Goal: Task Accomplishment & Management: Manage account settings

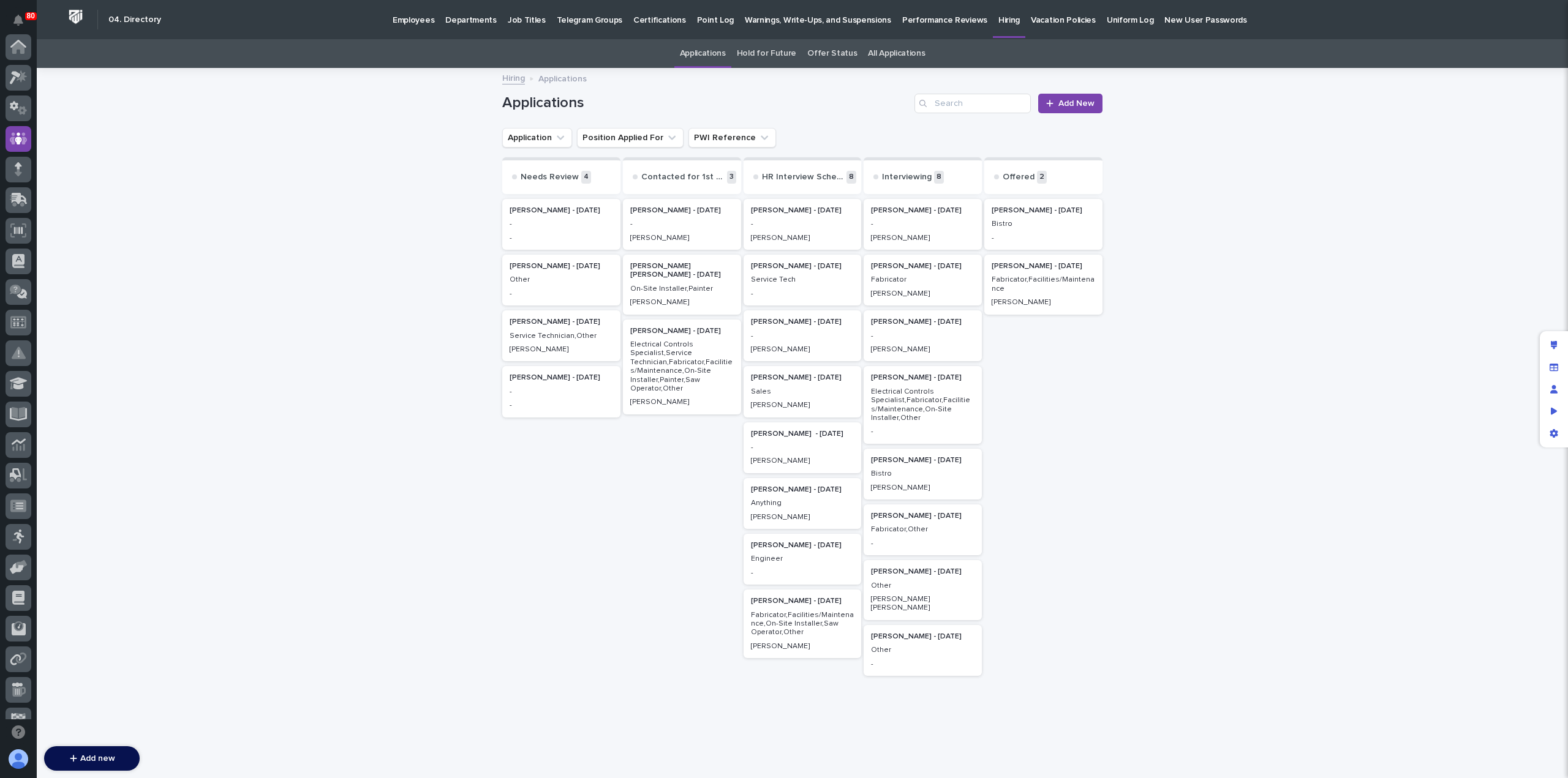
click at [935, 238] on p "Jim Hartung" at bounding box center [923, 237] width 104 height 8
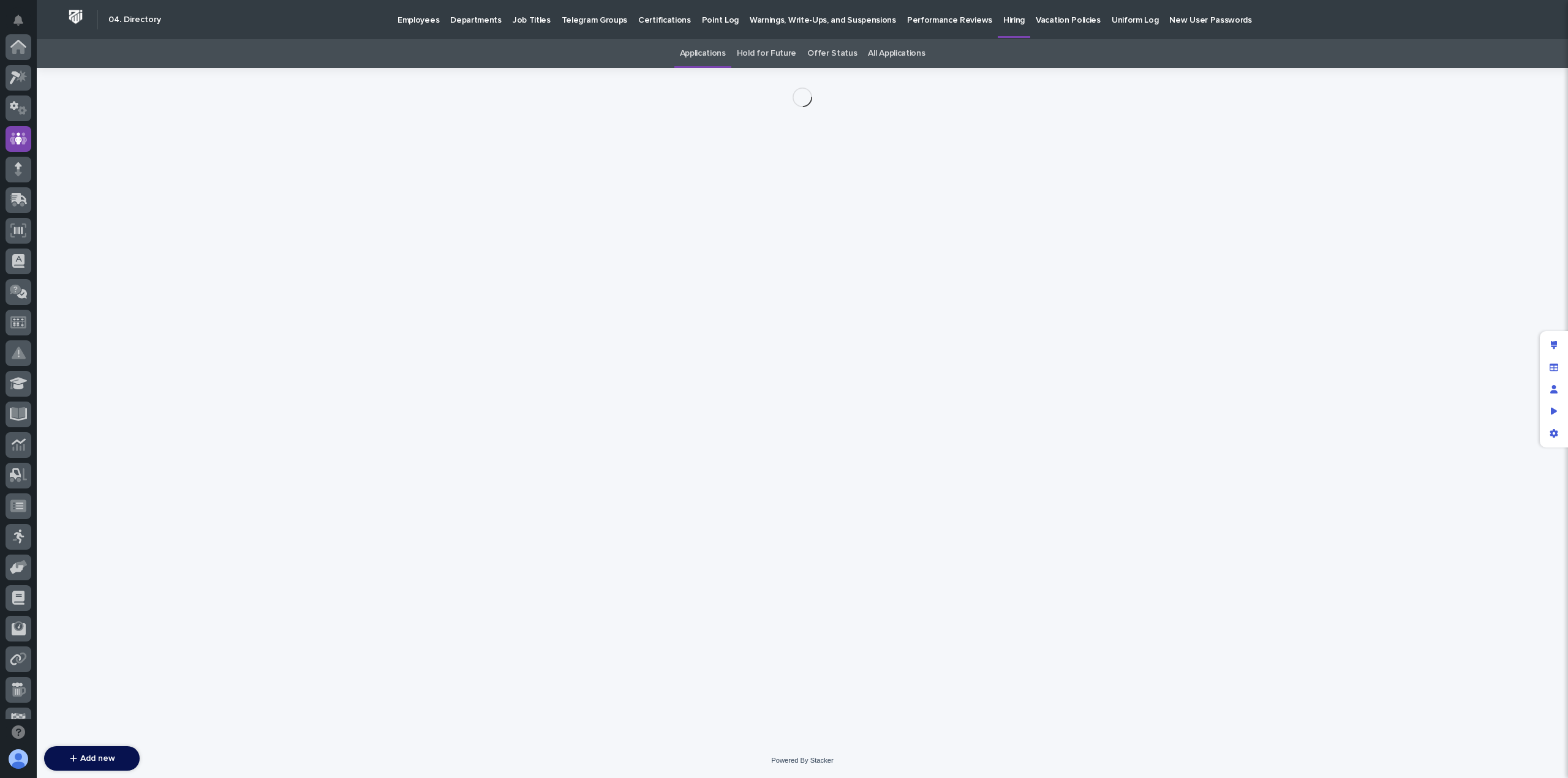
scroll to position [91, 0]
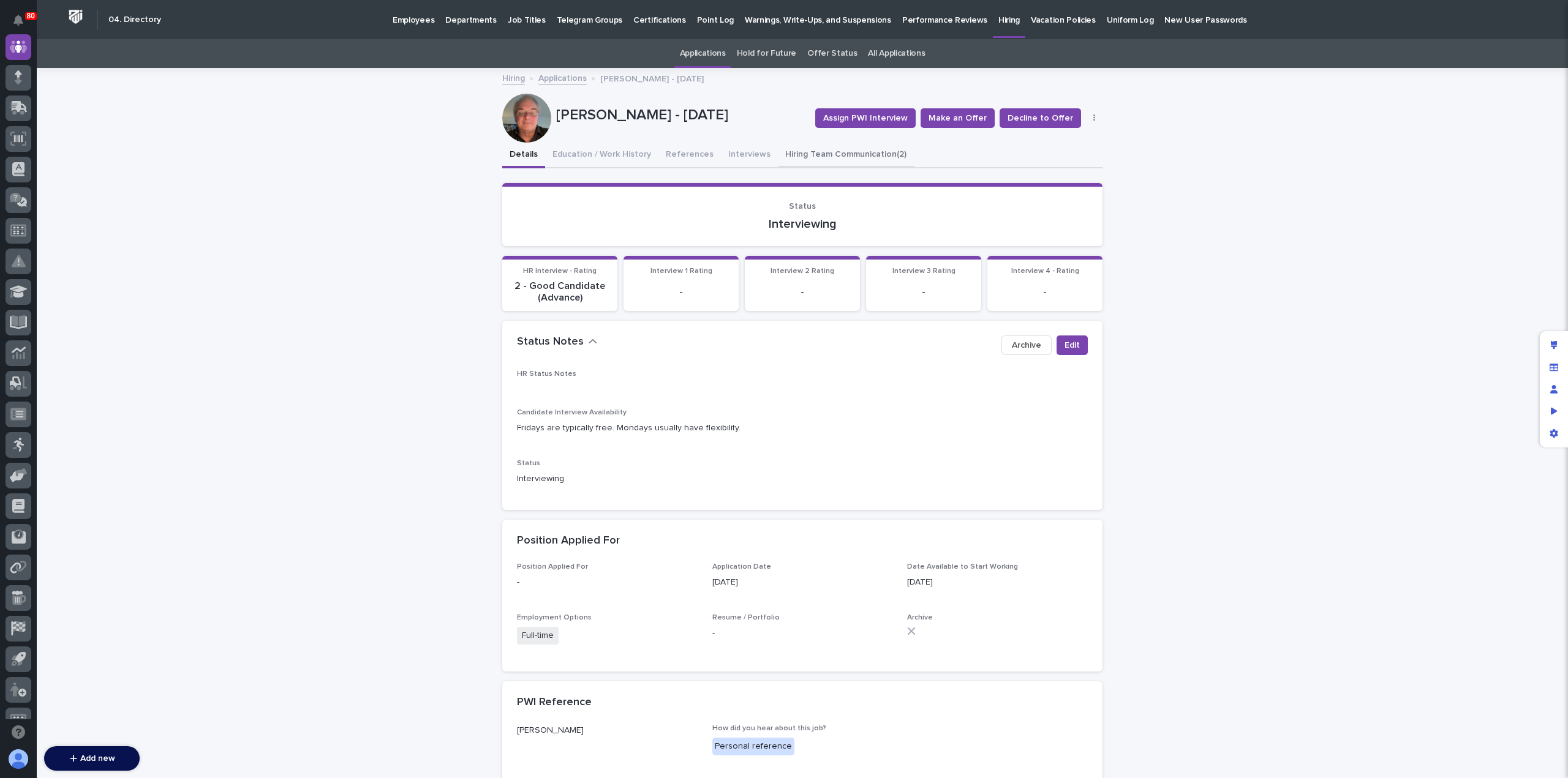
click at [790, 158] on button "Hiring Team Communication (2)" at bounding box center [846, 155] width 136 height 26
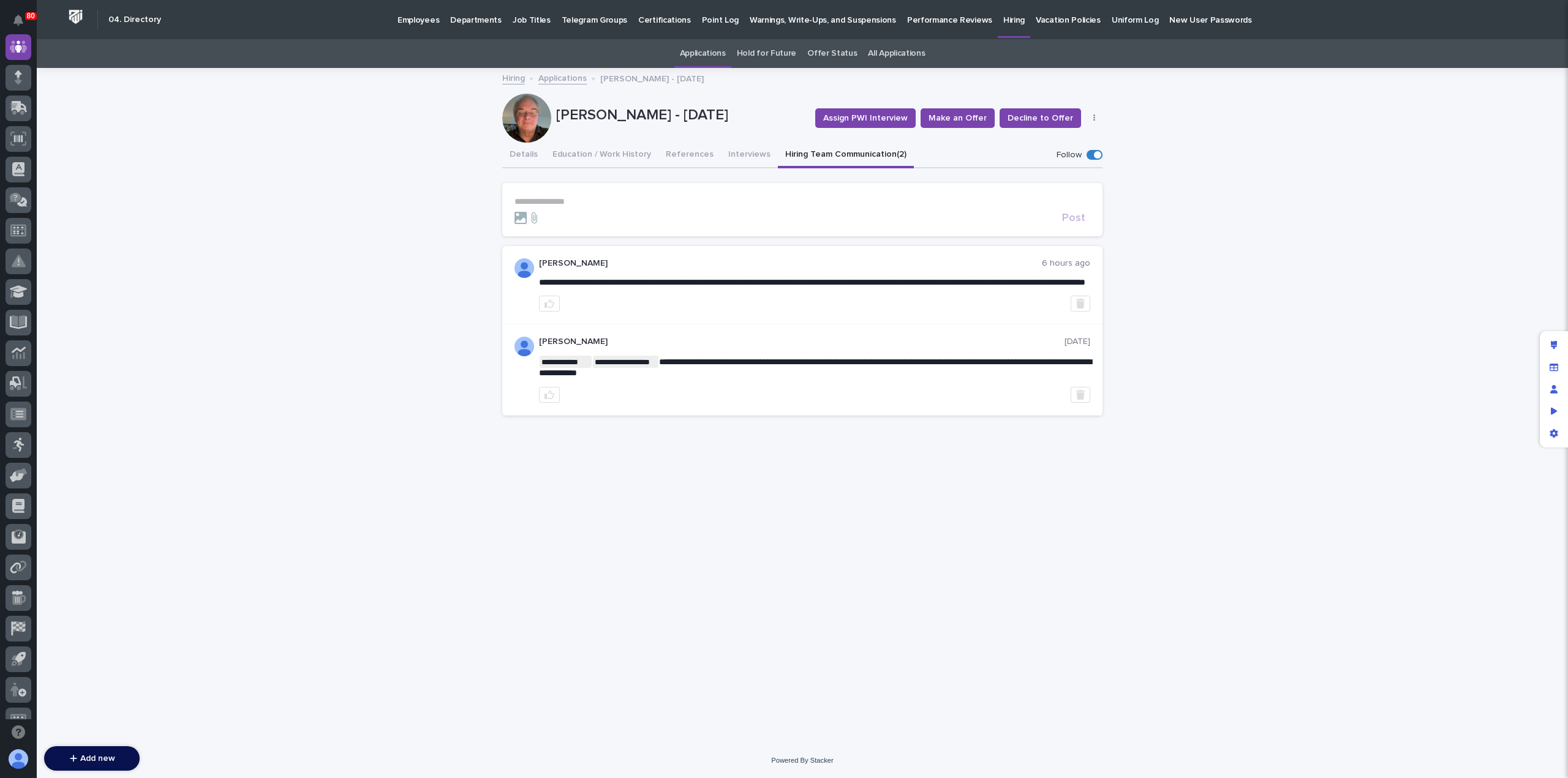
click at [566, 201] on p "**********" at bounding box center [802, 201] width 576 height 10
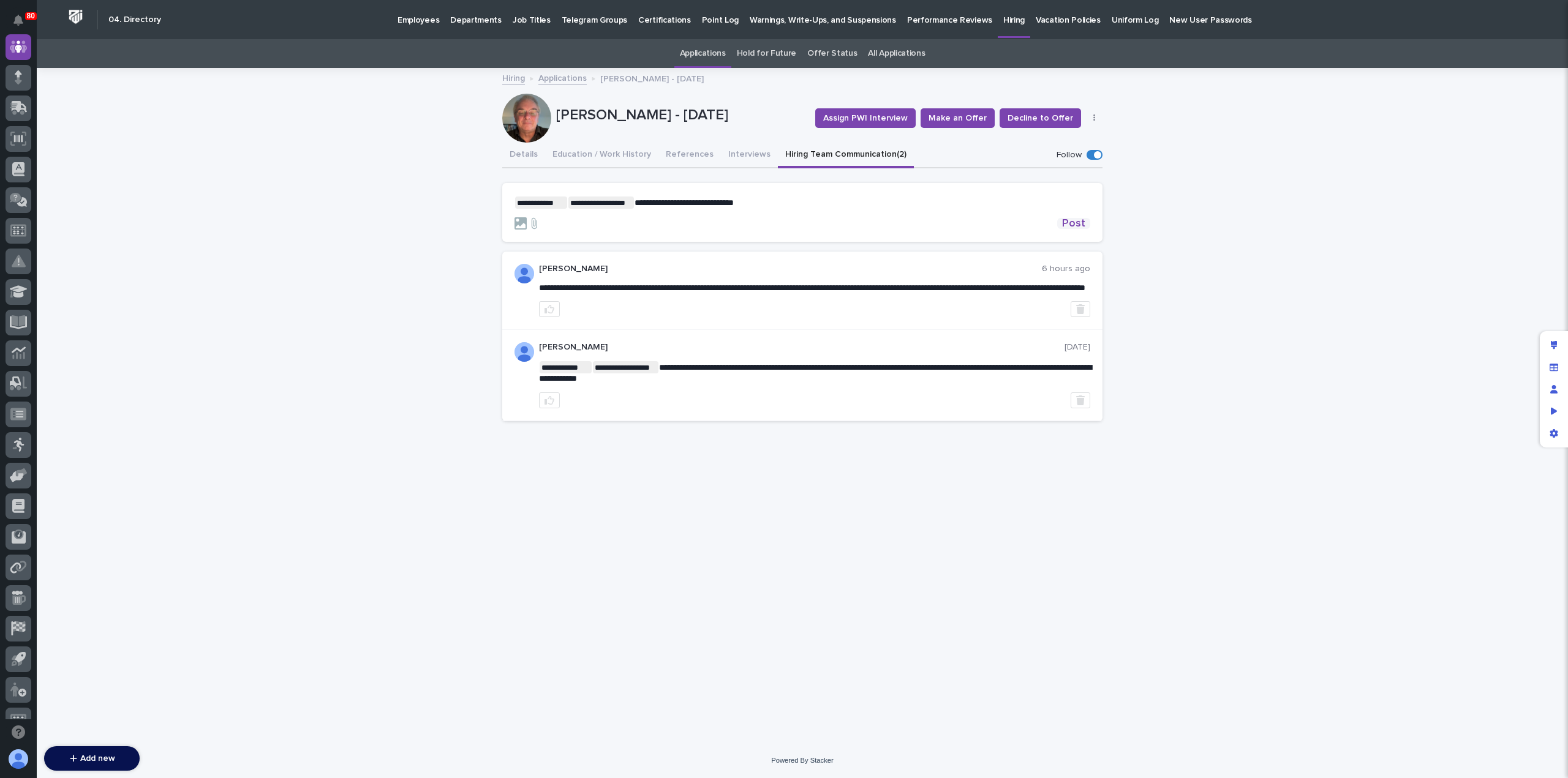
click at [1069, 223] on span "Post" at bounding box center [1073, 224] width 23 height 11
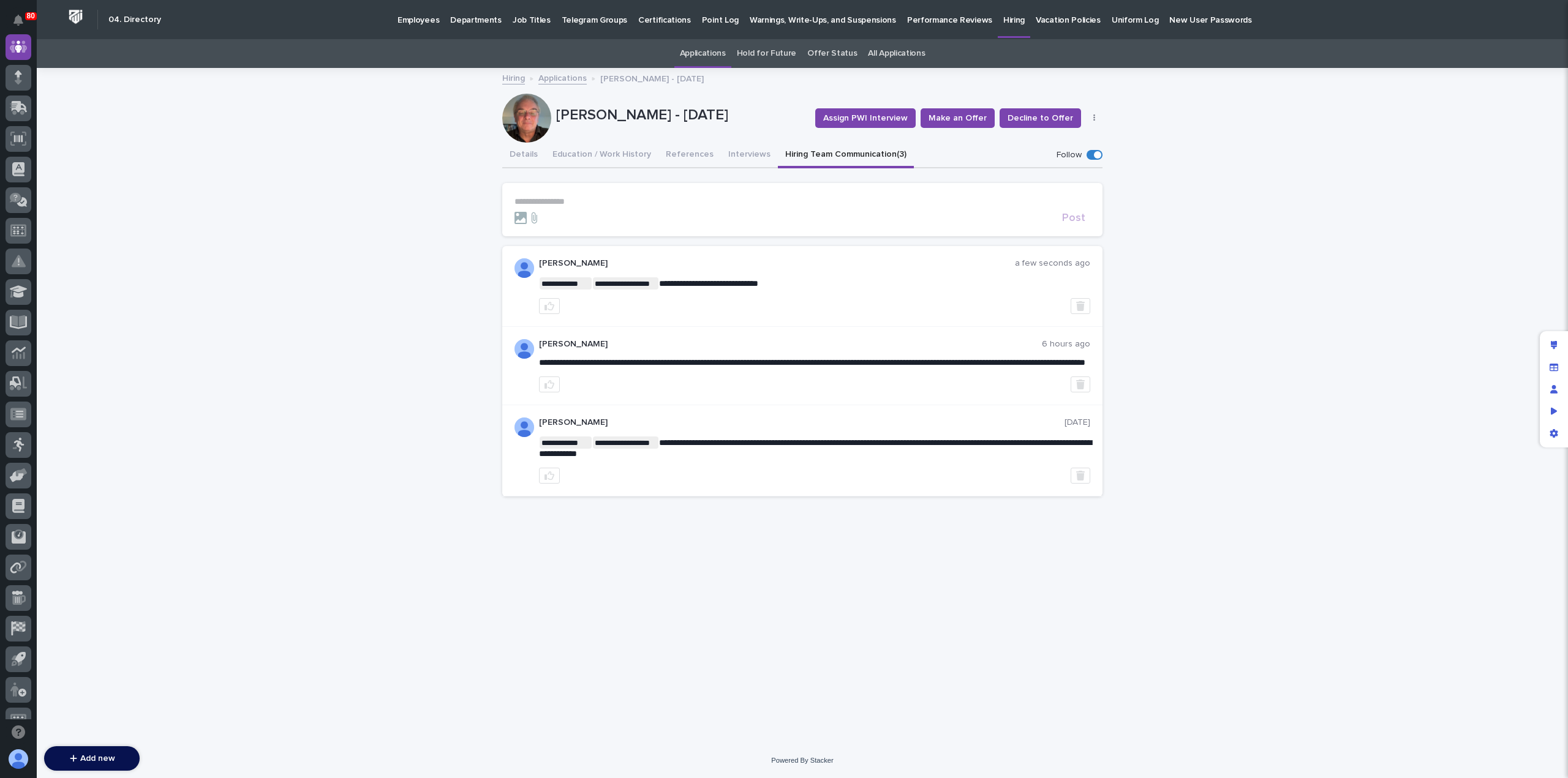
click at [561, 77] on link "Applications" at bounding box center [562, 77] width 48 height 14
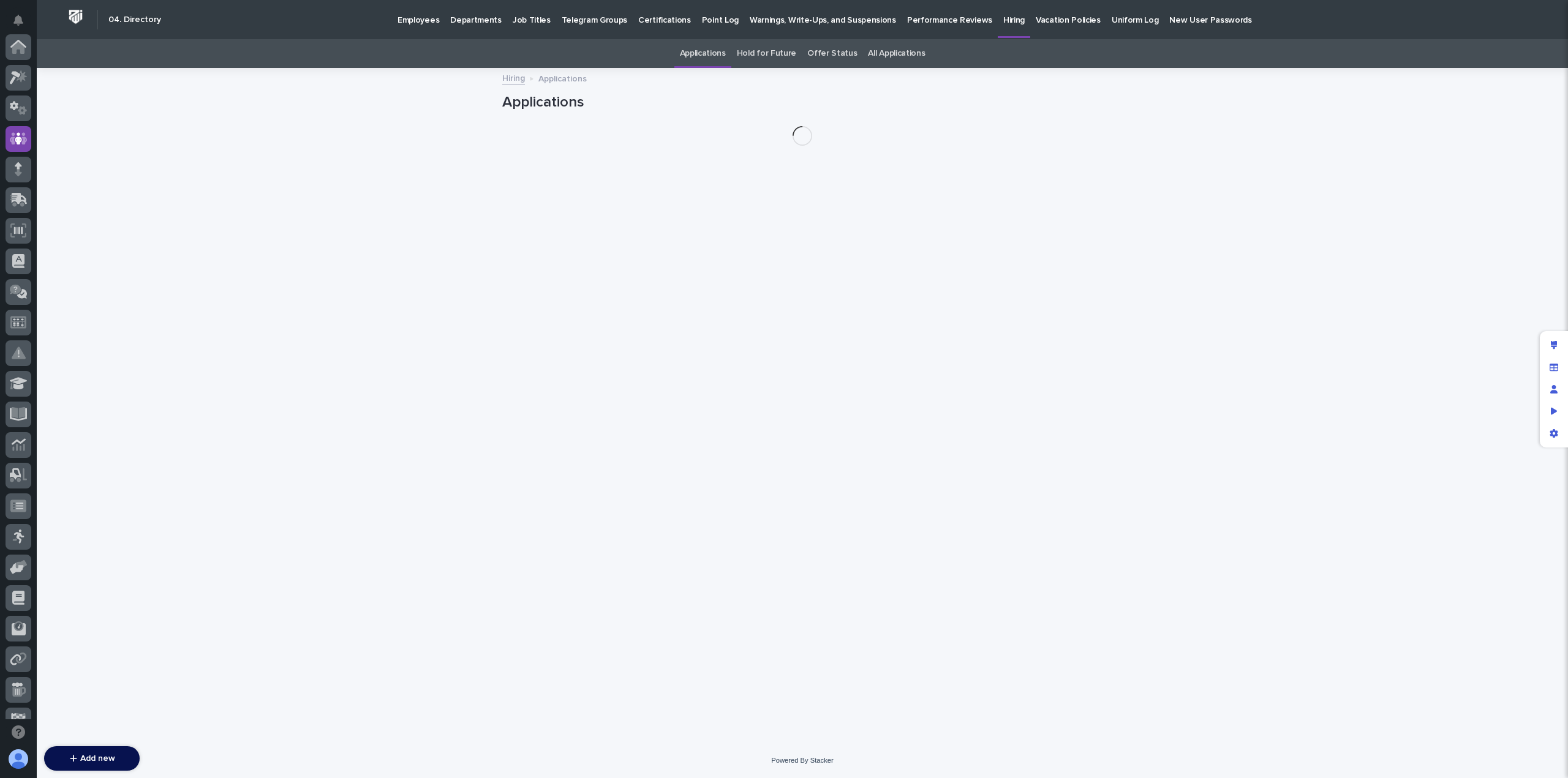
scroll to position [91, 0]
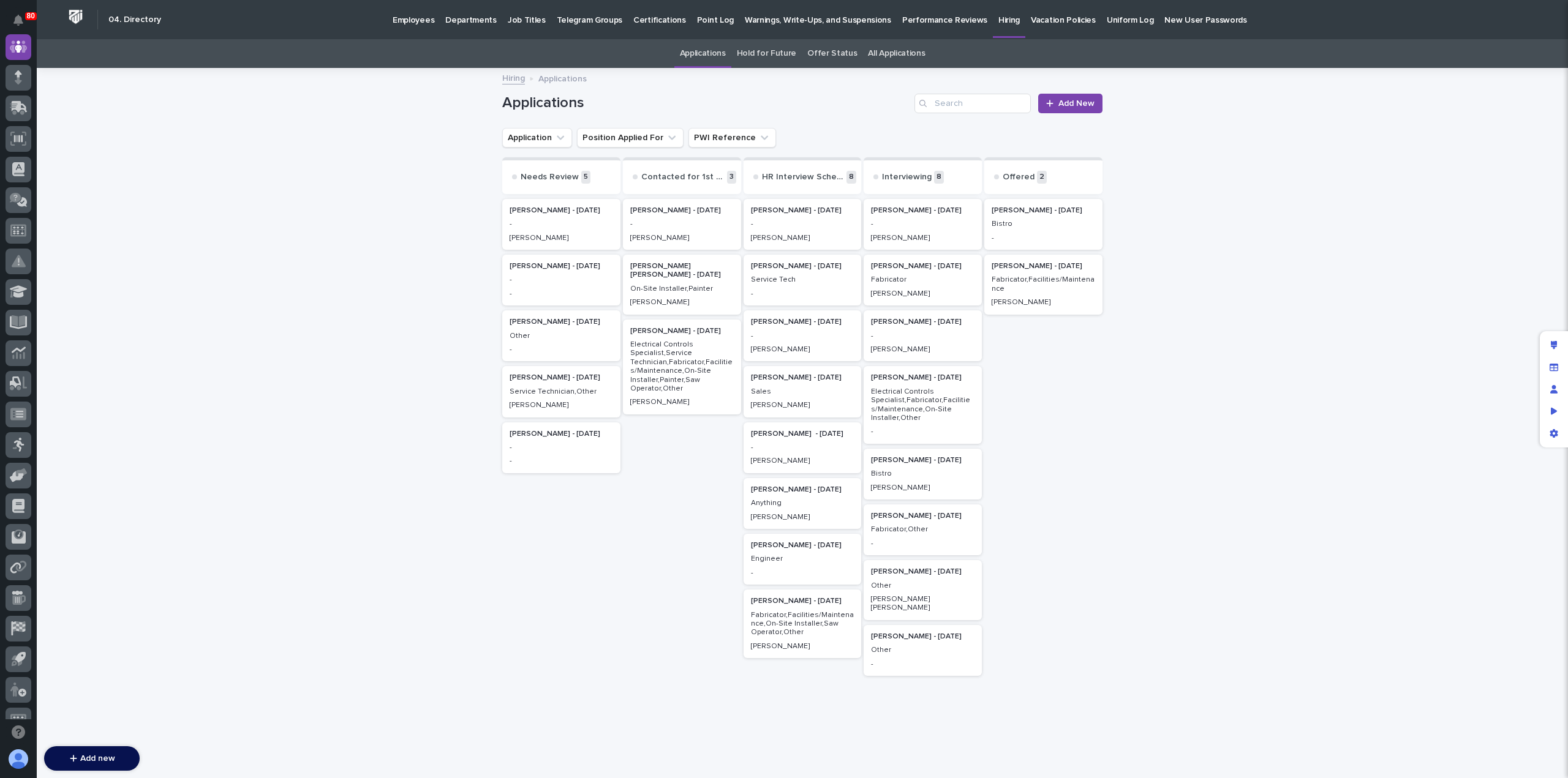
click at [916, 281] on p "Fabricator" at bounding box center [923, 279] width 104 height 8
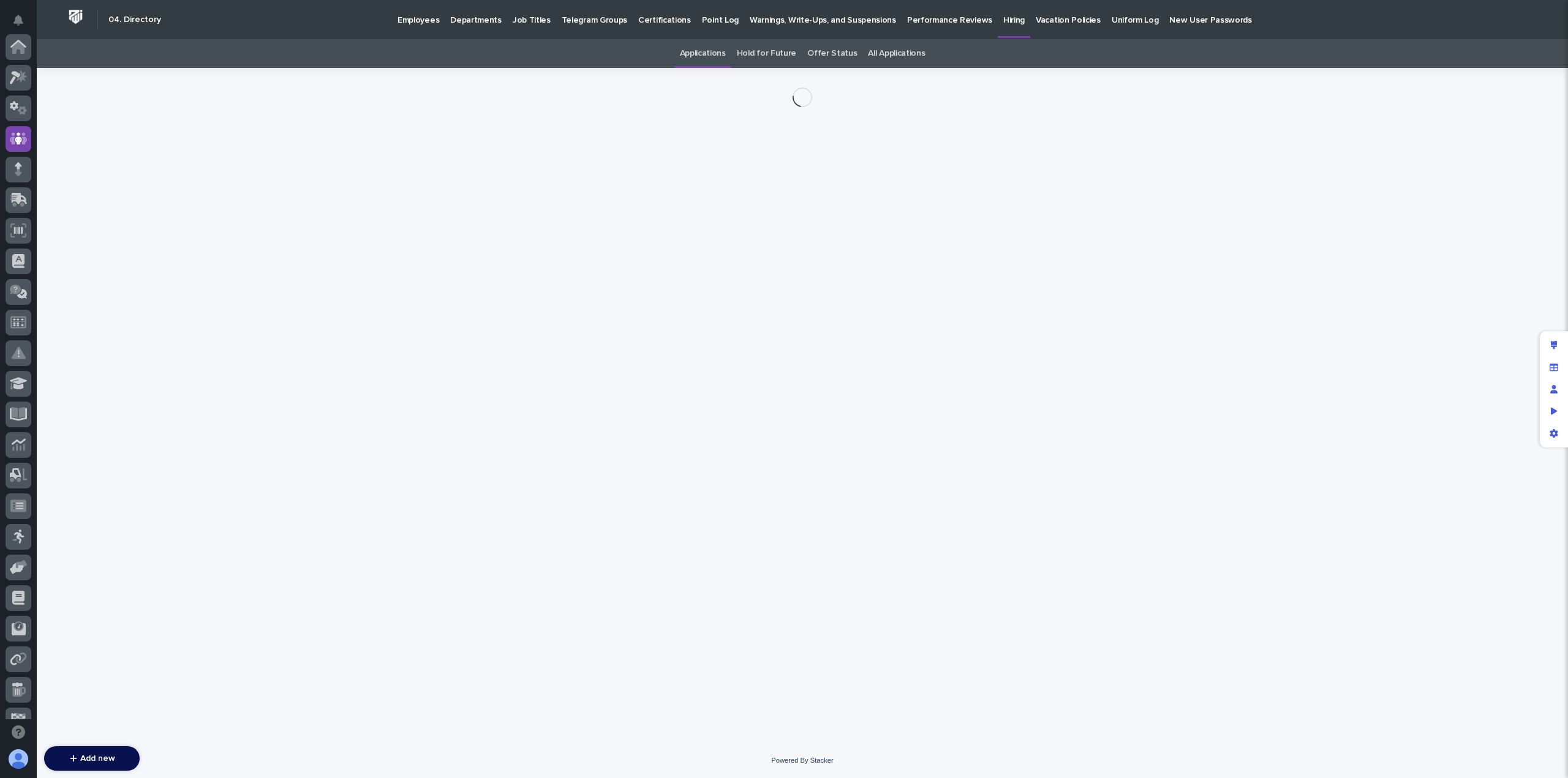
scroll to position [91, 0]
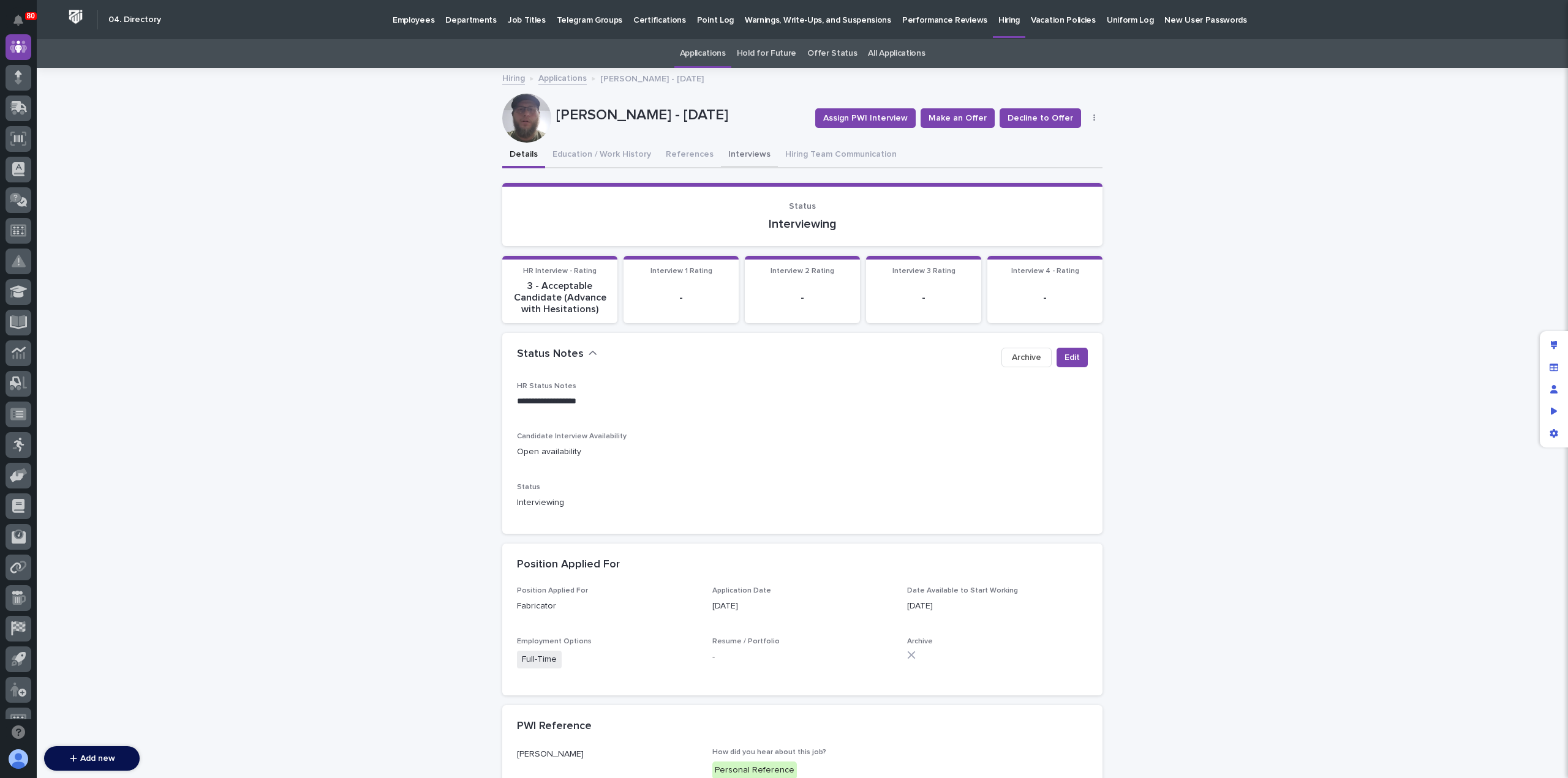
click at [726, 150] on button "Interviews" at bounding box center [750, 155] width 57 height 26
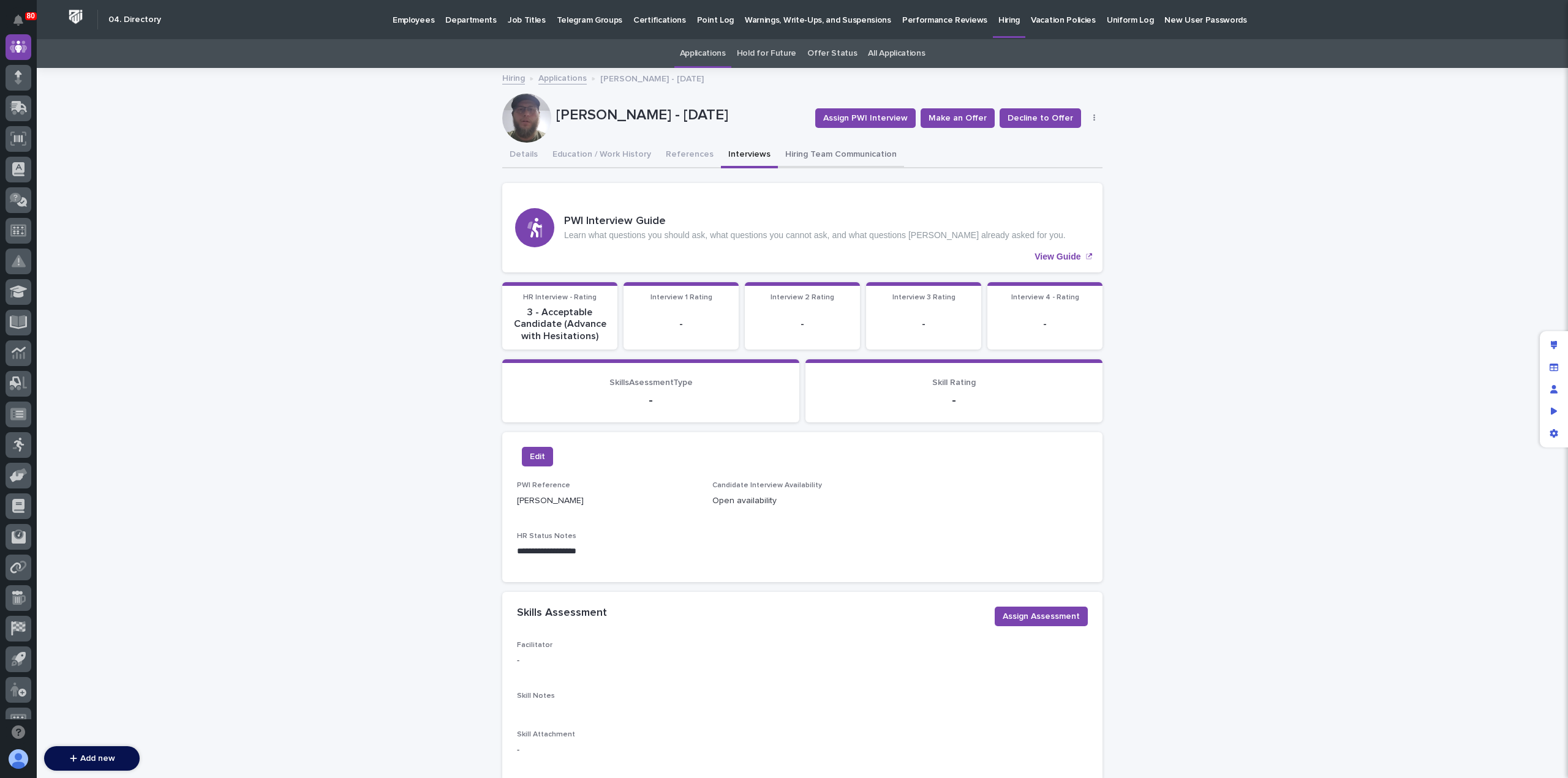
click at [800, 152] on button "Hiring Team Communication" at bounding box center [841, 155] width 127 height 26
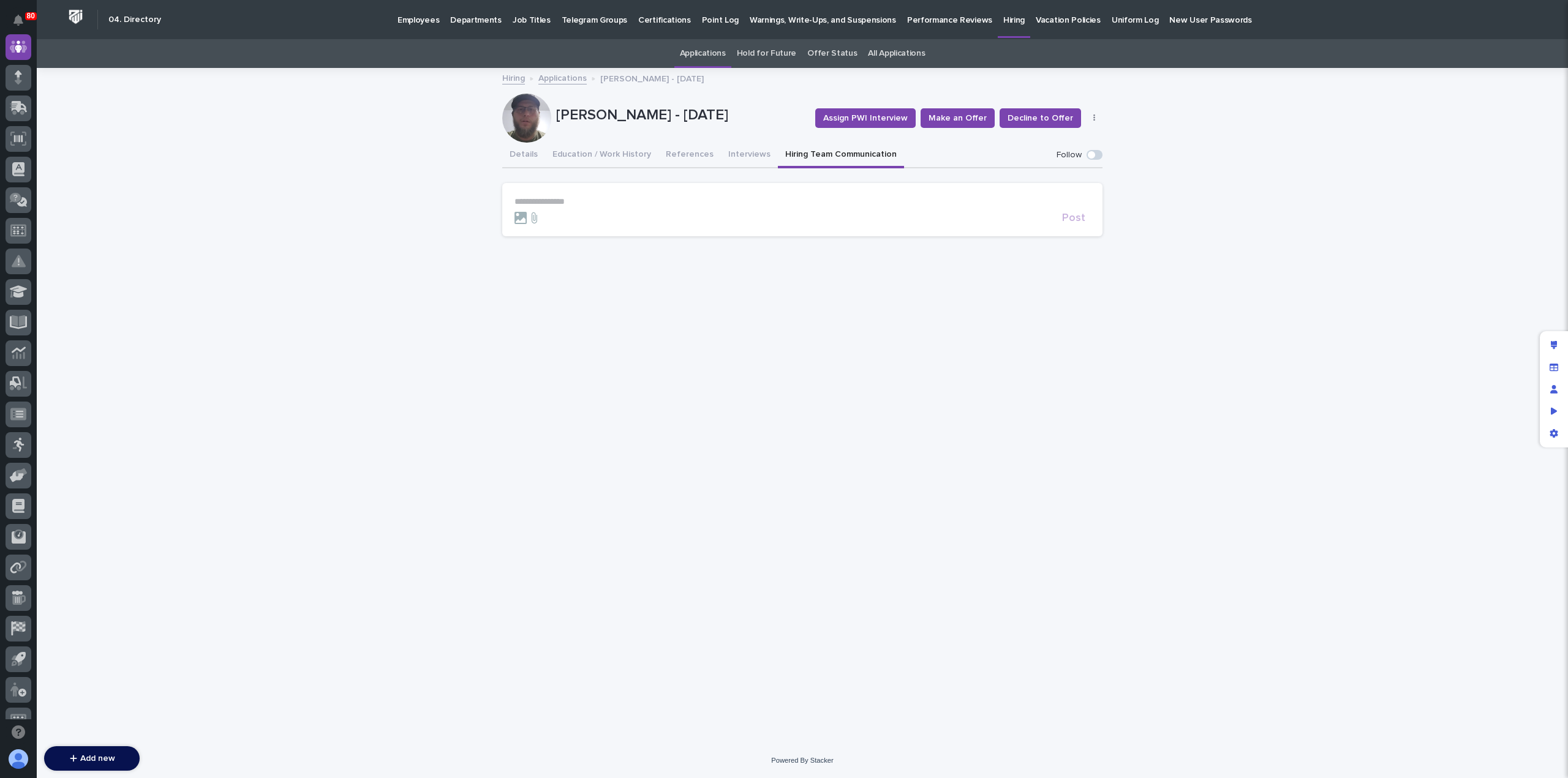
click at [630, 200] on p "**********" at bounding box center [802, 201] width 576 height 10
click at [1080, 223] on span "Post" at bounding box center [1073, 224] width 23 height 11
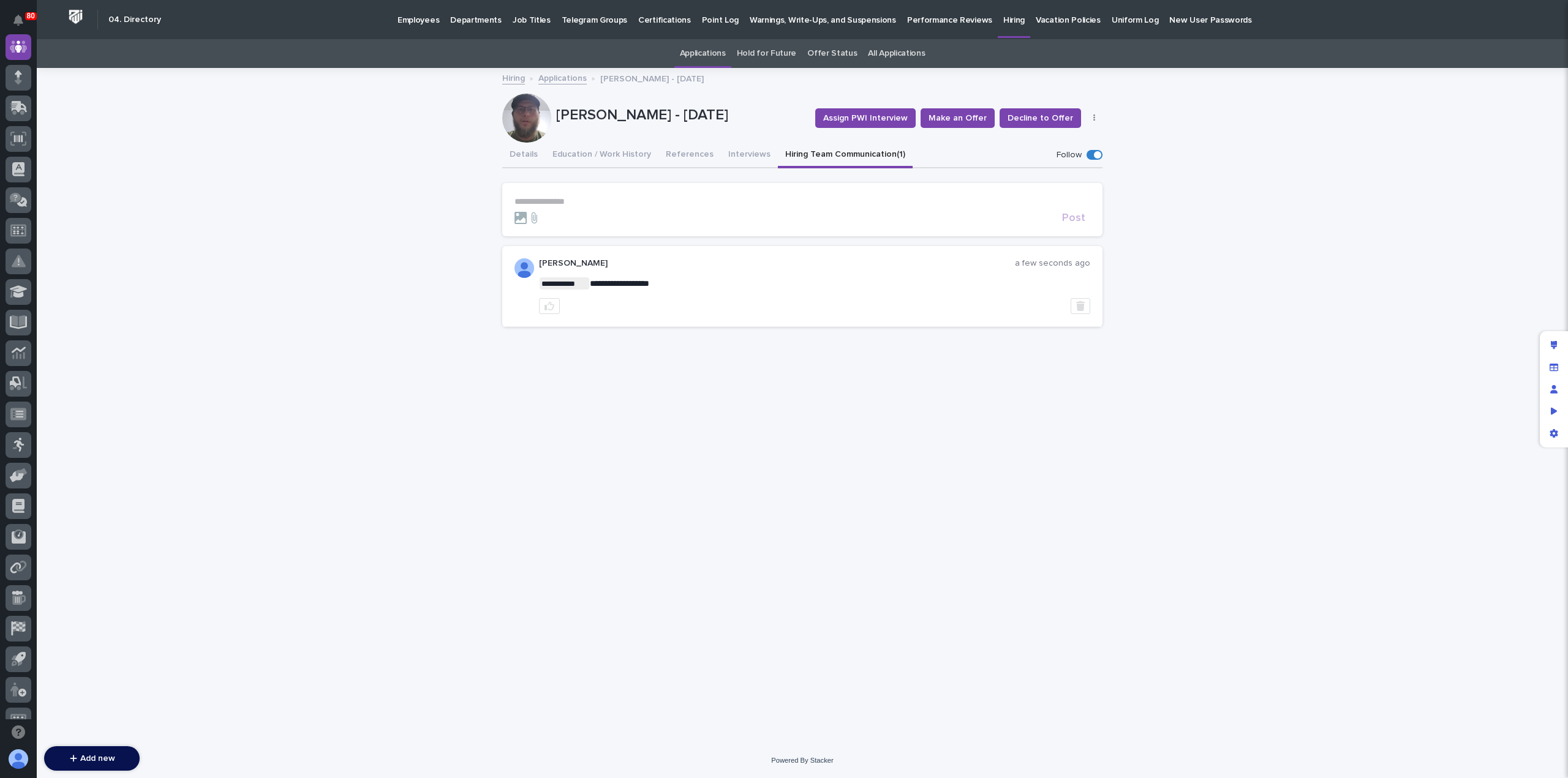
click at [555, 77] on link "Applications" at bounding box center [562, 77] width 48 height 14
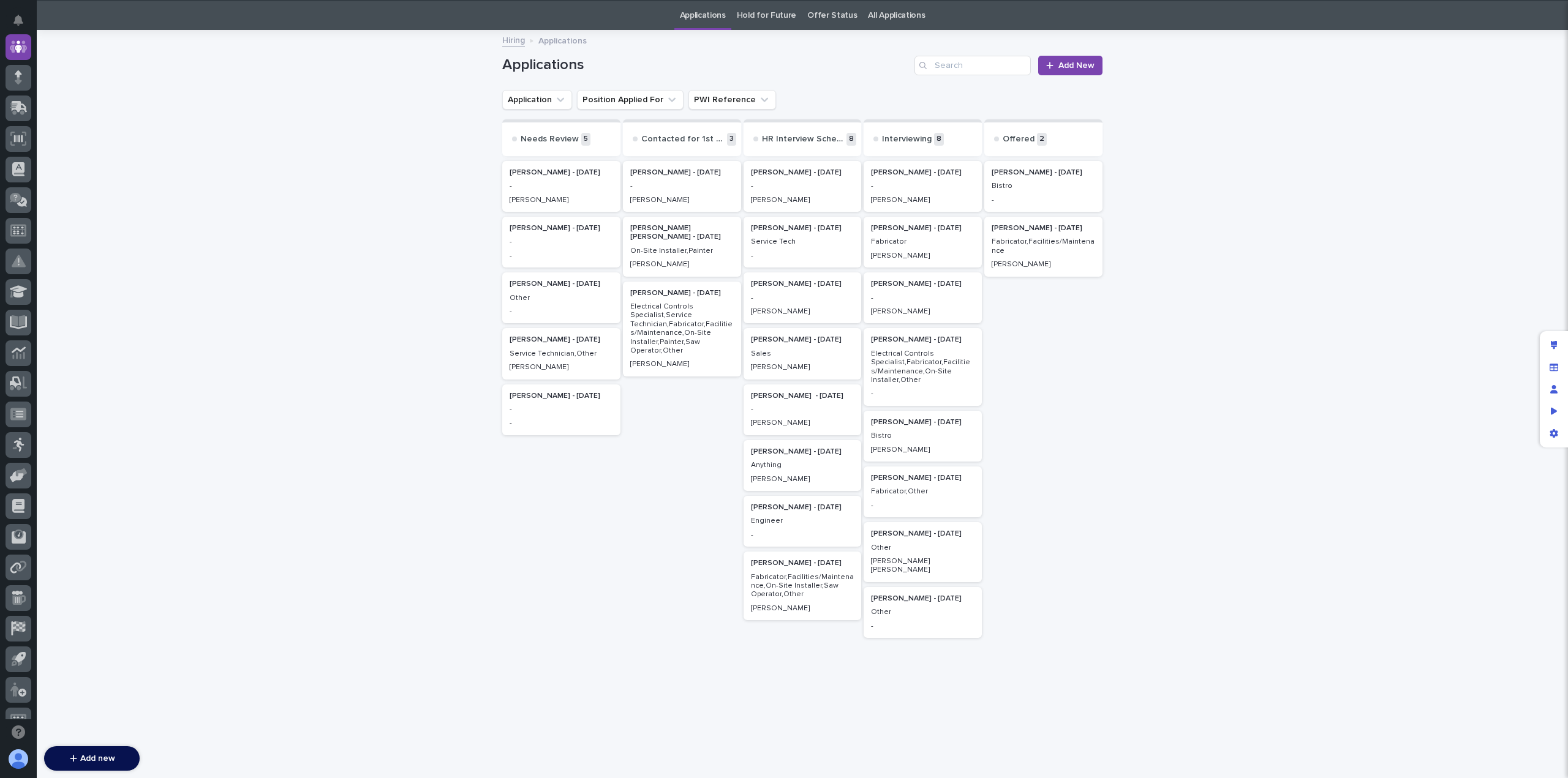
scroll to position [39, 0]
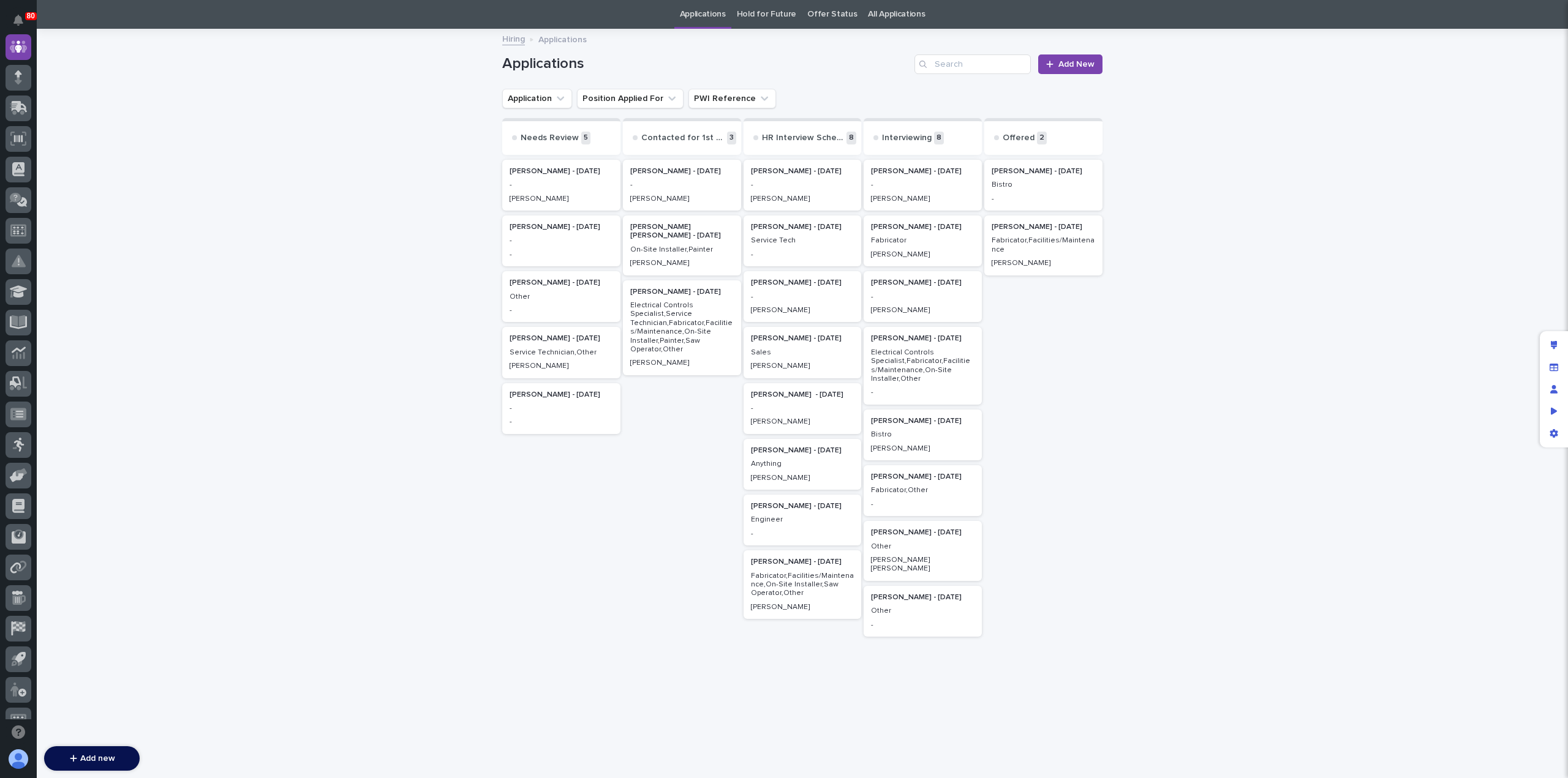
click at [895, 292] on div "-" at bounding box center [923, 296] width 104 height 11
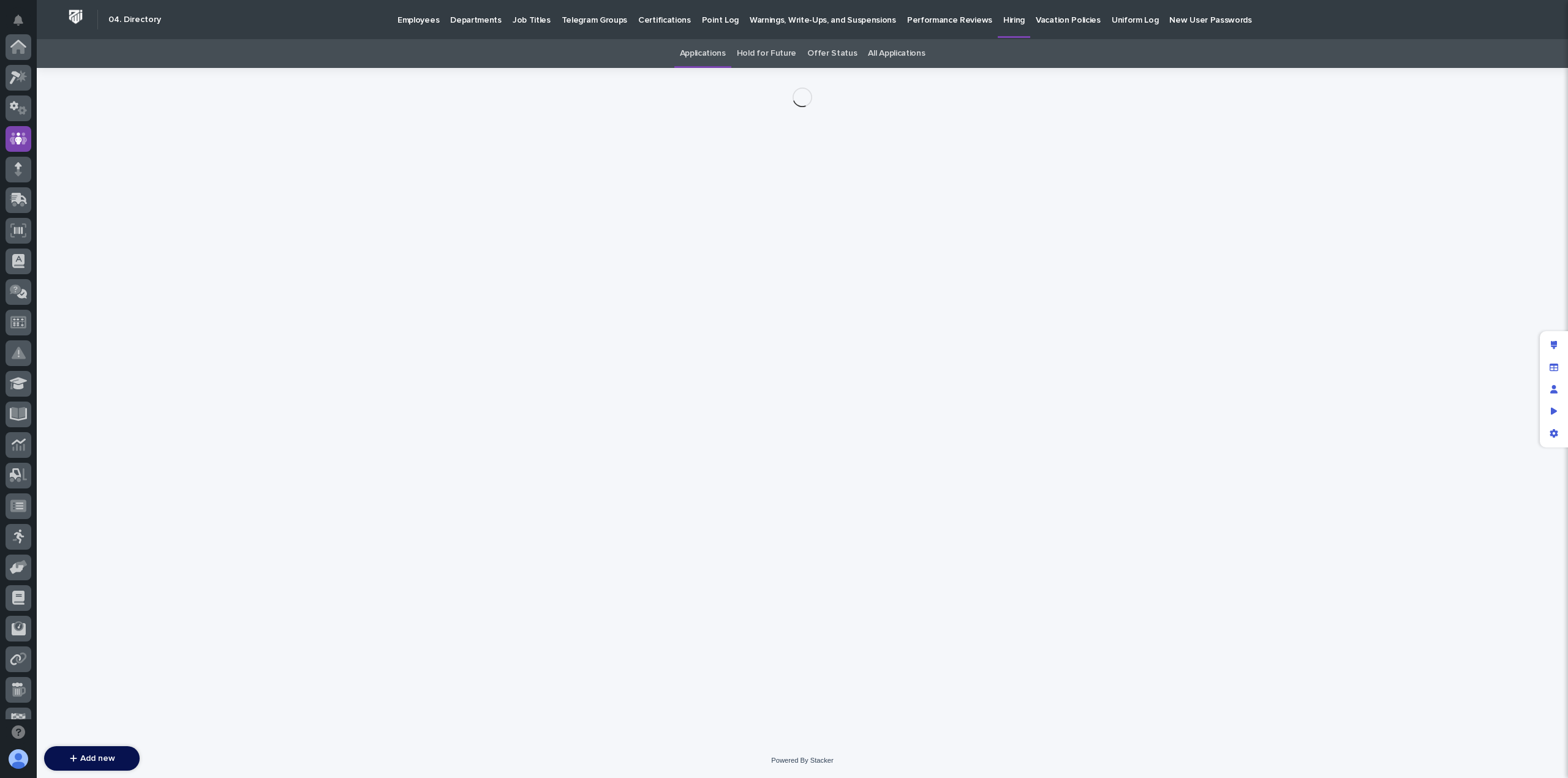
scroll to position [91, 0]
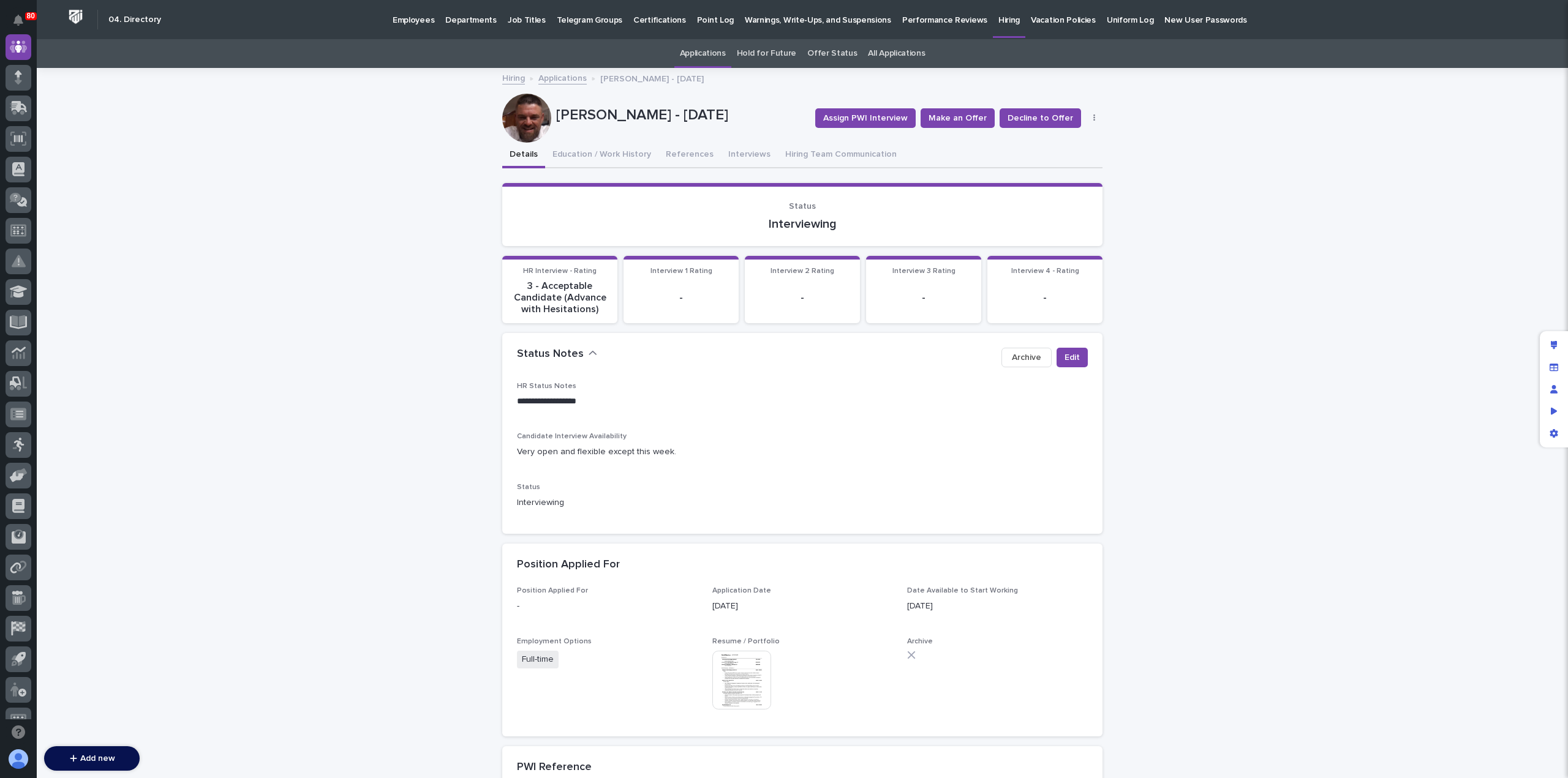
click at [1145, 405] on div "**********" at bounding box center [802, 686] width 1532 height 1234
click at [735, 156] on button "Interviews" at bounding box center [750, 155] width 57 height 26
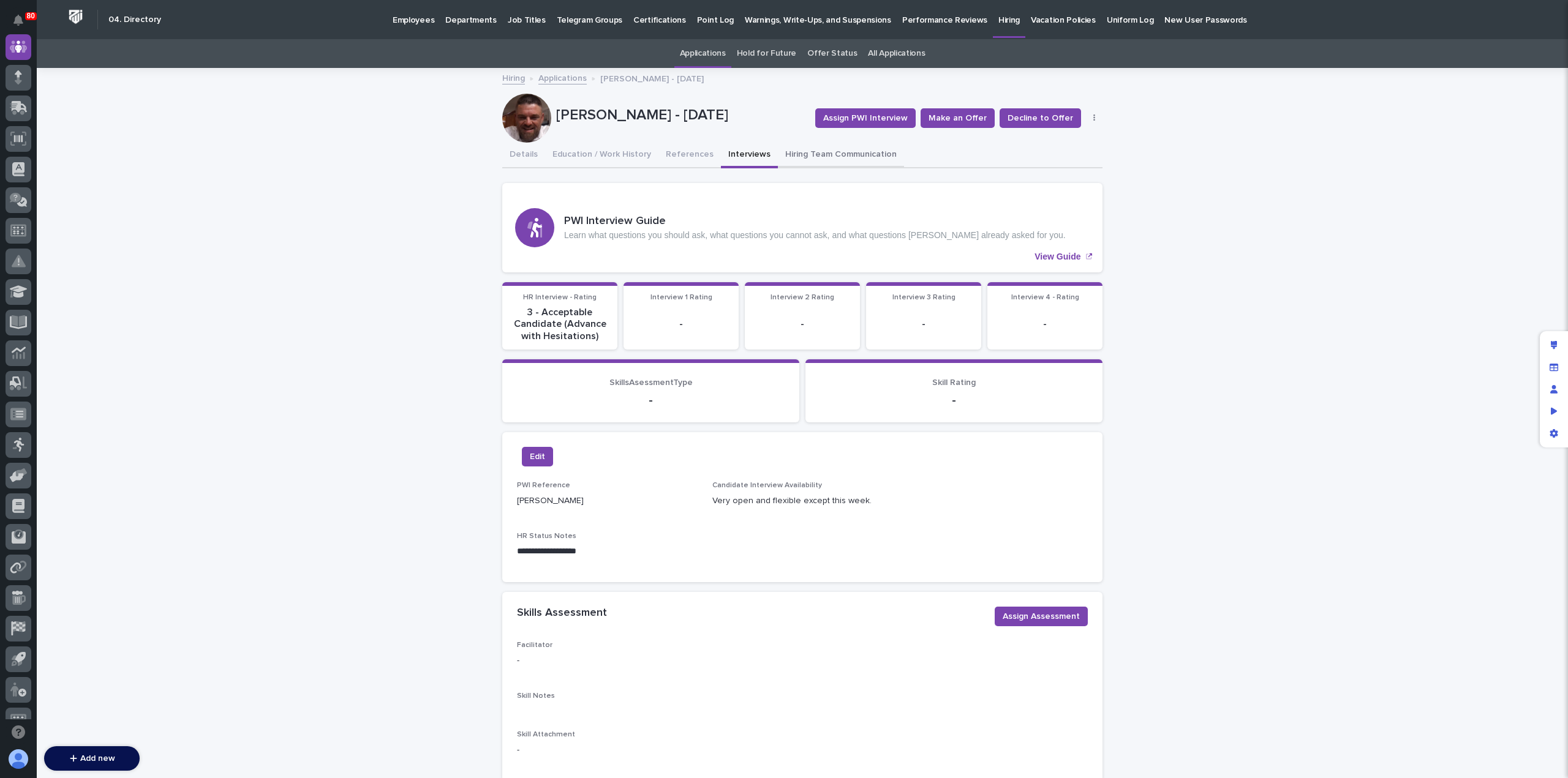
click at [813, 157] on button "Hiring Team Communication" at bounding box center [841, 155] width 127 height 26
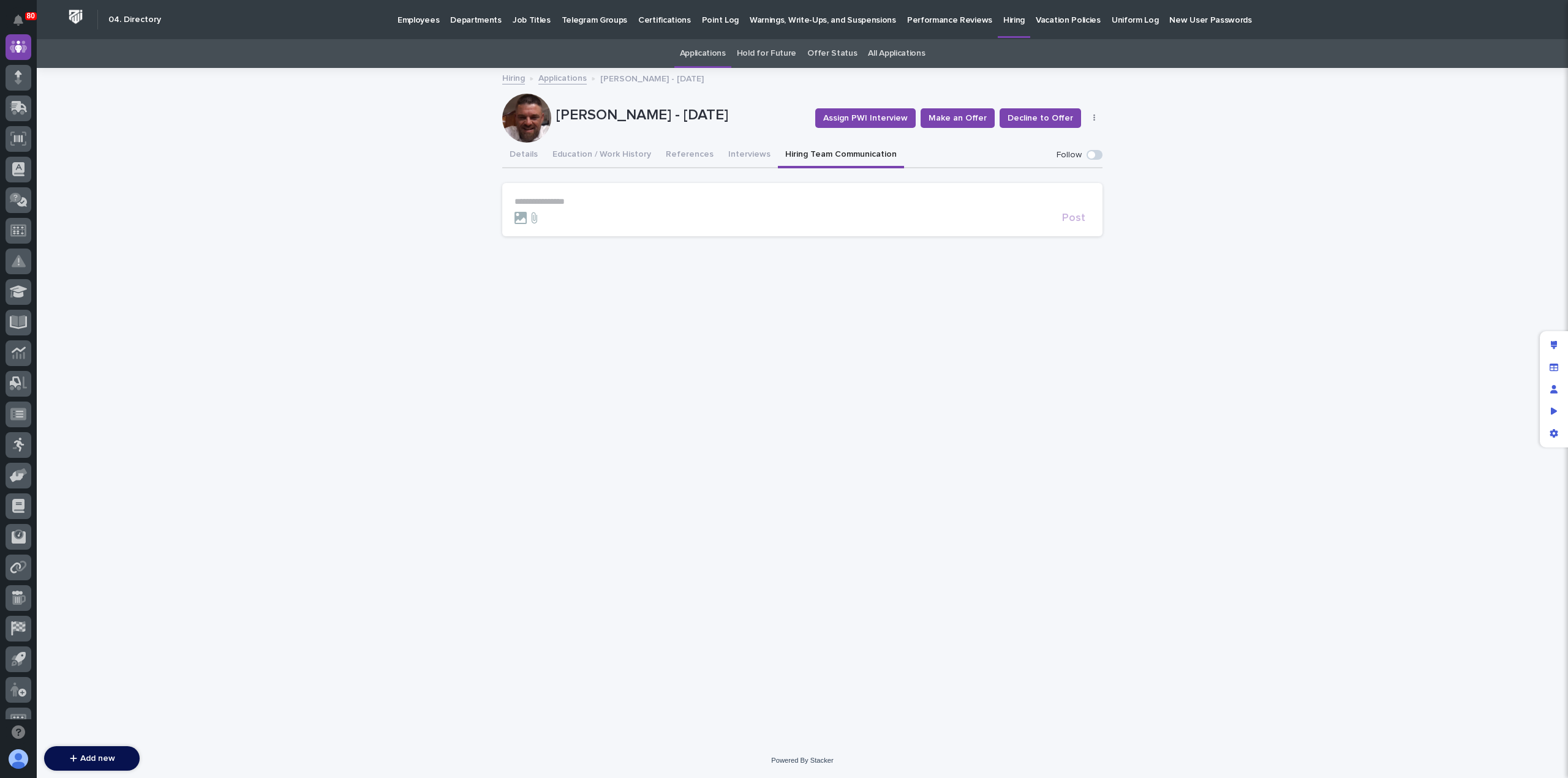
click at [628, 198] on p "**********" at bounding box center [802, 201] width 576 height 10
click at [1074, 230] on span "Post" at bounding box center [1073, 234] width 23 height 11
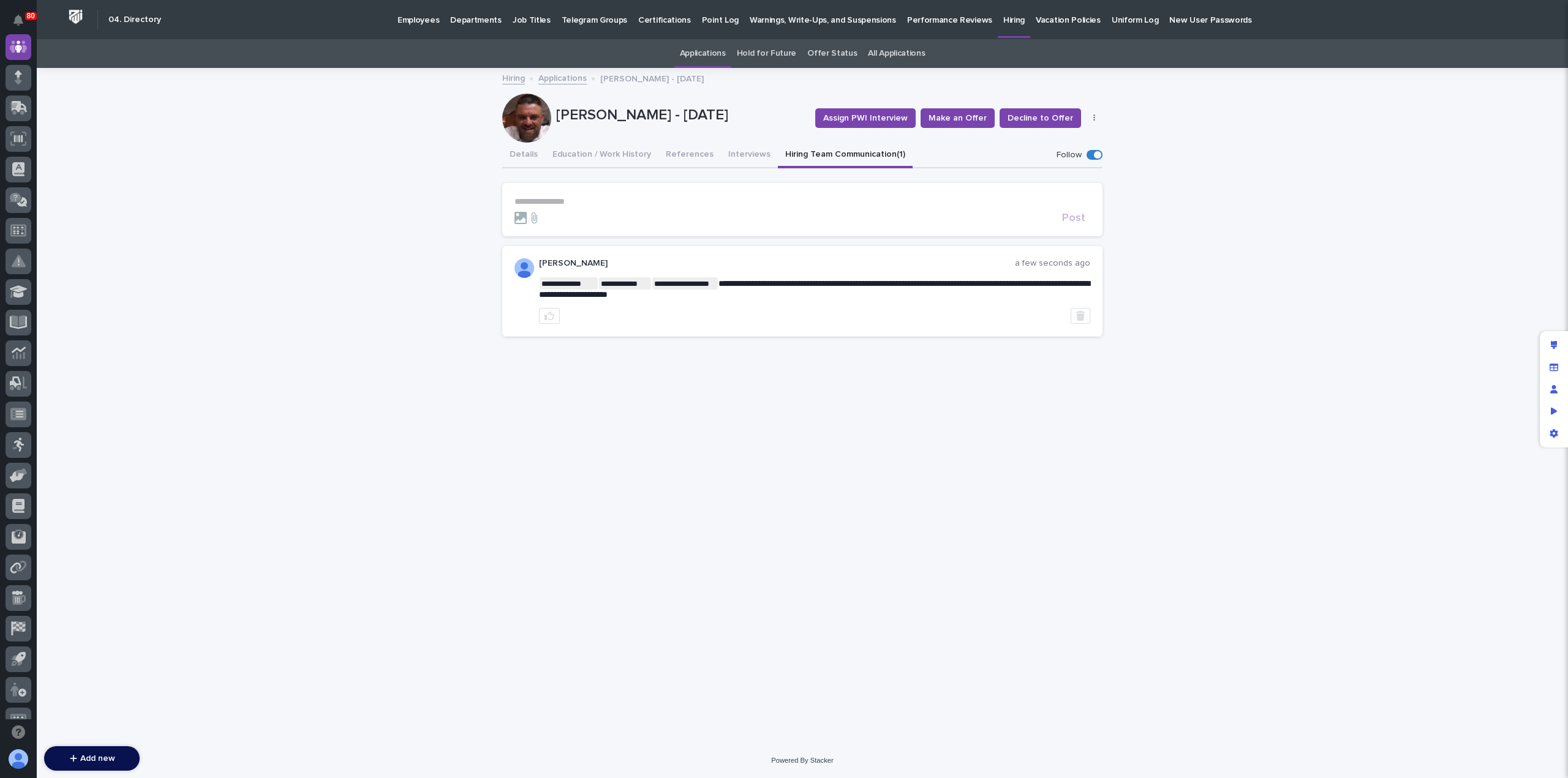
click at [570, 81] on link "Applications" at bounding box center [562, 77] width 48 height 14
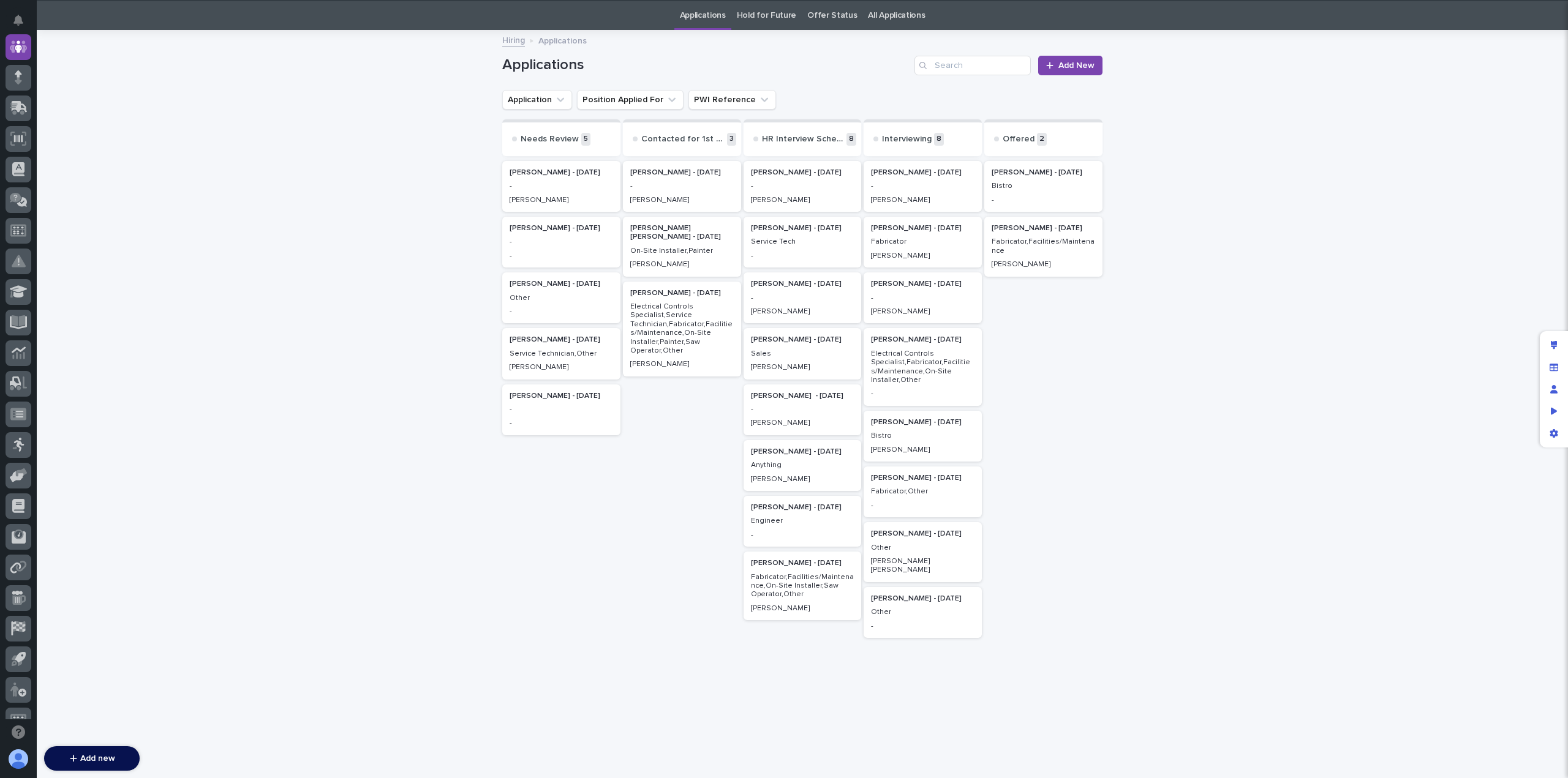
scroll to position [39, 0]
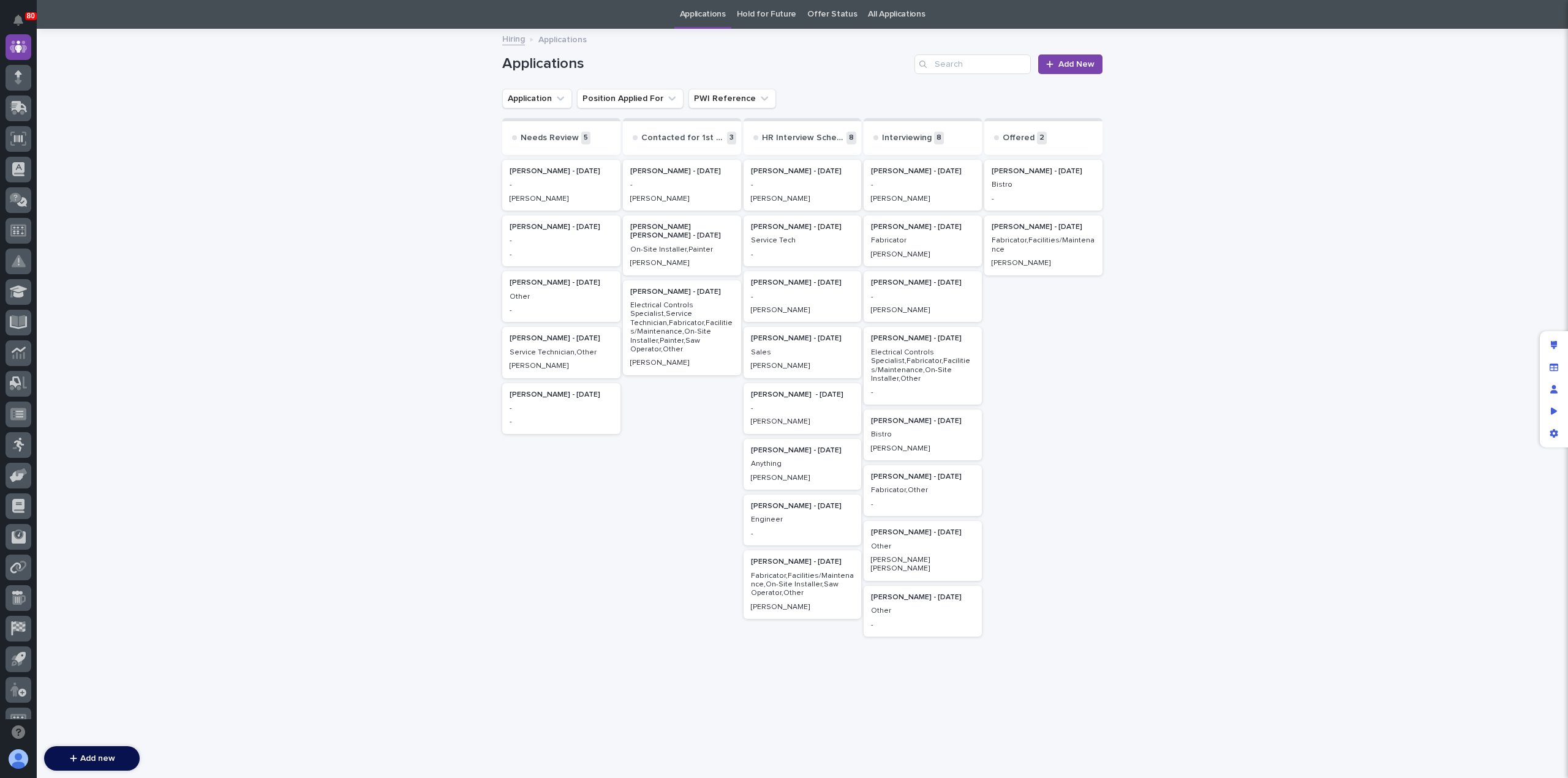
click at [920, 360] on p "Electrical Controls Specialist,Fabricator,Facilities/Maintenance,On-Site Instal…" at bounding box center [923, 366] width 104 height 35
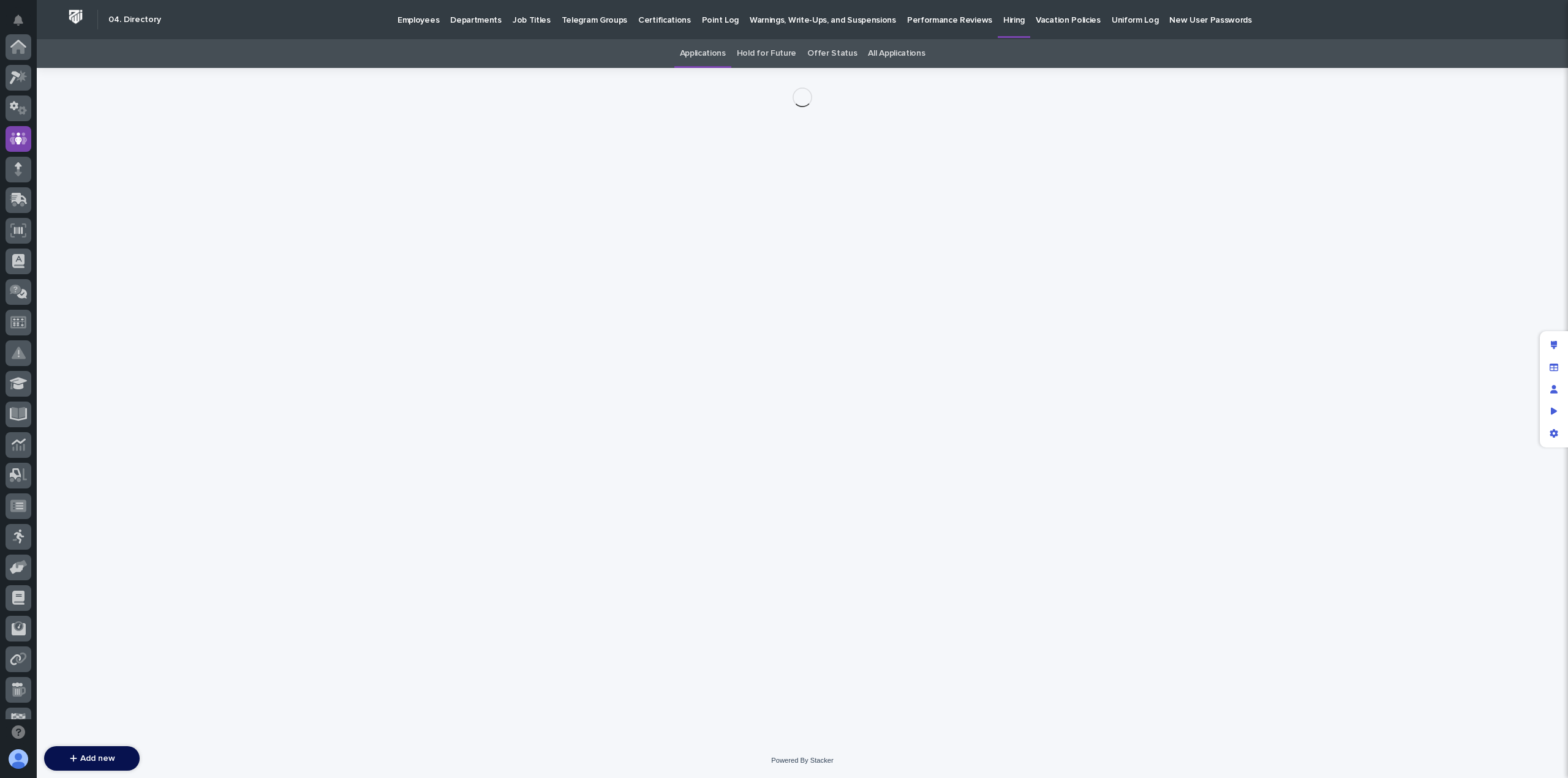
scroll to position [91, 0]
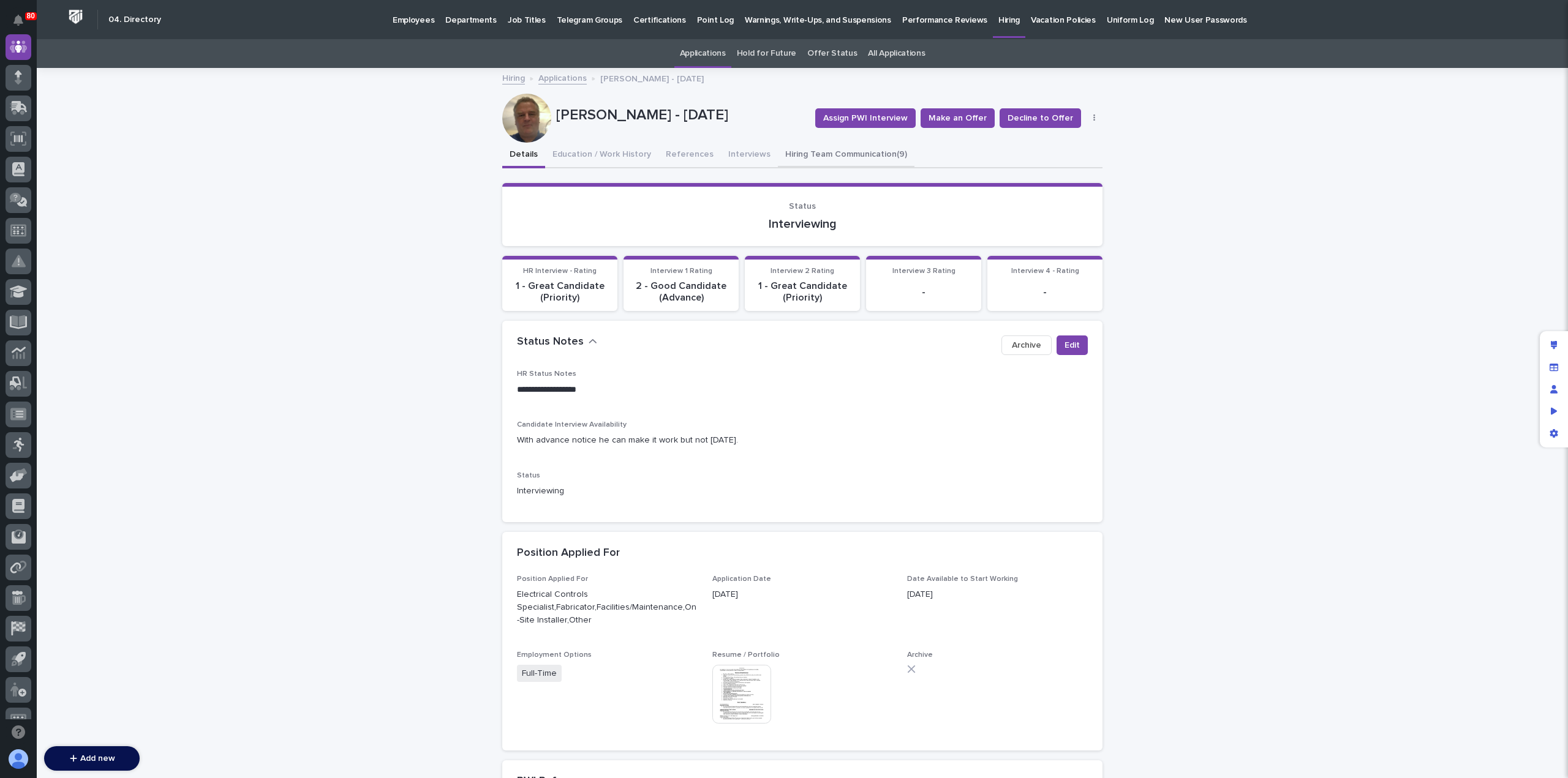
click at [839, 152] on button "Hiring Team Communication (9)" at bounding box center [847, 155] width 137 height 26
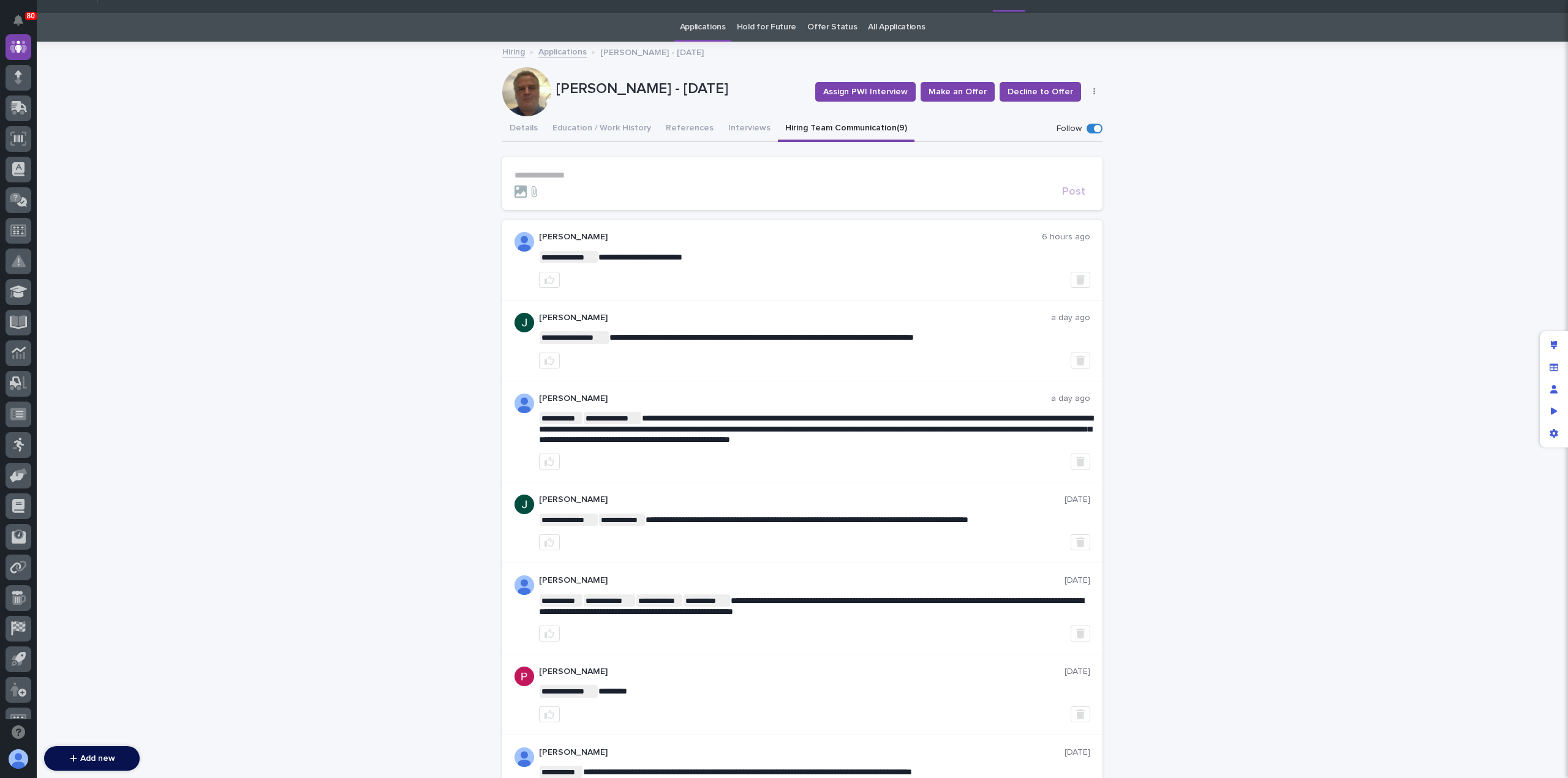
scroll to position [27, 0]
click at [511, 124] on button "Details" at bounding box center [523, 128] width 43 height 26
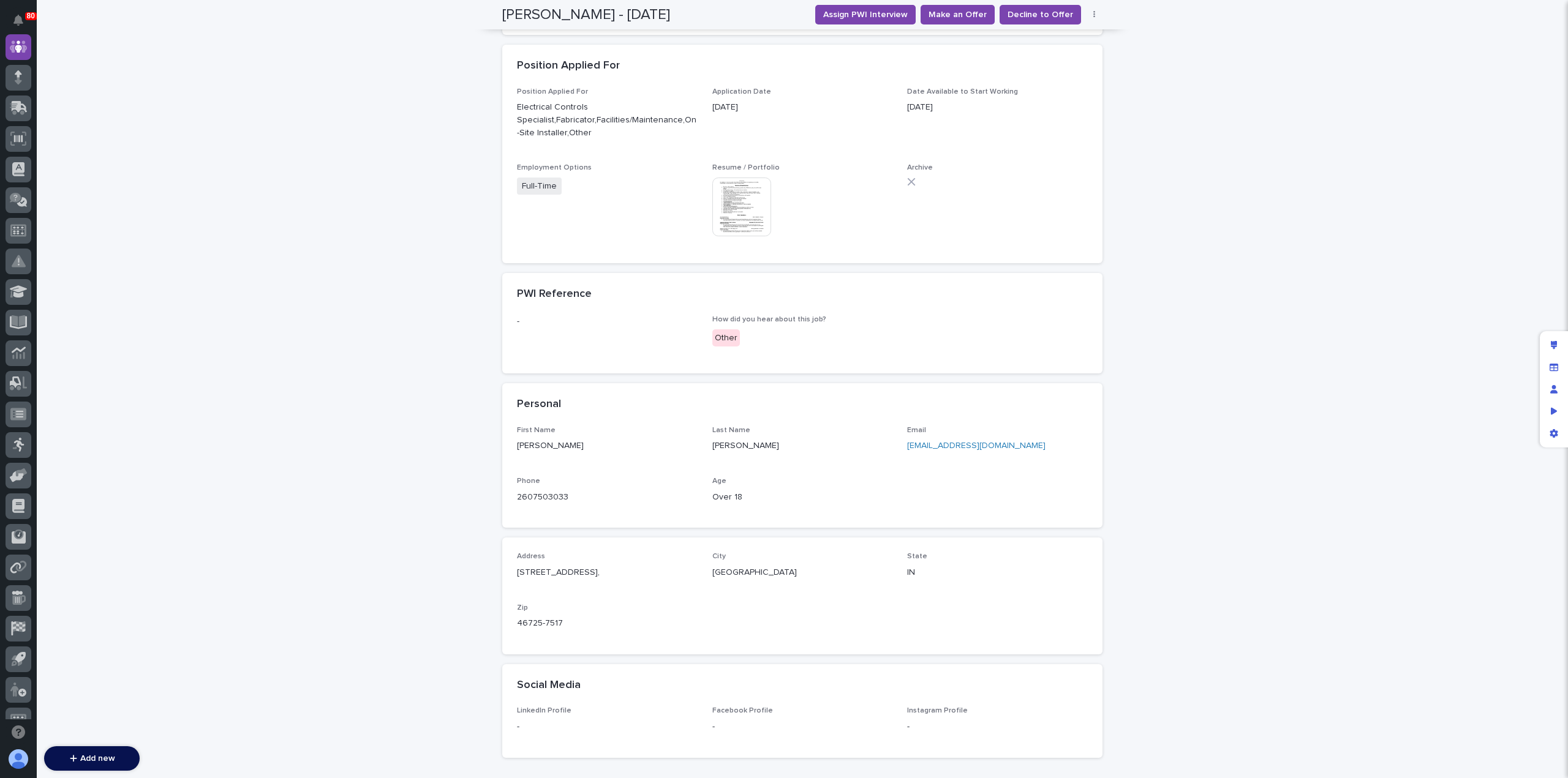
scroll to position [490, 0]
click at [540, 492] on link "2607503033" at bounding box center [543, 494] width 52 height 8
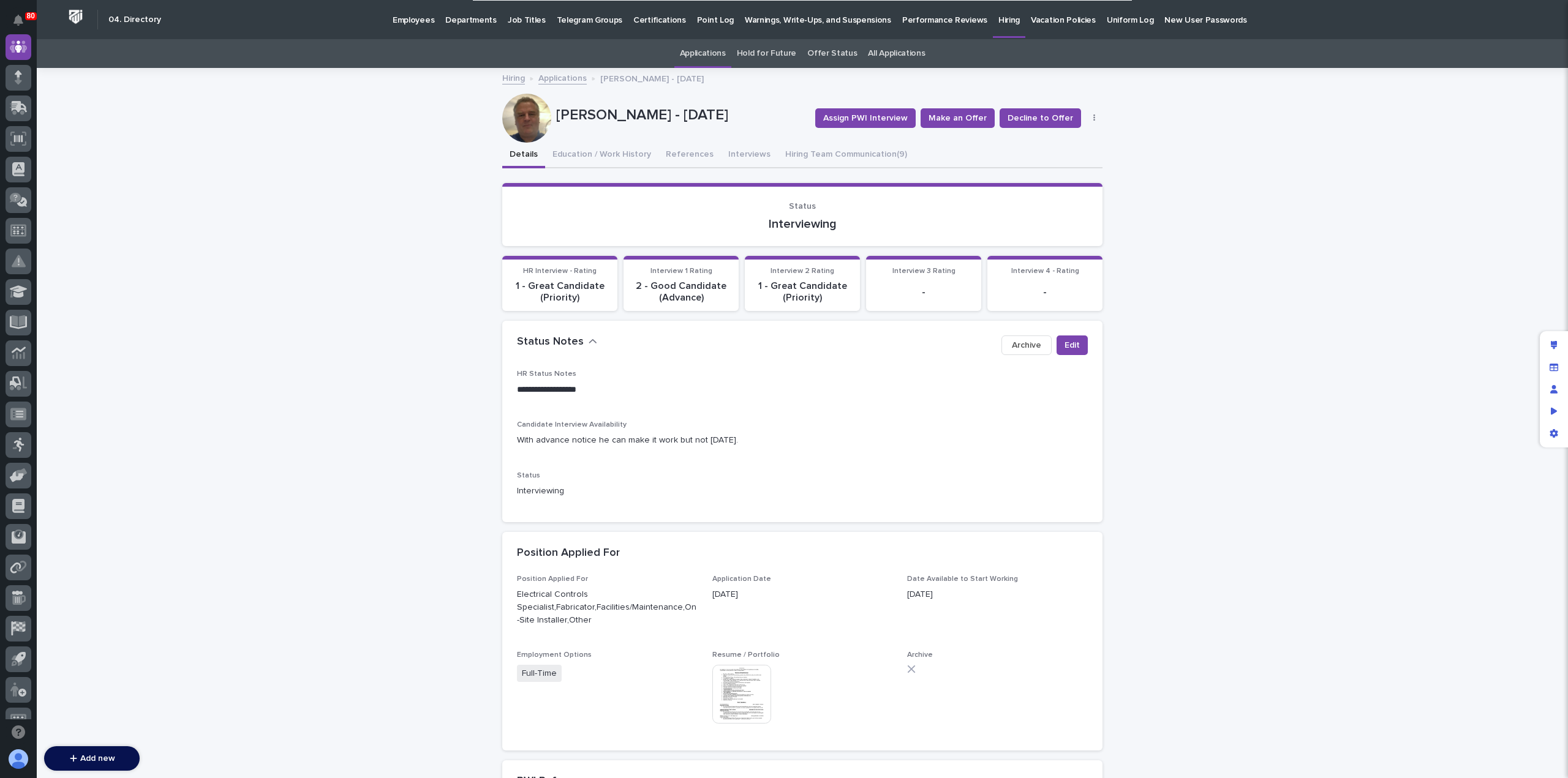
scroll to position [0, 0]
click at [734, 155] on button "Interviews" at bounding box center [750, 155] width 57 height 26
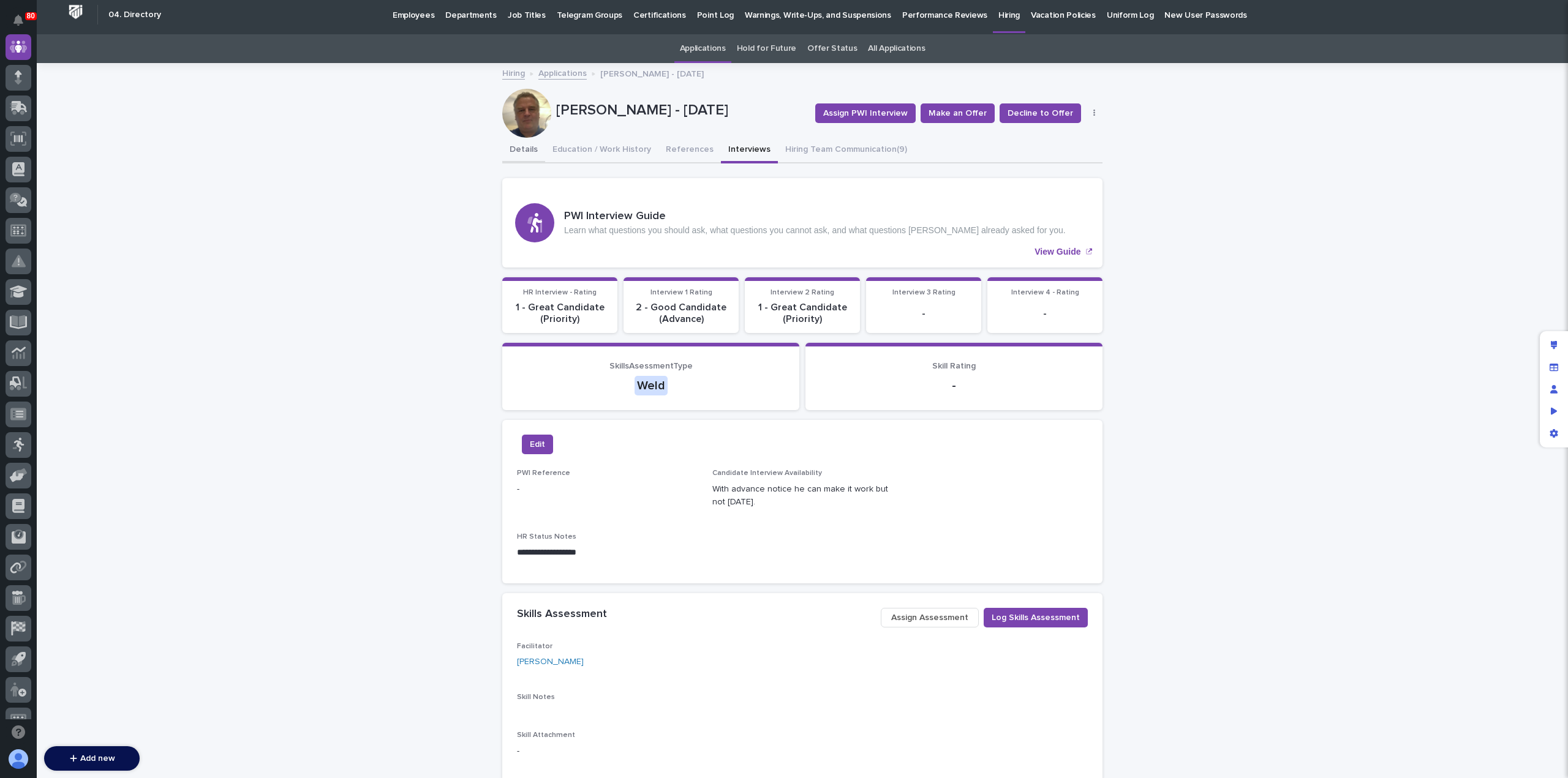
scroll to position [5, 0]
click at [517, 150] on button "Details" at bounding box center [523, 151] width 43 height 26
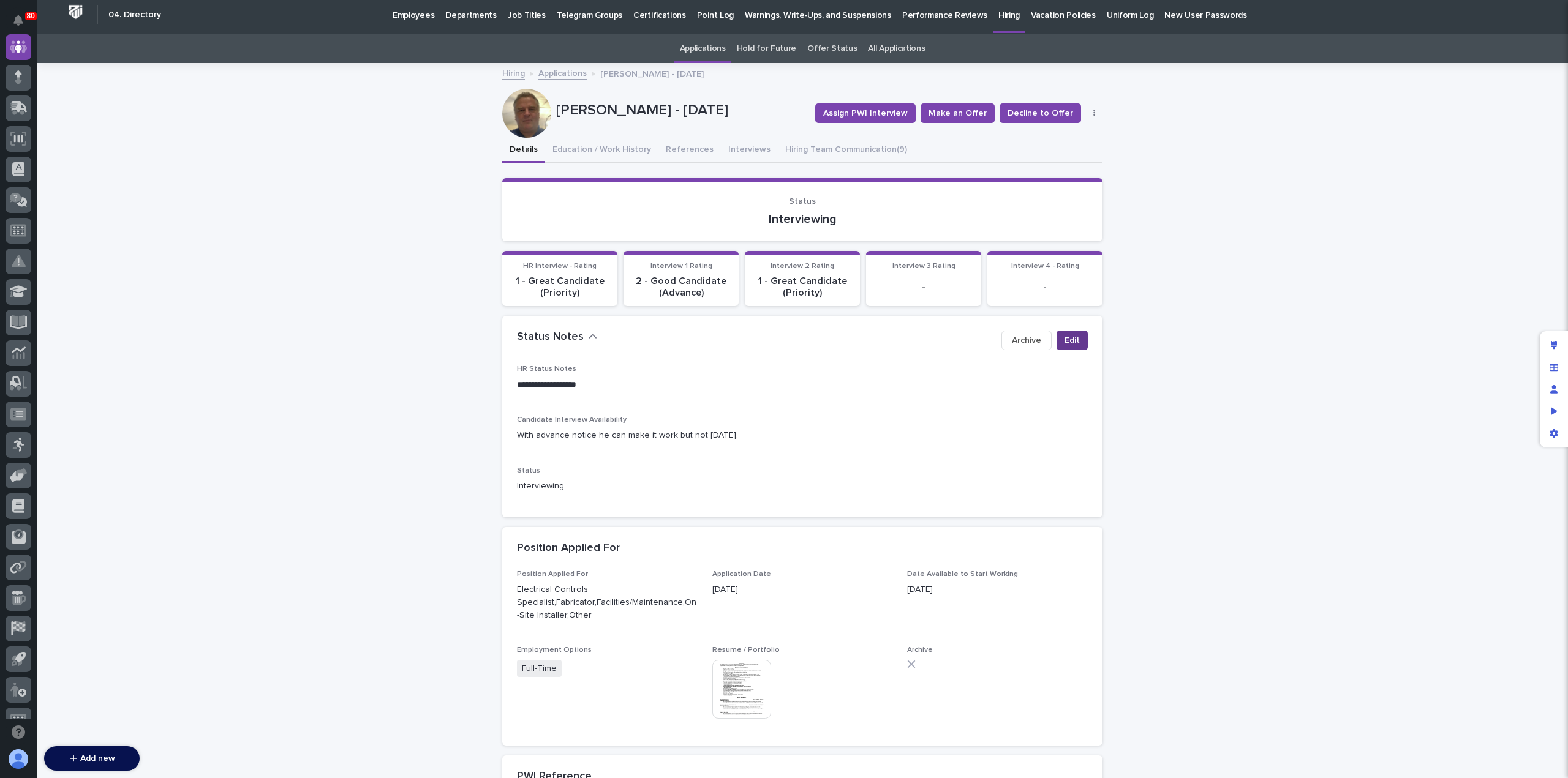
click at [1066, 344] on span "Edit" at bounding box center [1072, 340] width 16 height 12
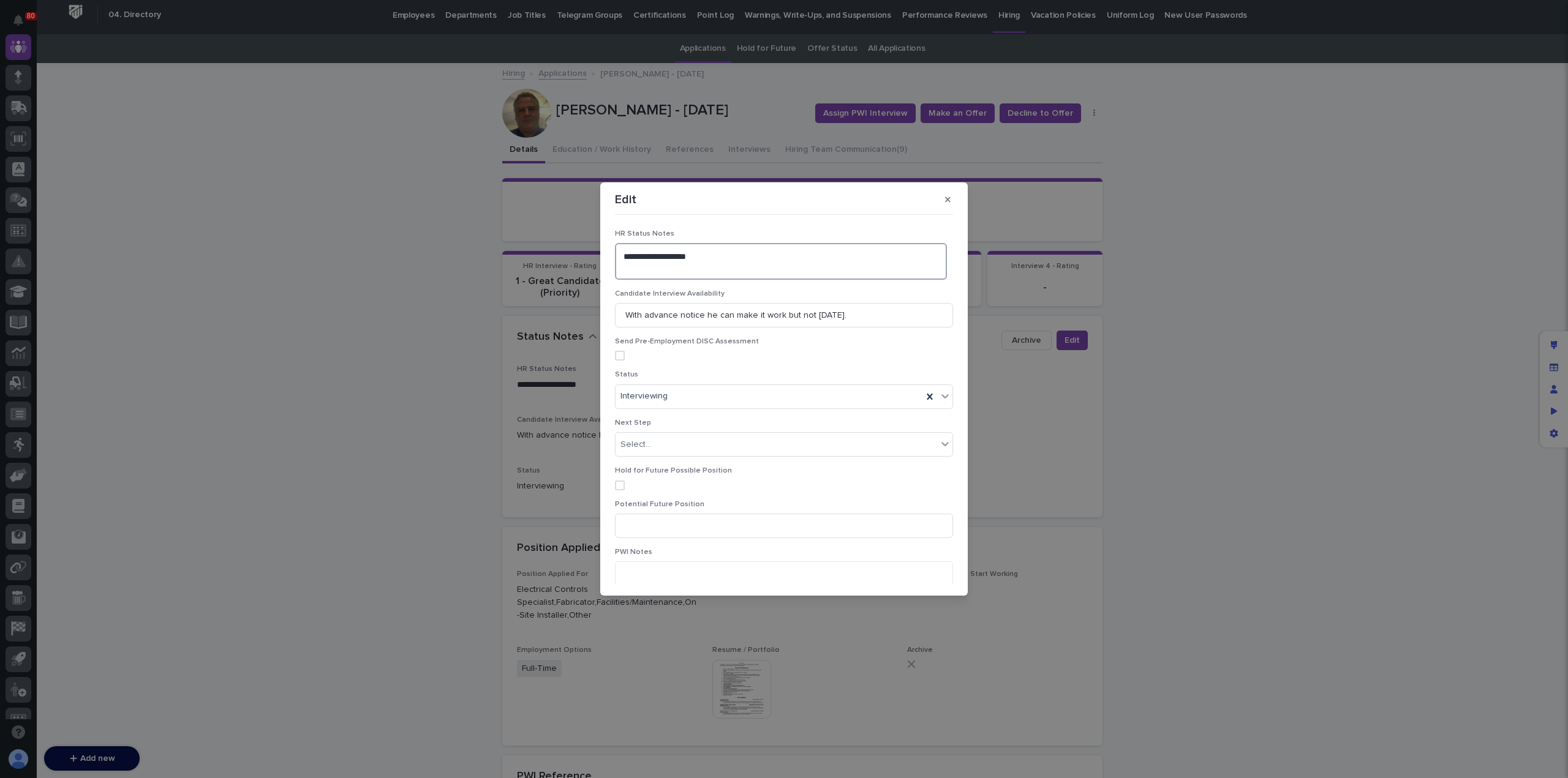
click at [635, 267] on textarea "**********" at bounding box center [780, 261] width 332 height 36
type textarea "**********"
click at [929, 582] on section "**********" at bounding box center [784, 388] width 368 height 413
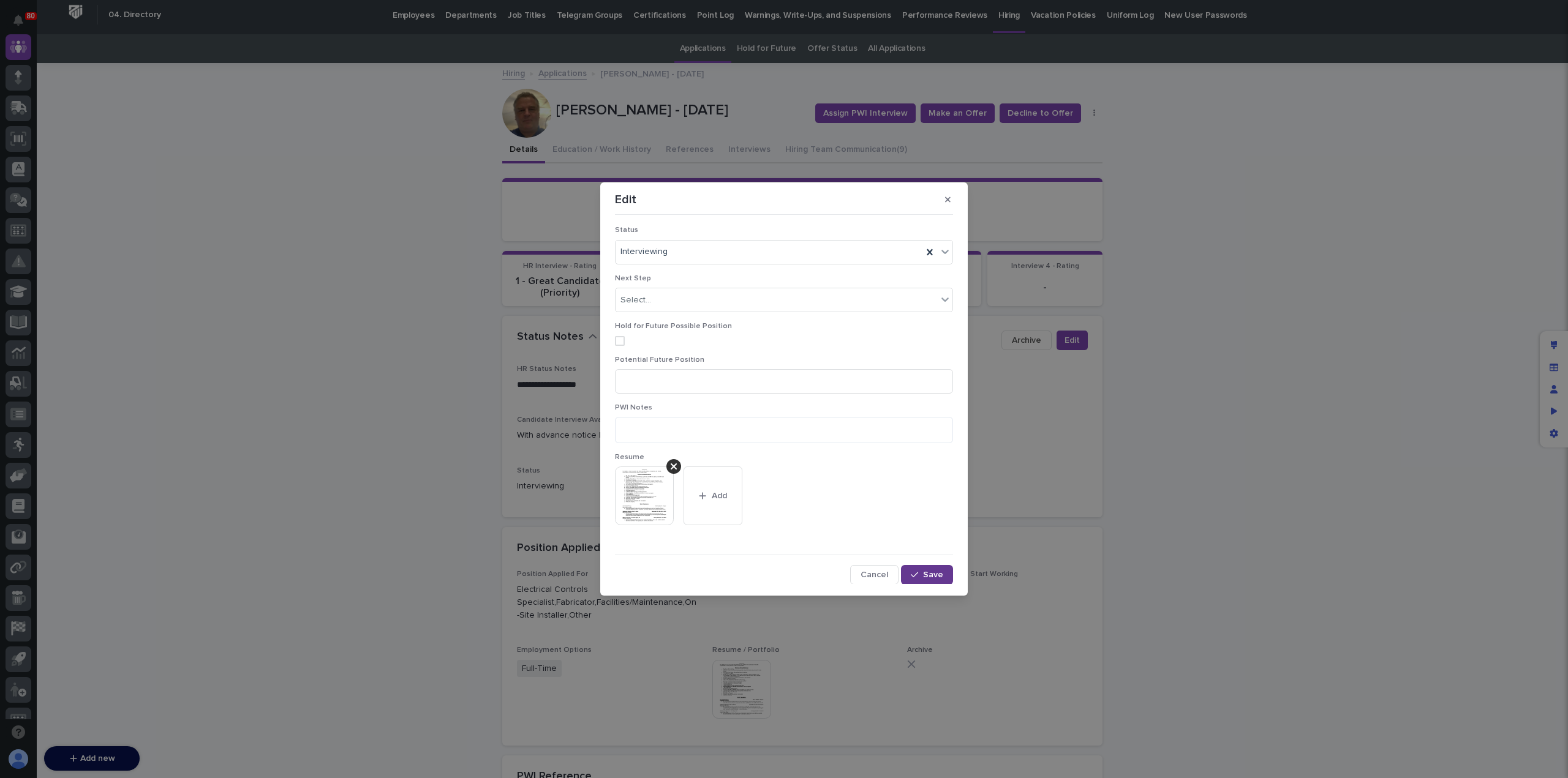
click at [931, 577] on span "Save" at bounding box center [934, 575] width 20 height 8
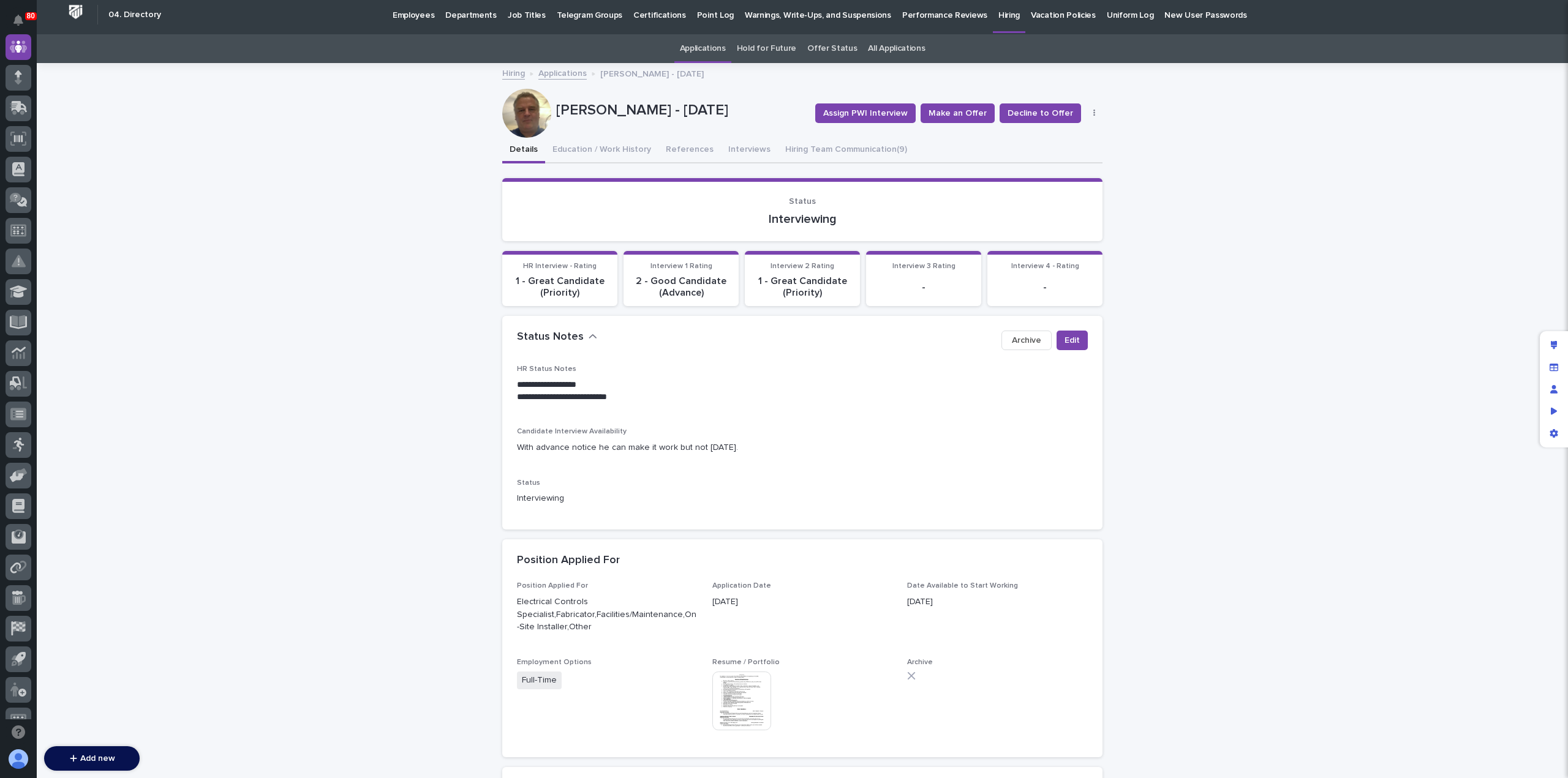
click at [554, 73] on link "Applications" at bounding box center [562, 72] width 48 height 14
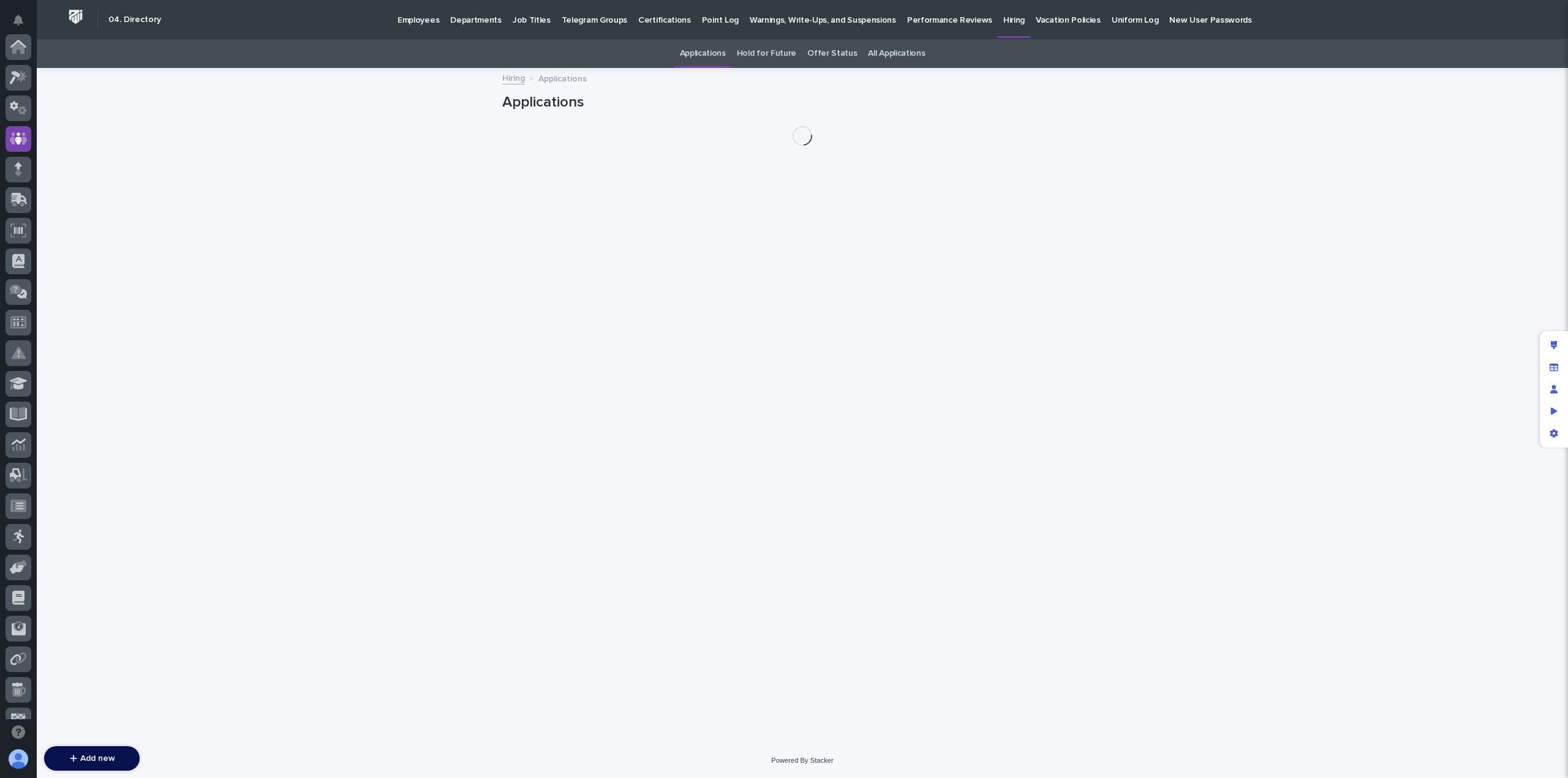
scroll to position [91, 0]
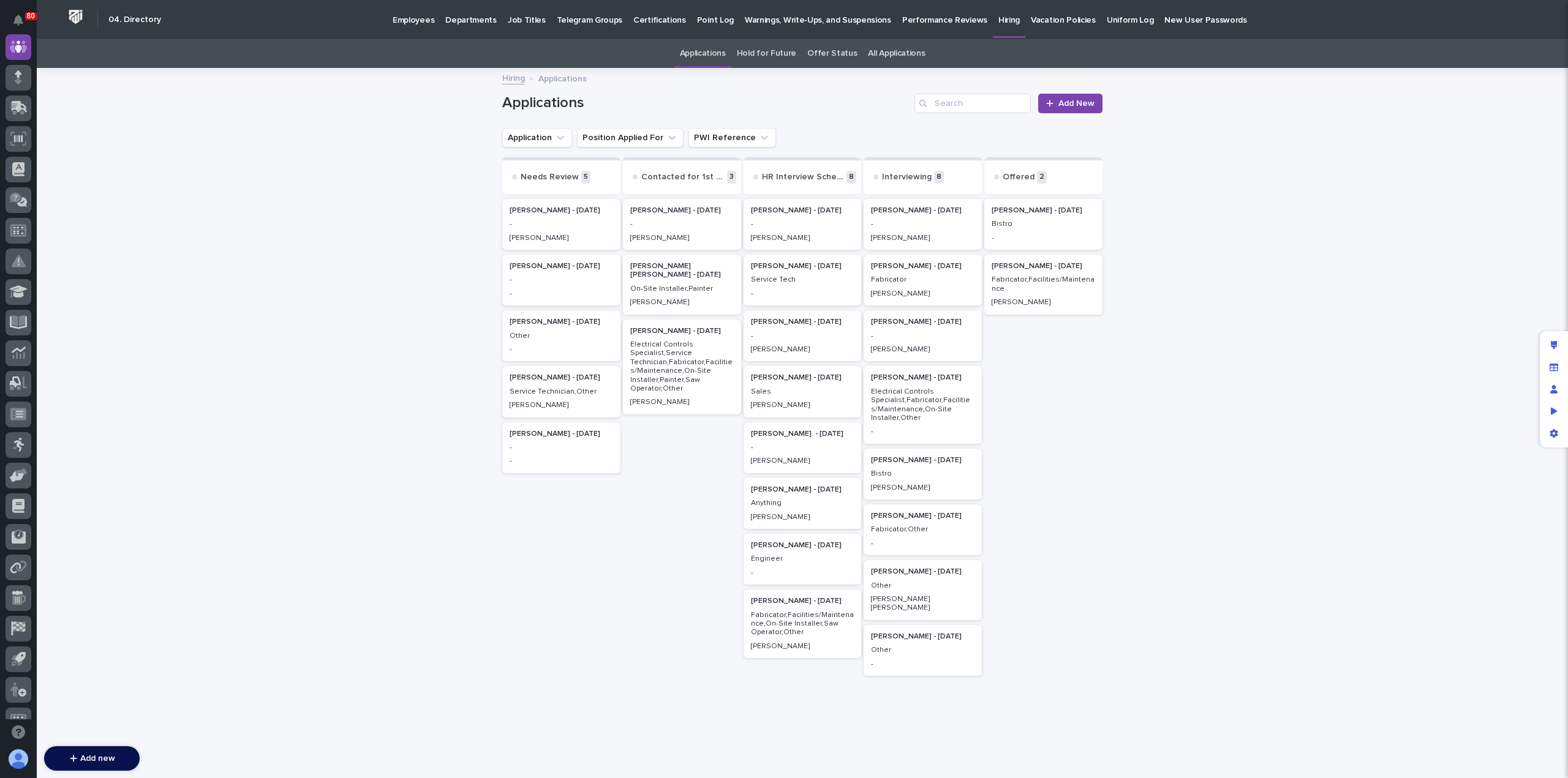
click at [905, 473] on p "Bistro" at bounding box center [923, 473] width 104 height 8
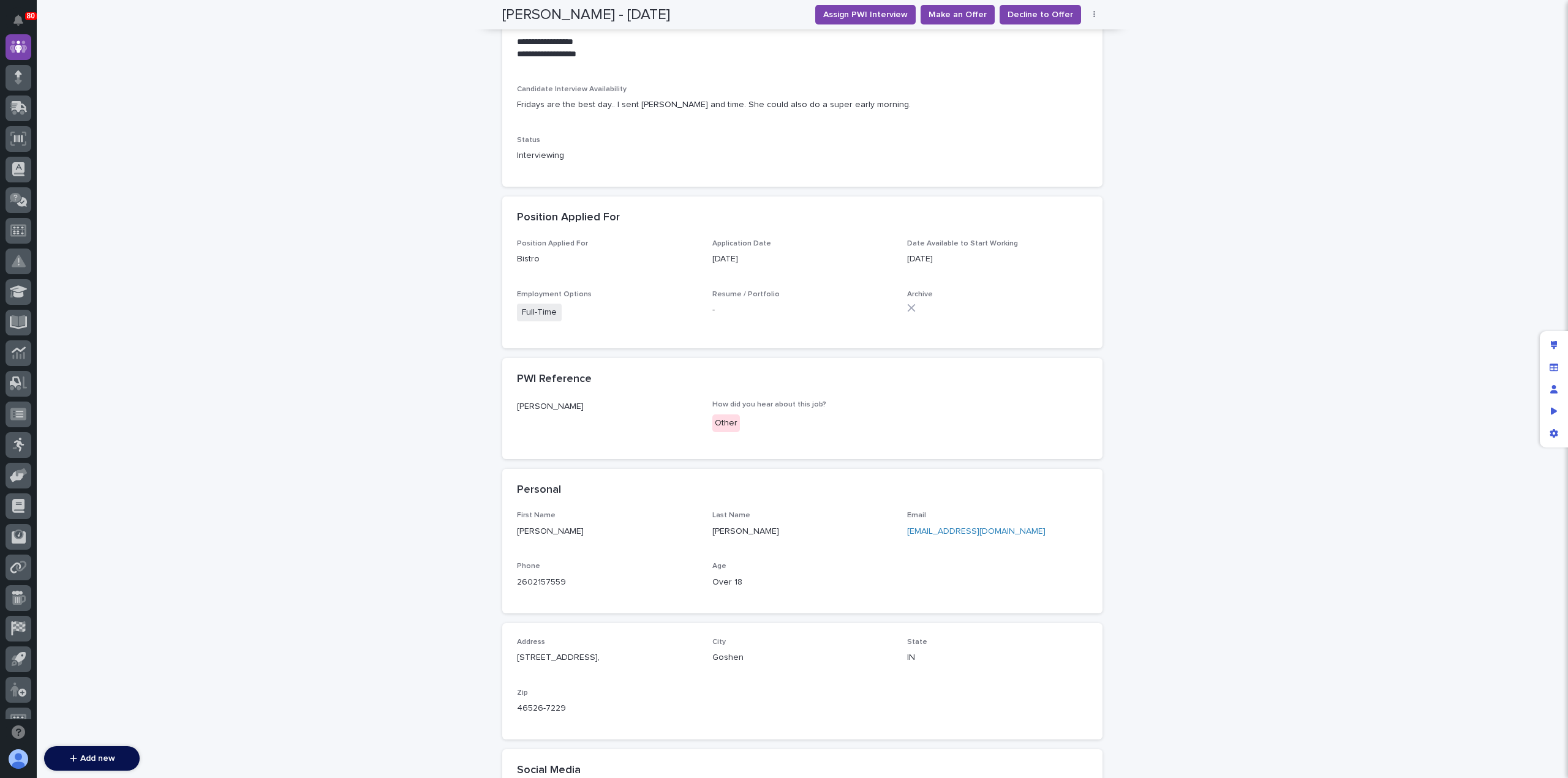
scroll to position [360, 0]
click at [930, 531] on link "savannacat94@gmail.com" at bounding box center [976, 530] width 139 height 8
click at [1028, 18] on span "Decline to Offer" at bounding box center [1040, 14] width 66 height 12
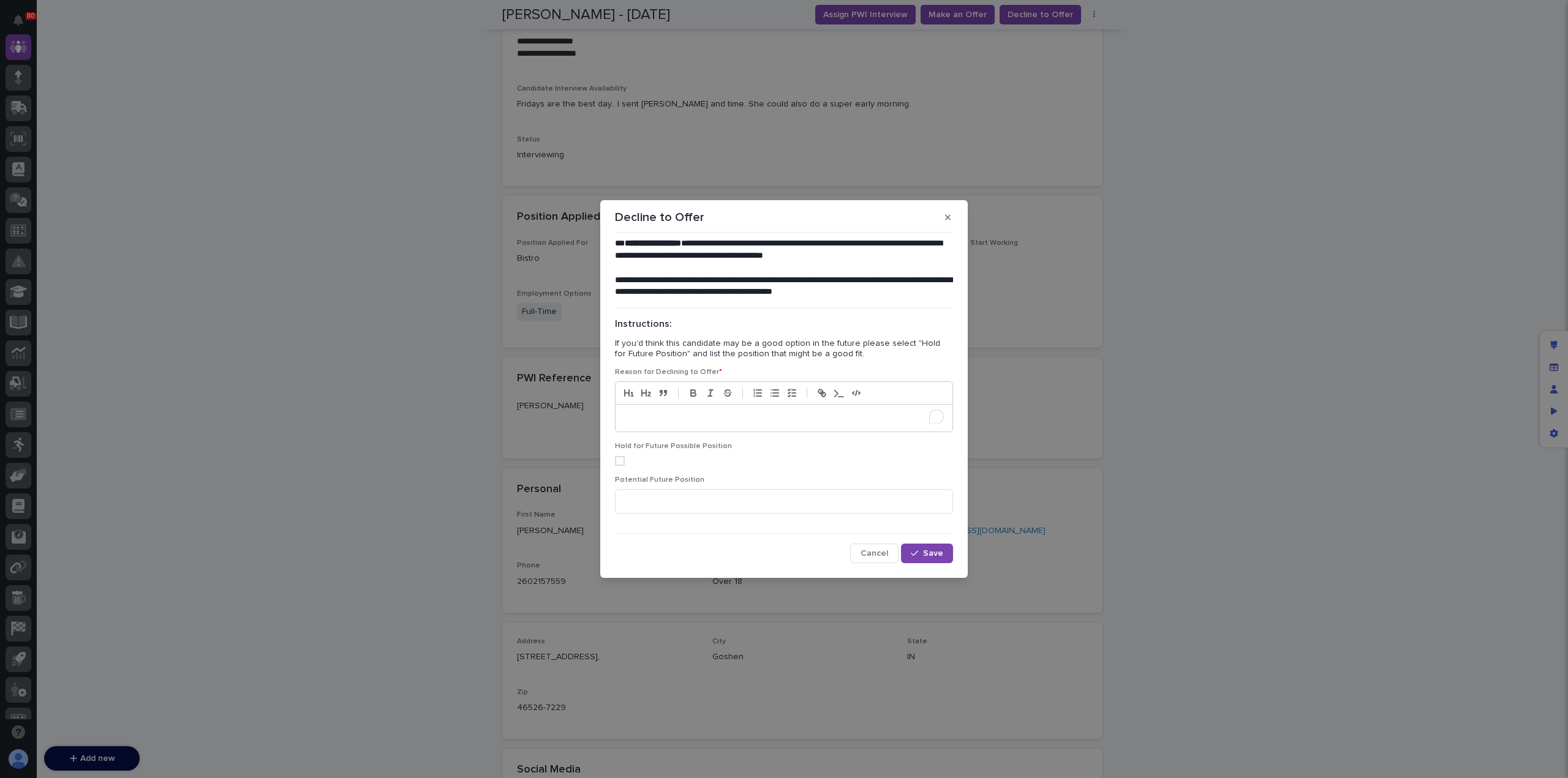
click at [663, 419] on div "To enrich screen reader interactions, please activate Accessibility in Grammarl…" at bounding box center [784, 418] width 337 height 27
click at [922, 558] on div "button" at bounding box center [916, 553] width 12 height 8
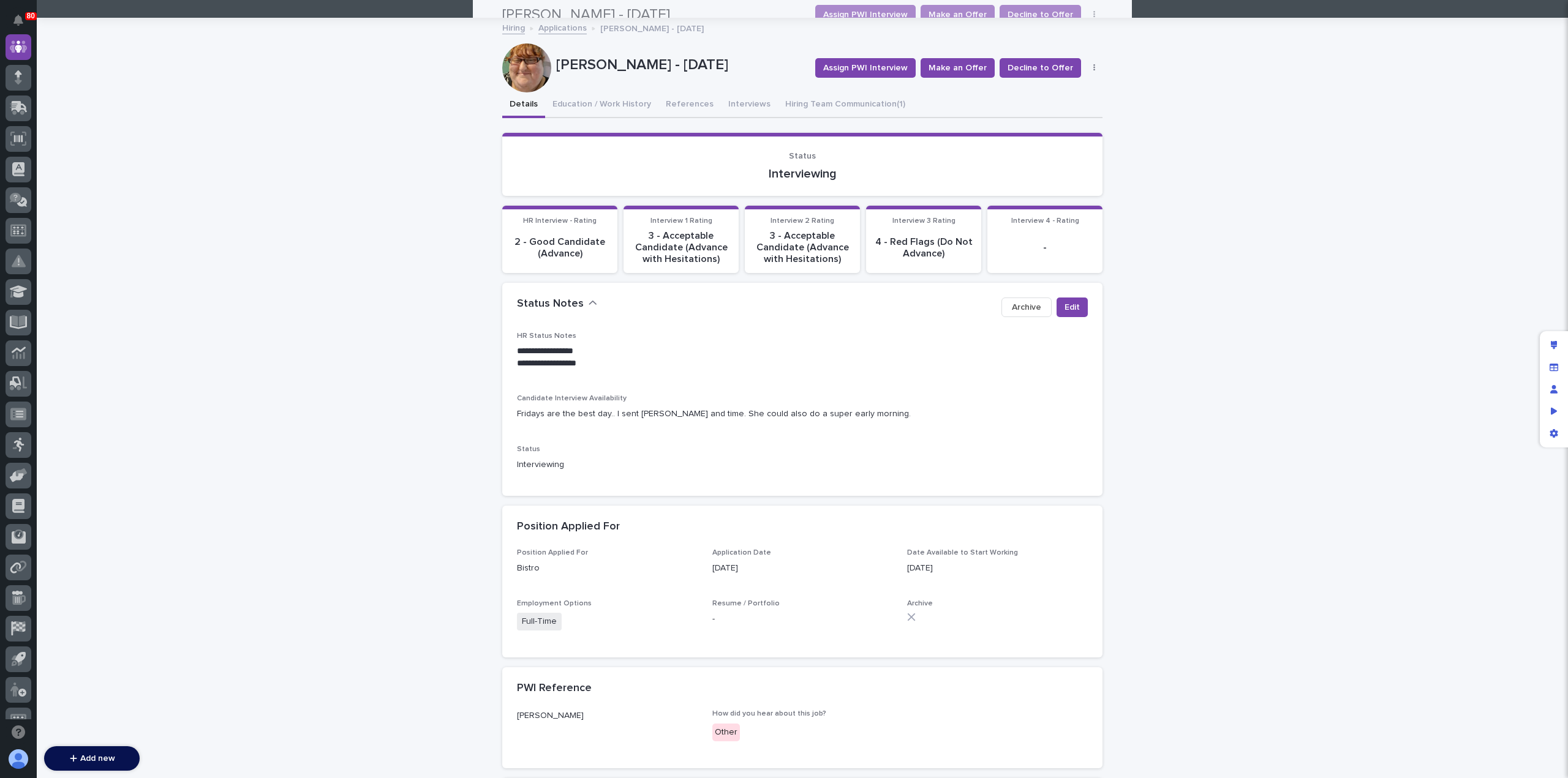
scroll to position [0, 0]
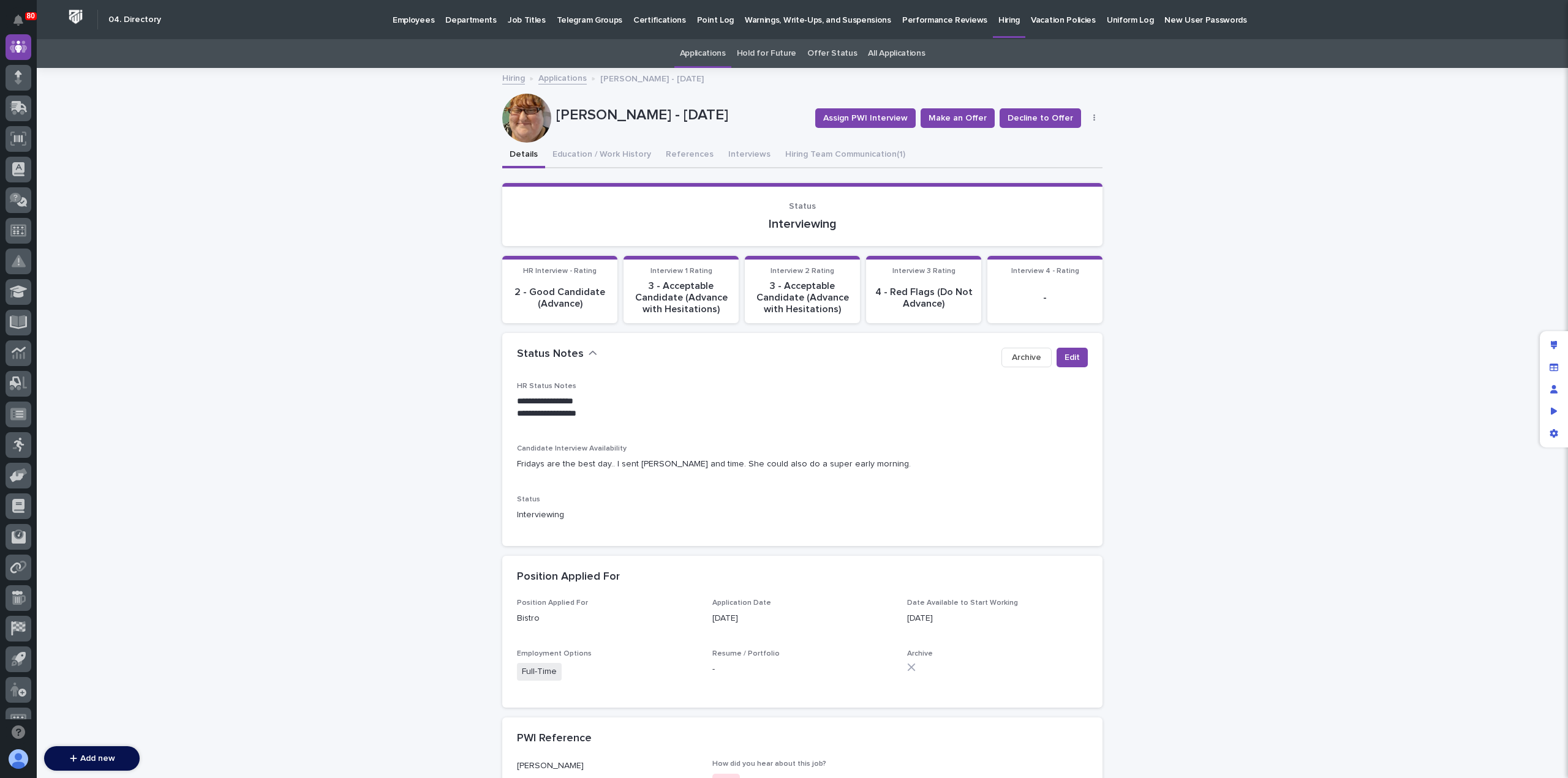
click at [558, 76] on link "Applications" at bounding box center [562, 77] width 48 height 14
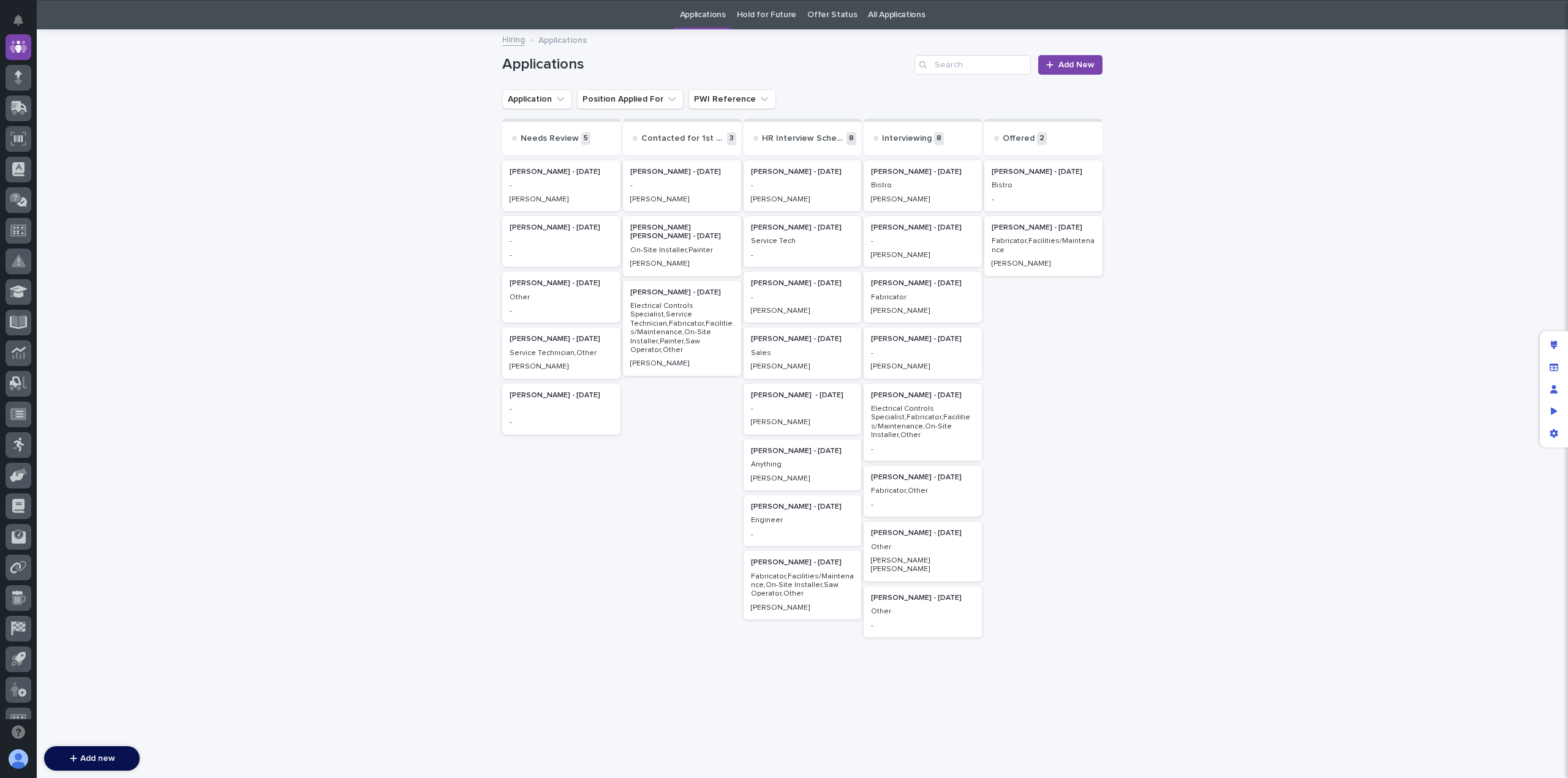
scroll to position [39, 0]
click at [920, 500] on div "-" at bounding box center [923, 504] width 104 height 11
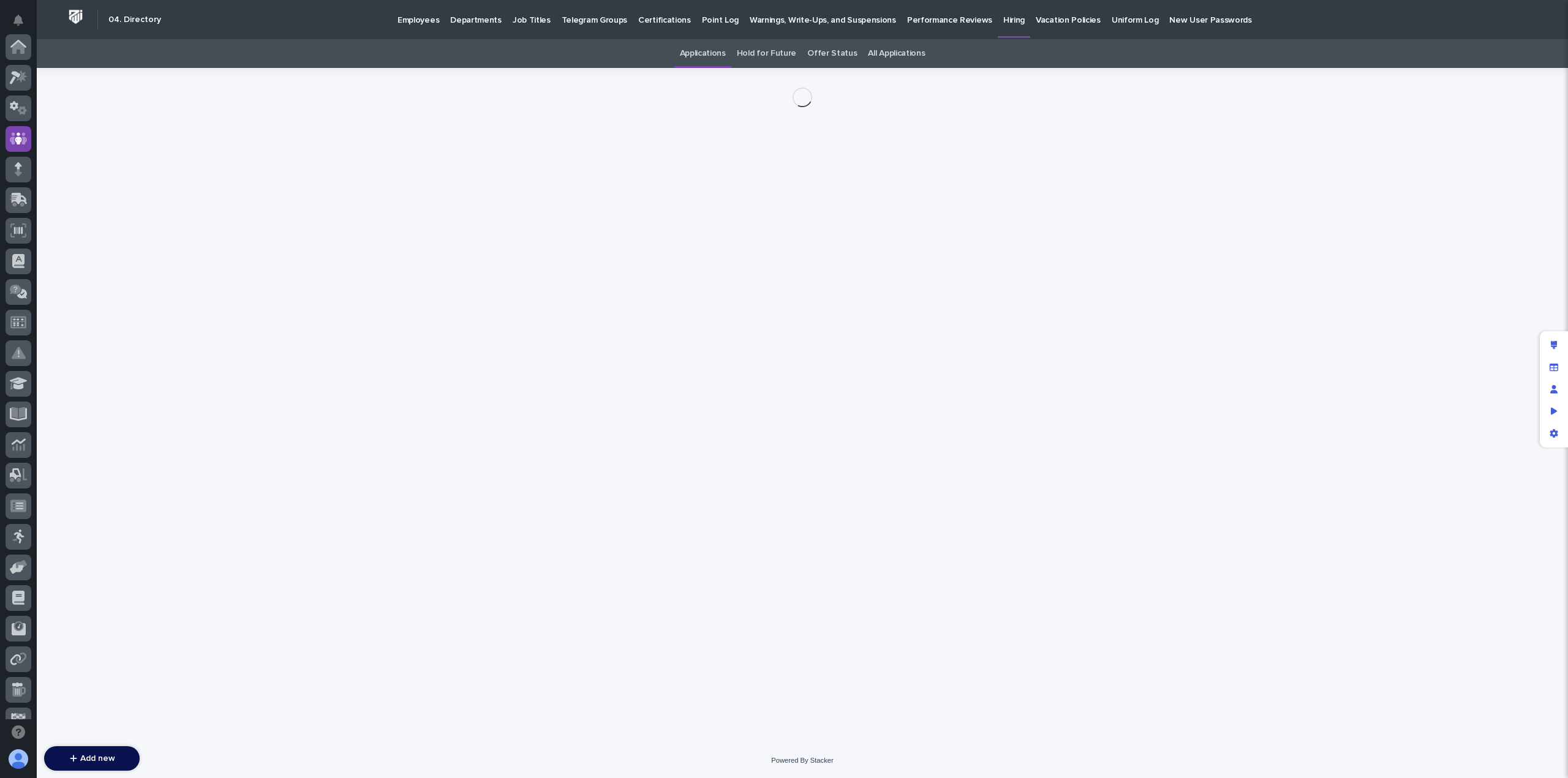
scroll to position [91, 0]
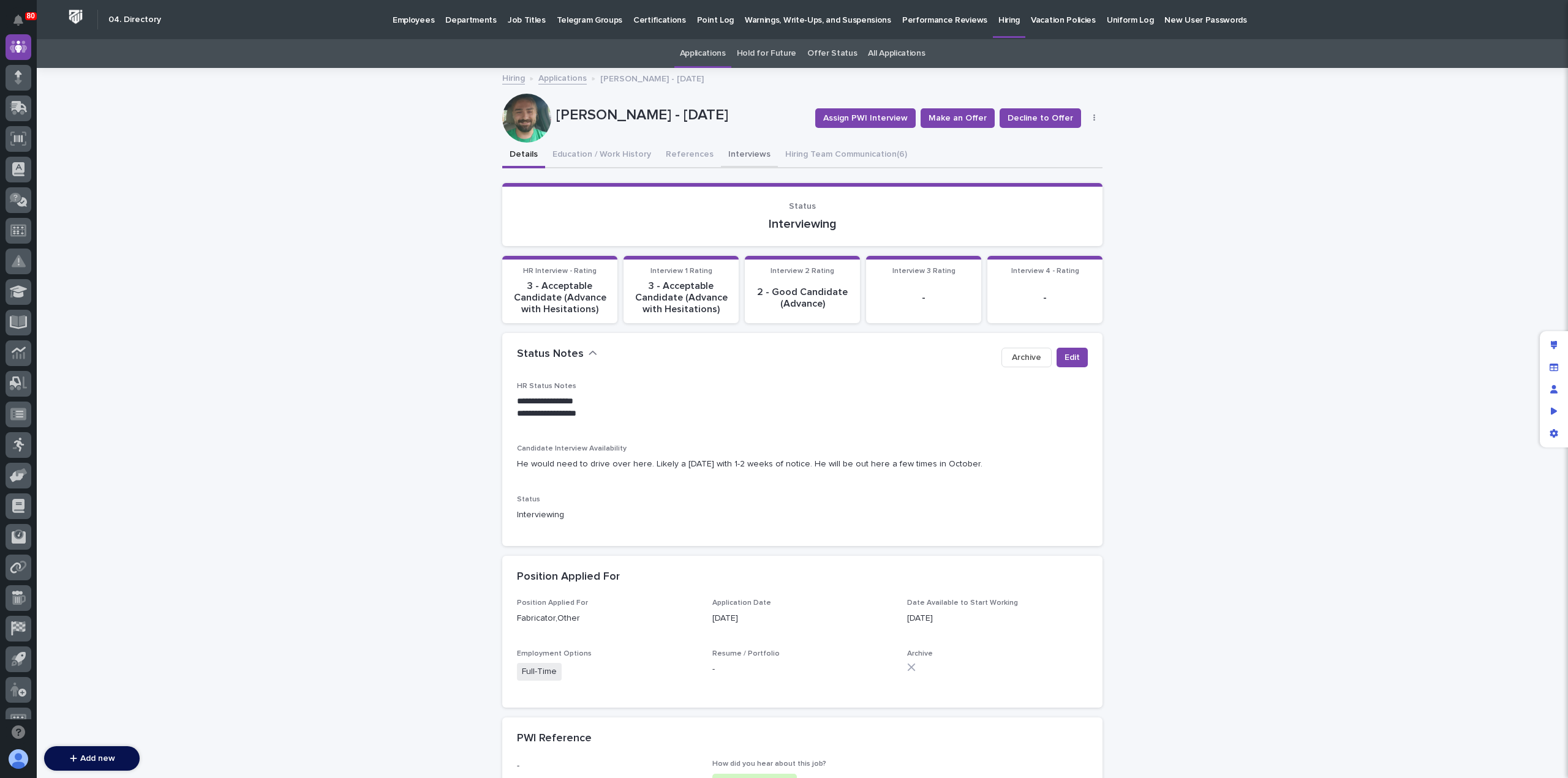
click at [721, 157] on button "Interviews" at bounding box center [750, 155] width 57 height 26
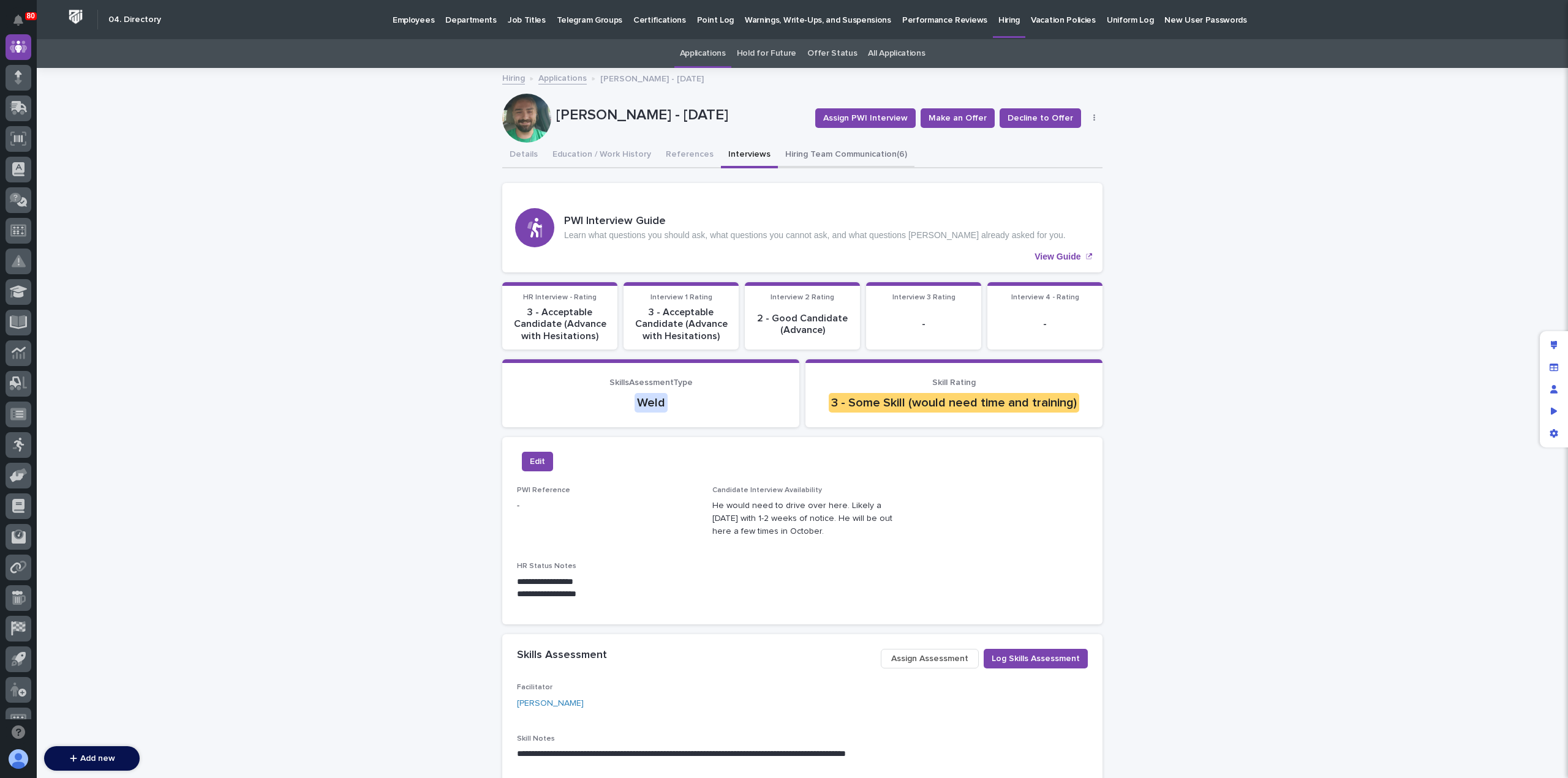
click at [805, 156] on button "Hiring Team Communication (6)" at bounding box center [847, 155] width 137 height 26
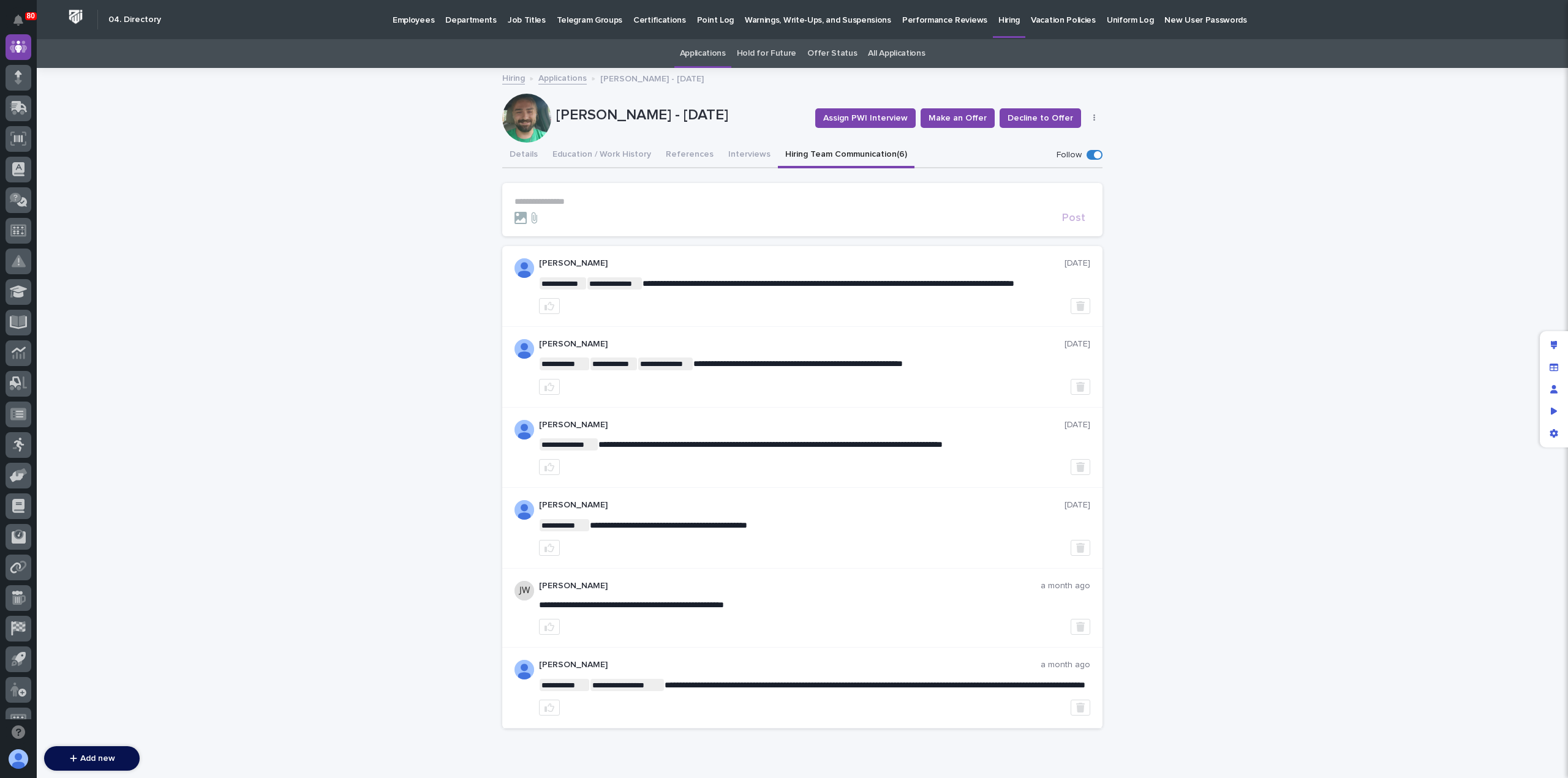
click at [575, 201] on p "**********" at bounding box center [802, 201] width 576 height 10
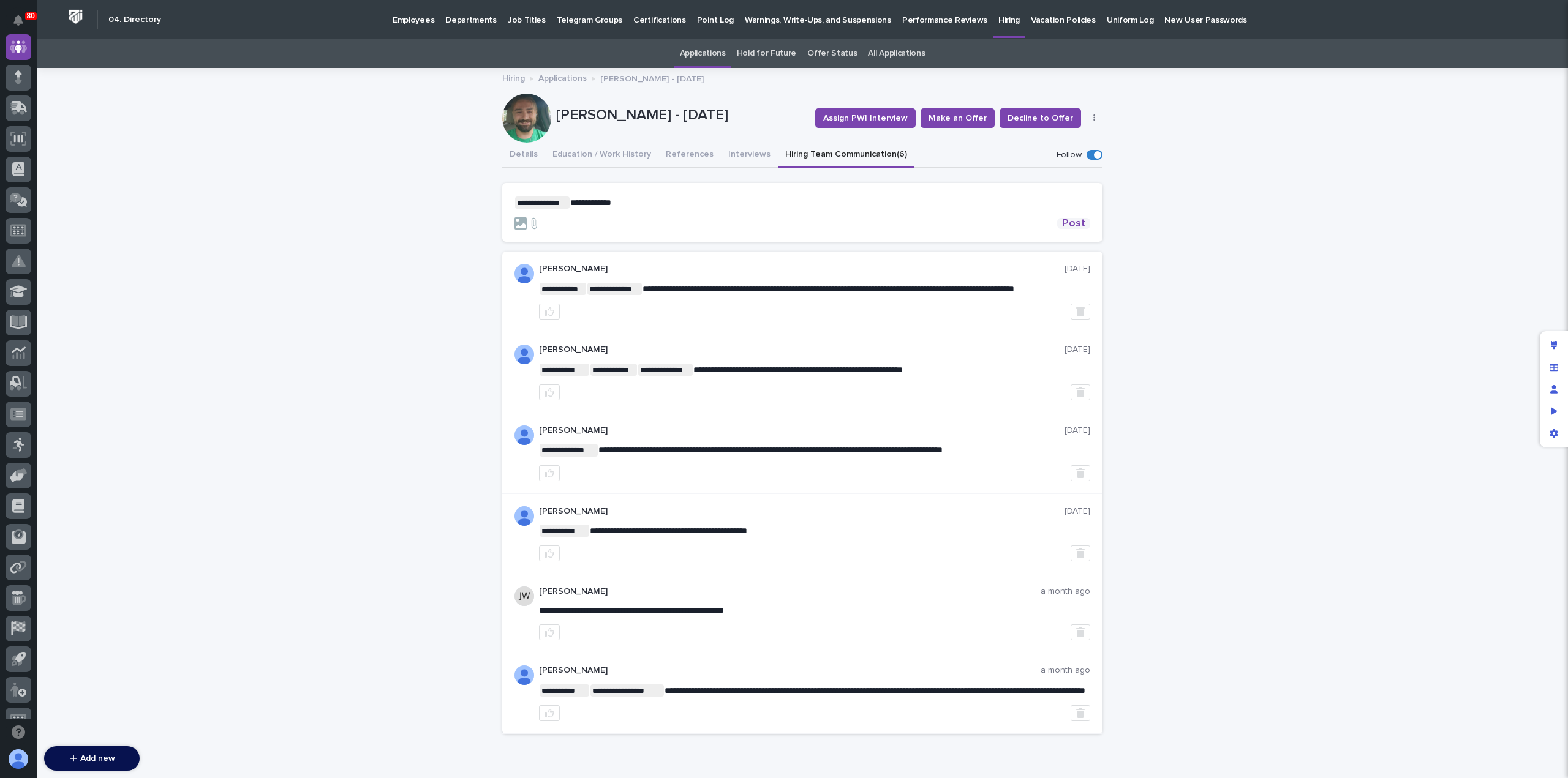
click at [1063, 224] on span "Post" at bounding box center [1073, 224] width 23 height 11
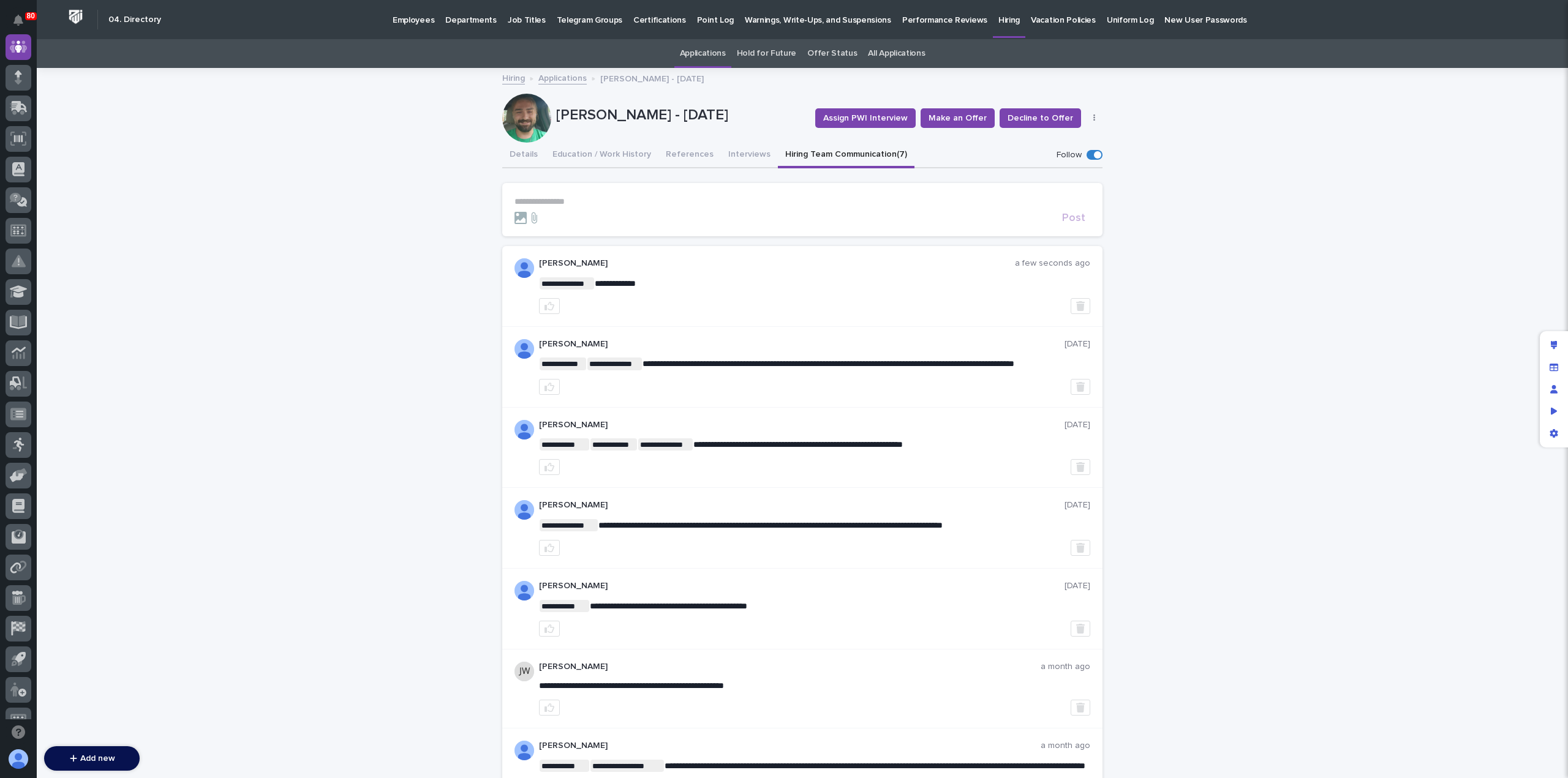
click at [565, 201] on p "**********" at bounding box center [802, 201] width 576 height 10
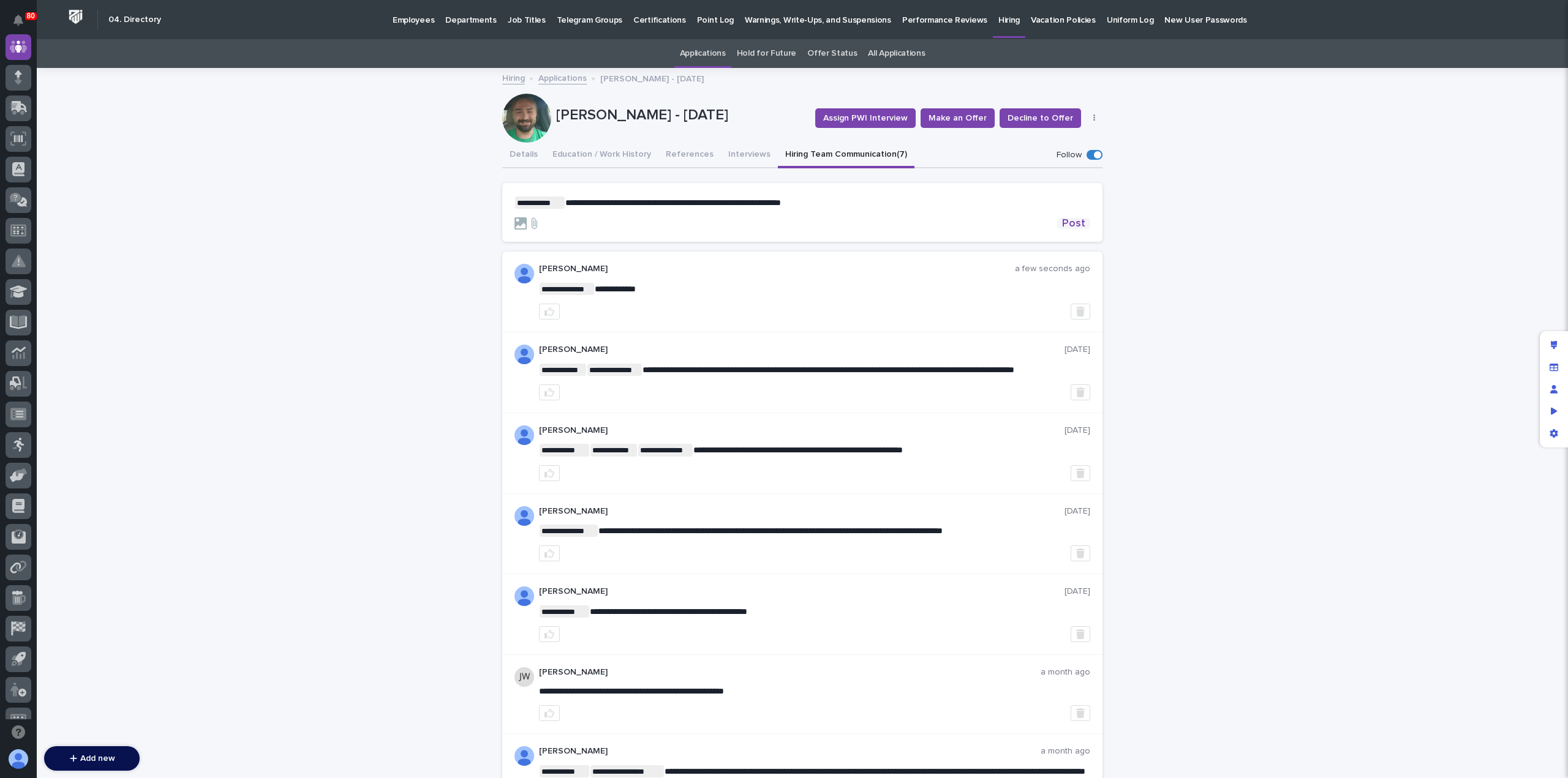
click at [1067, 224] on span "Post" at bounding box center [1073, 224] width 23 height 11
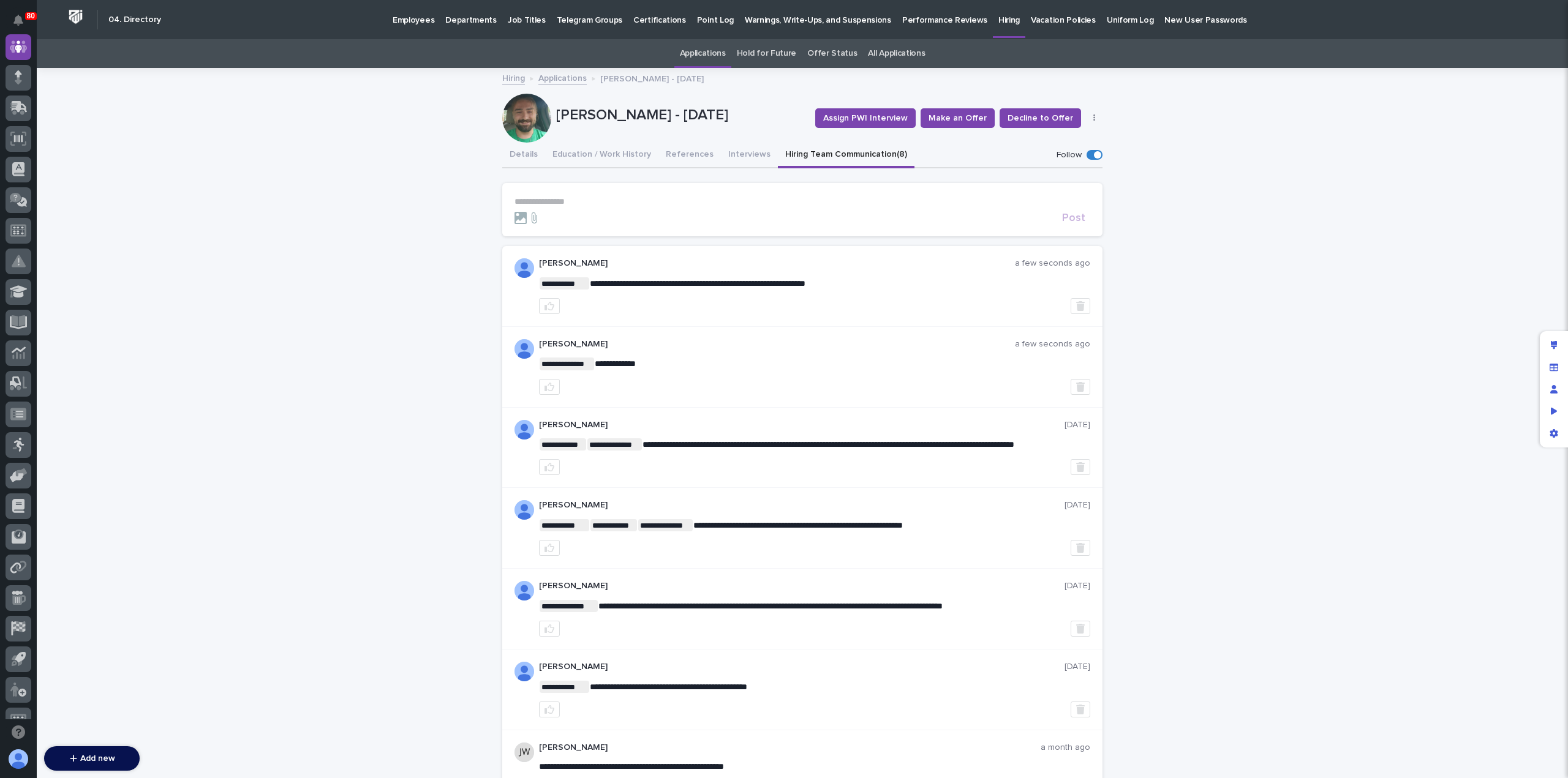
click at [562, 80] on link "Applications" at bounding box center [562, 77] width 48 height 14
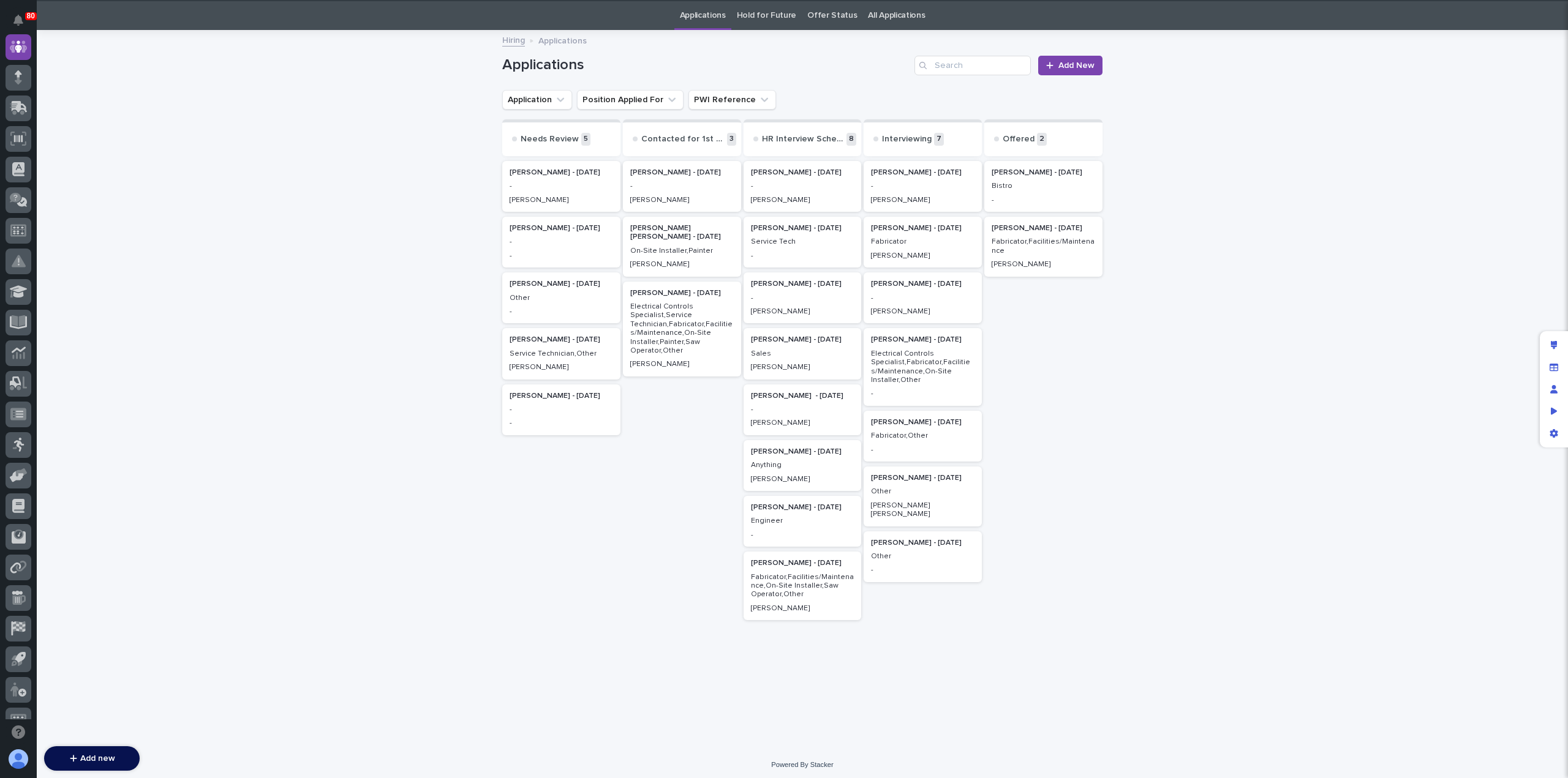
scroll to position [39, 0]
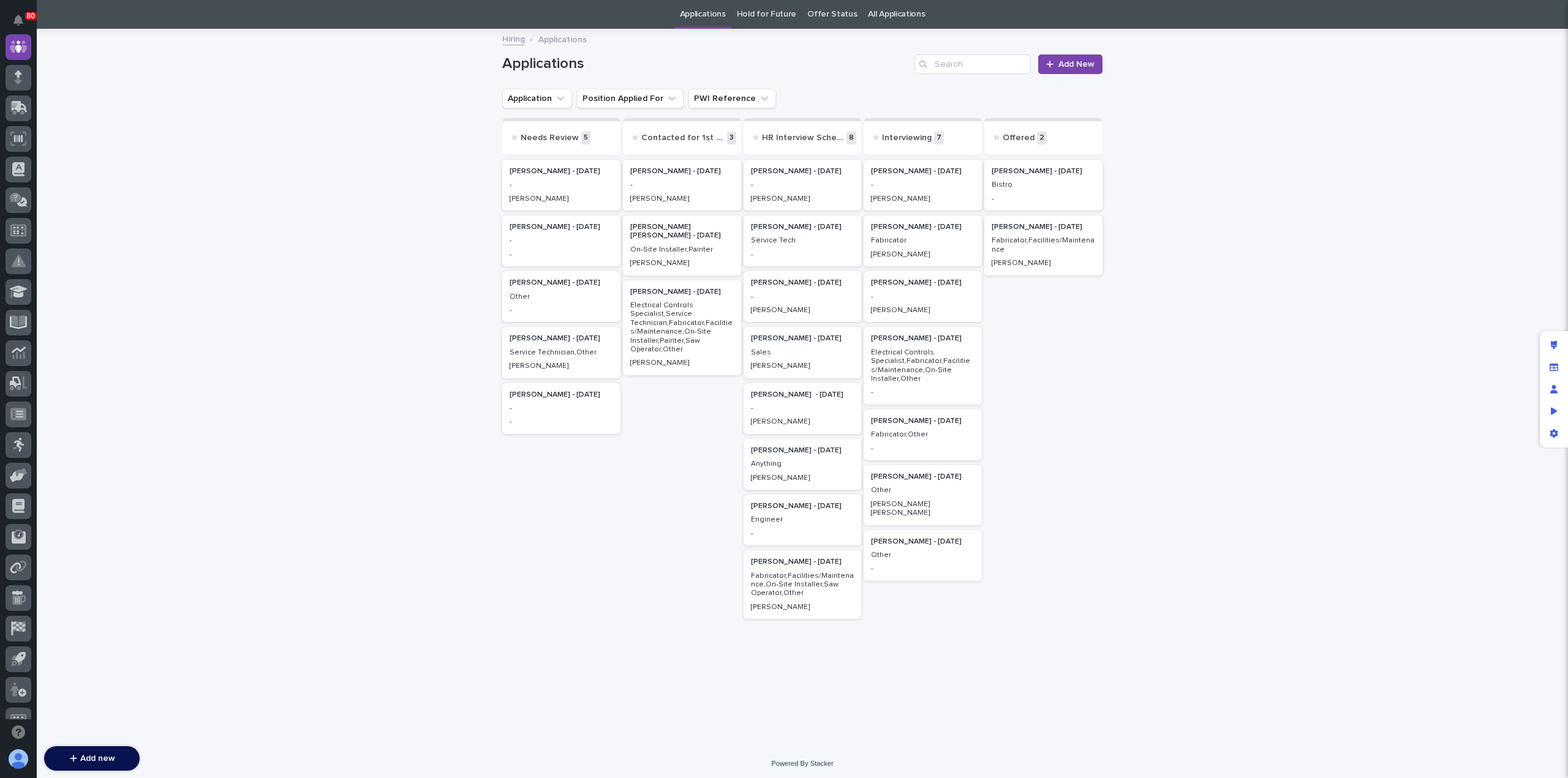
click at [900, 491] on p "Other" at bounding box center [923, 490] width 104 height 8
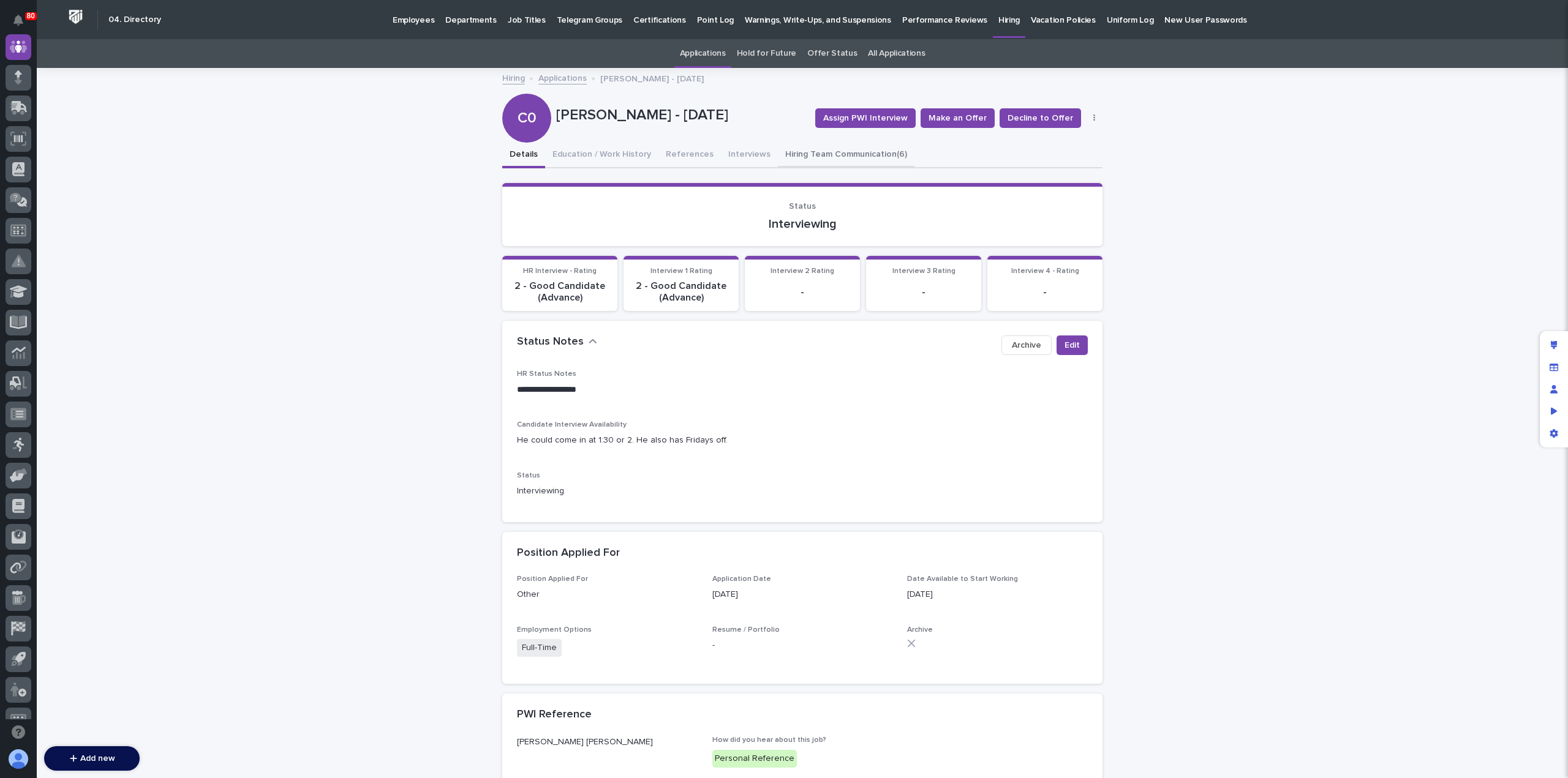
click at [807, 155] on button "Hiring Team Communication (6)" at bounding box center [847, 155] width 137 height 26
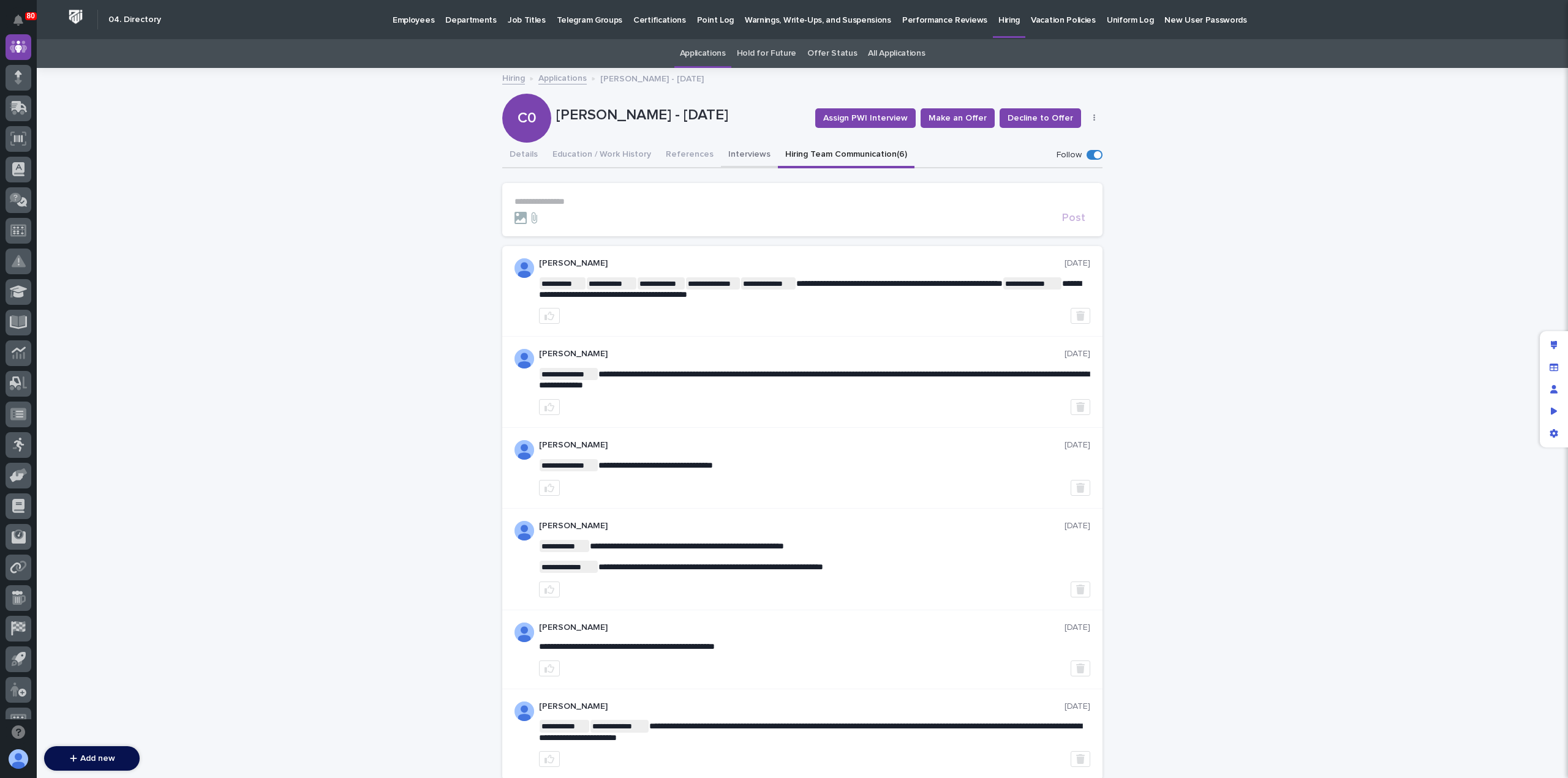
click at [738, 157] on button "Interviews" at bounding box center [750, 155] width 57 height 26
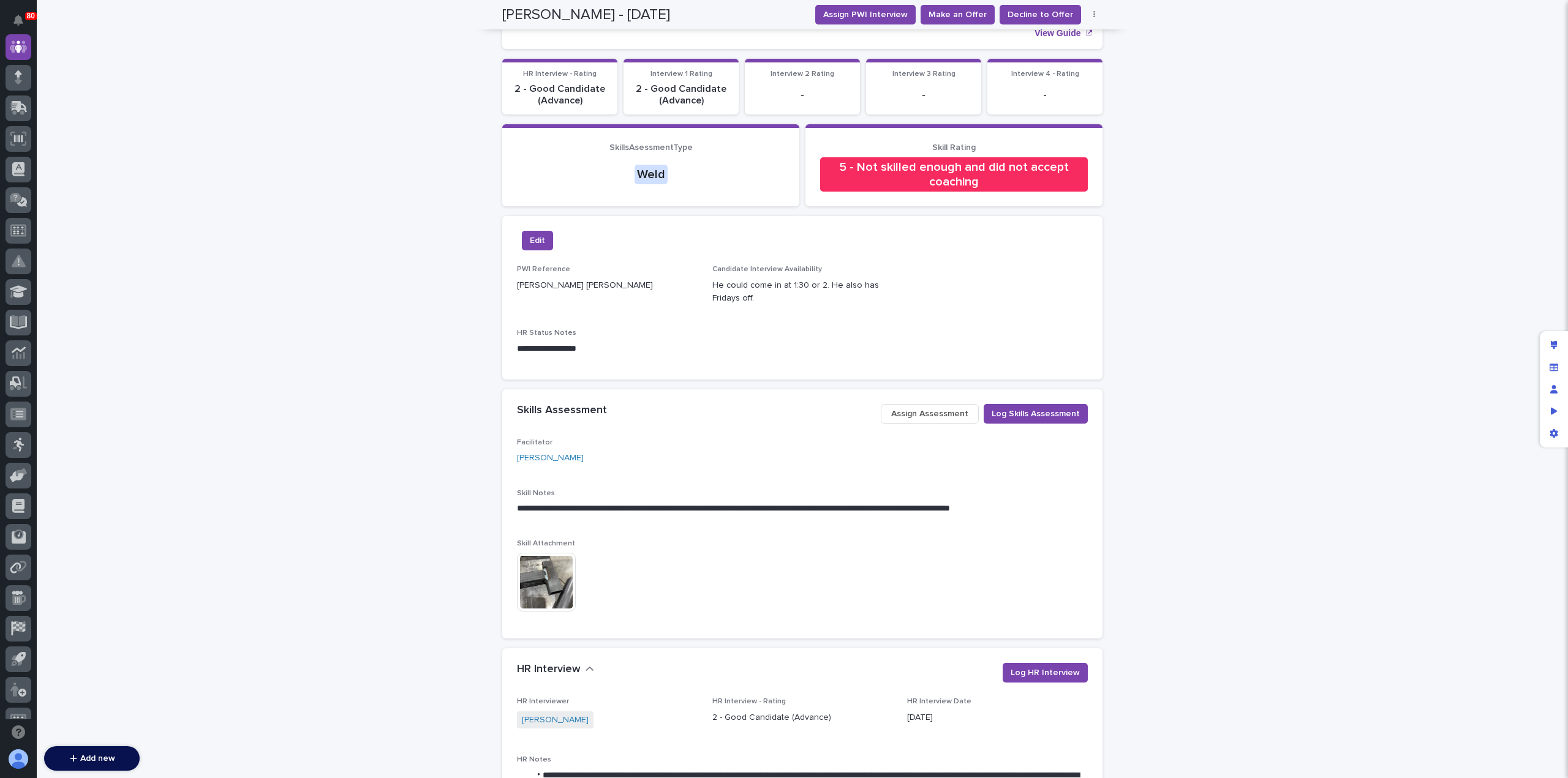
scroll to position [225, 0]
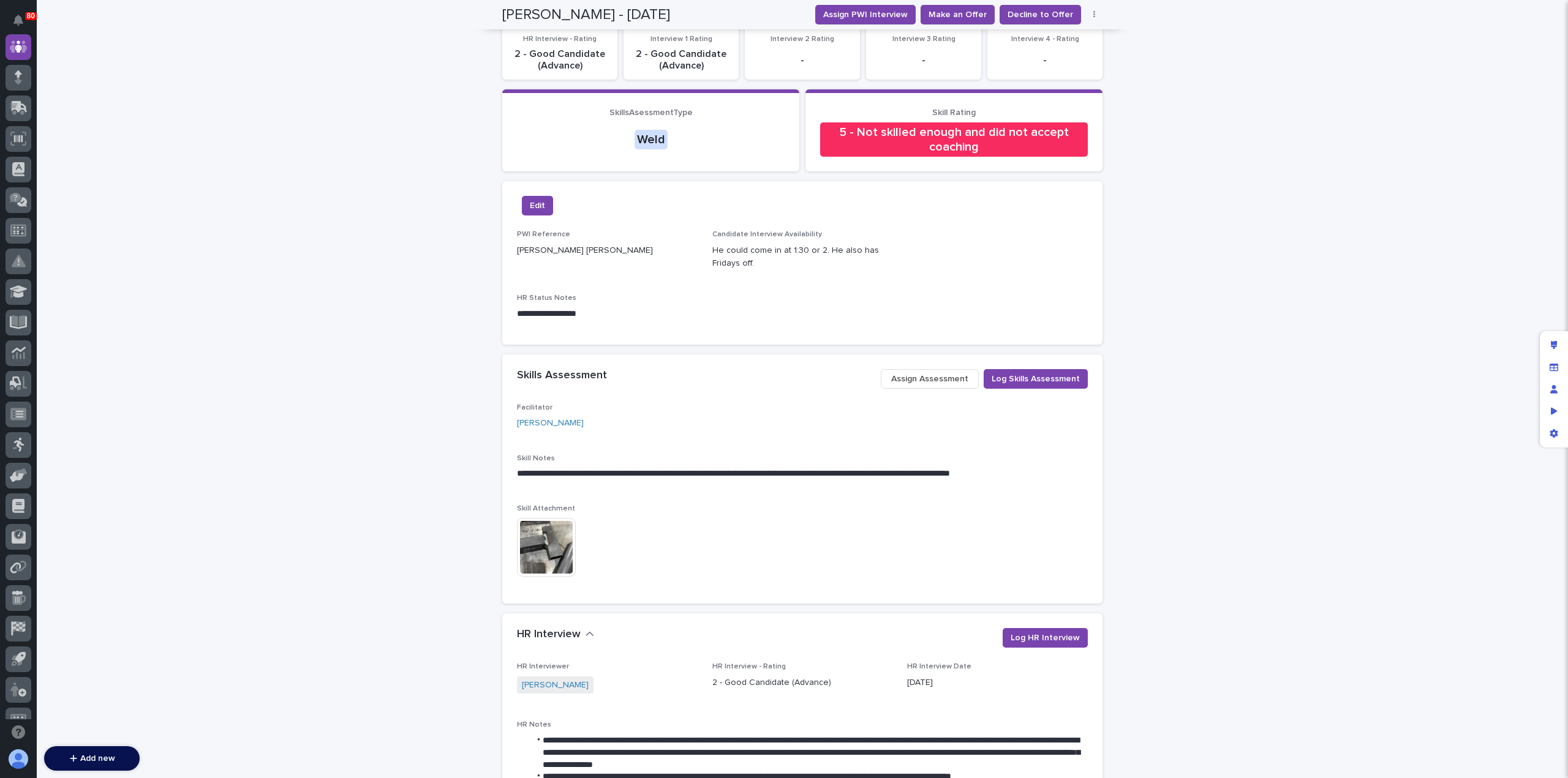
click at [539, 537] on img at bounding box center [546, 548] width 59 height 59
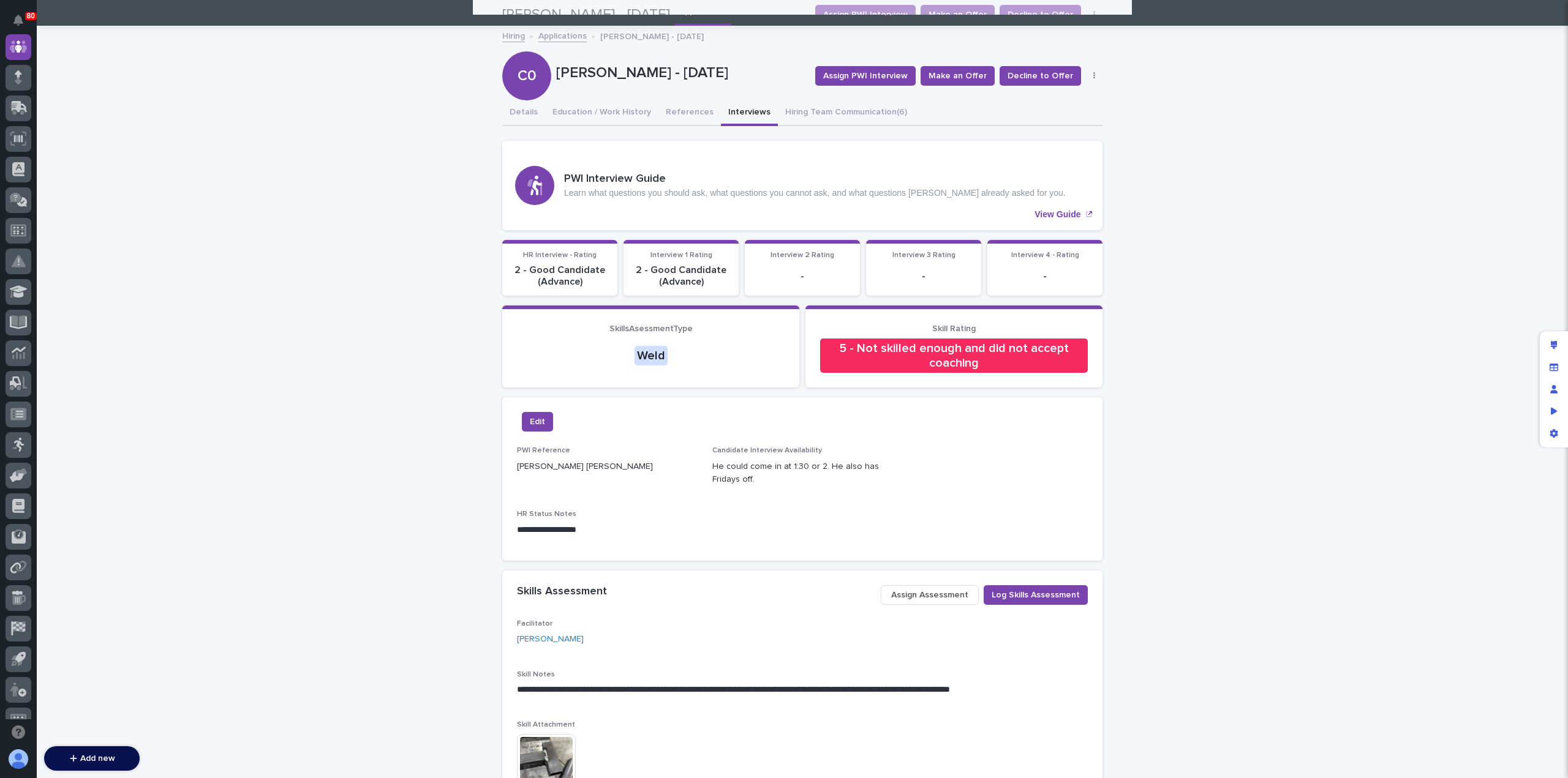
scroll to position [0, 0]
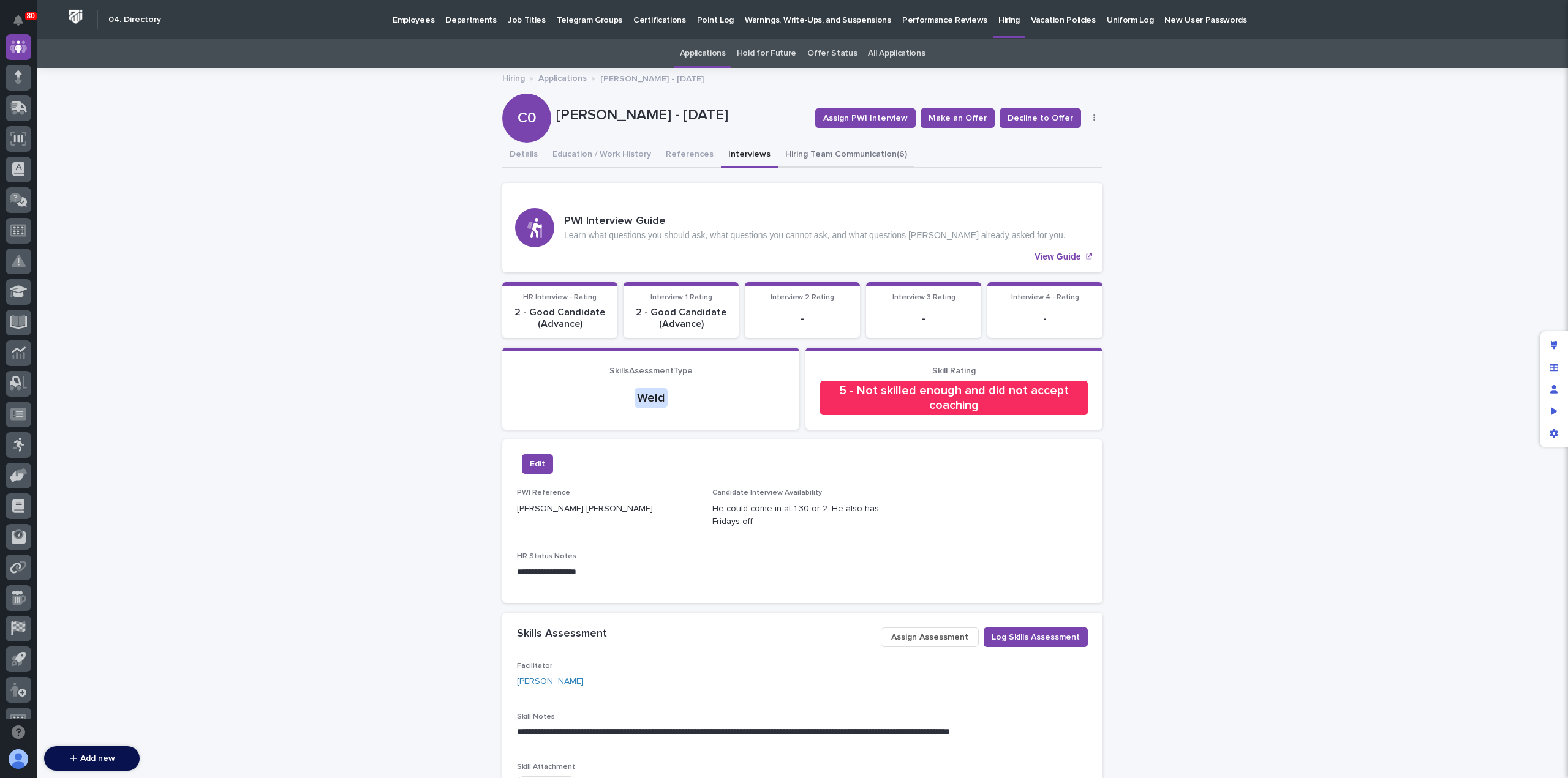
click at [792, 156] on button "Hiring Team Communication (6)" at bounding box center [847, 155] width 137 height 26
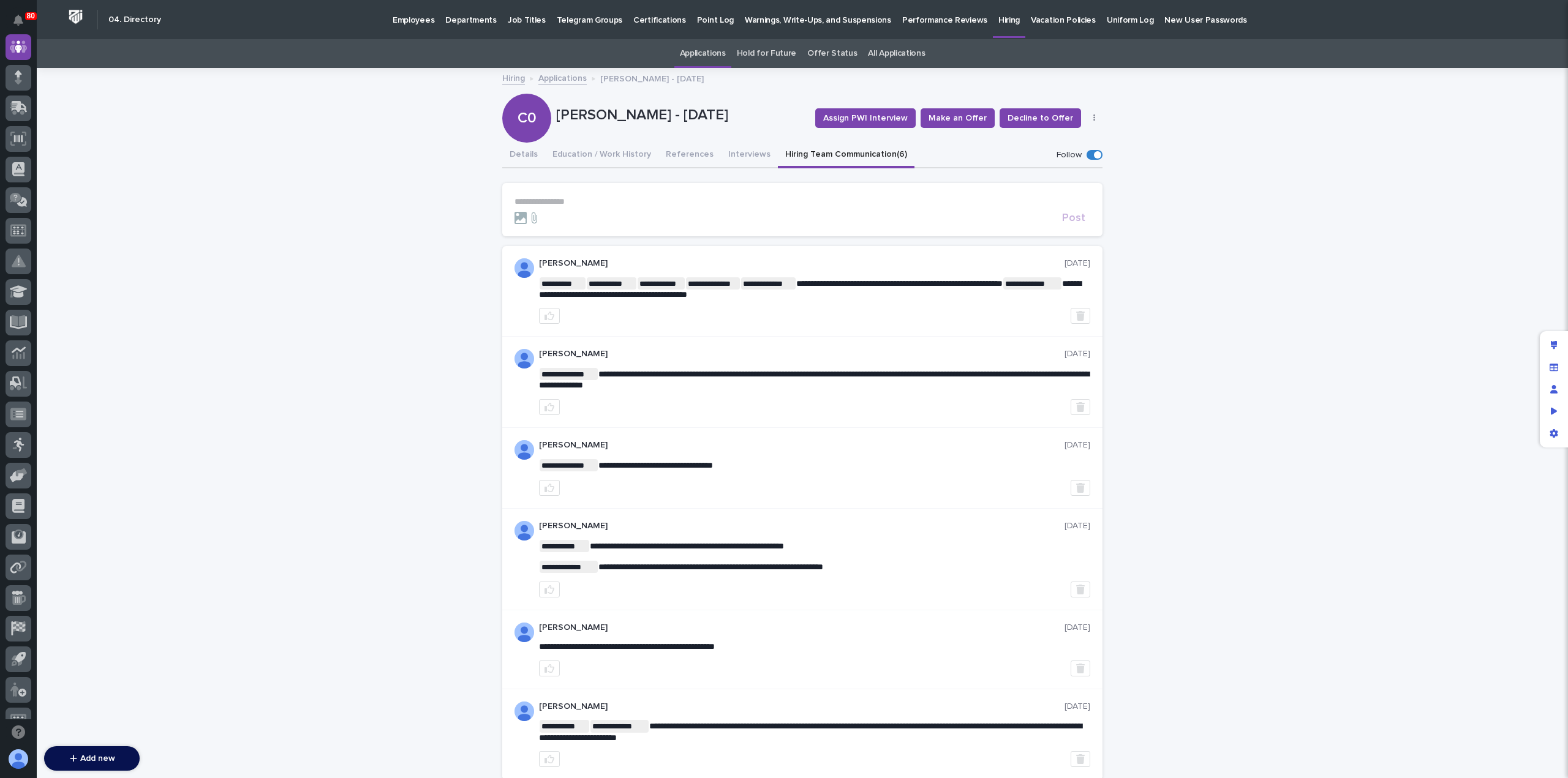
click at [598, 205] on p "**********" at bounding box center [802, 201] width 576 height 10
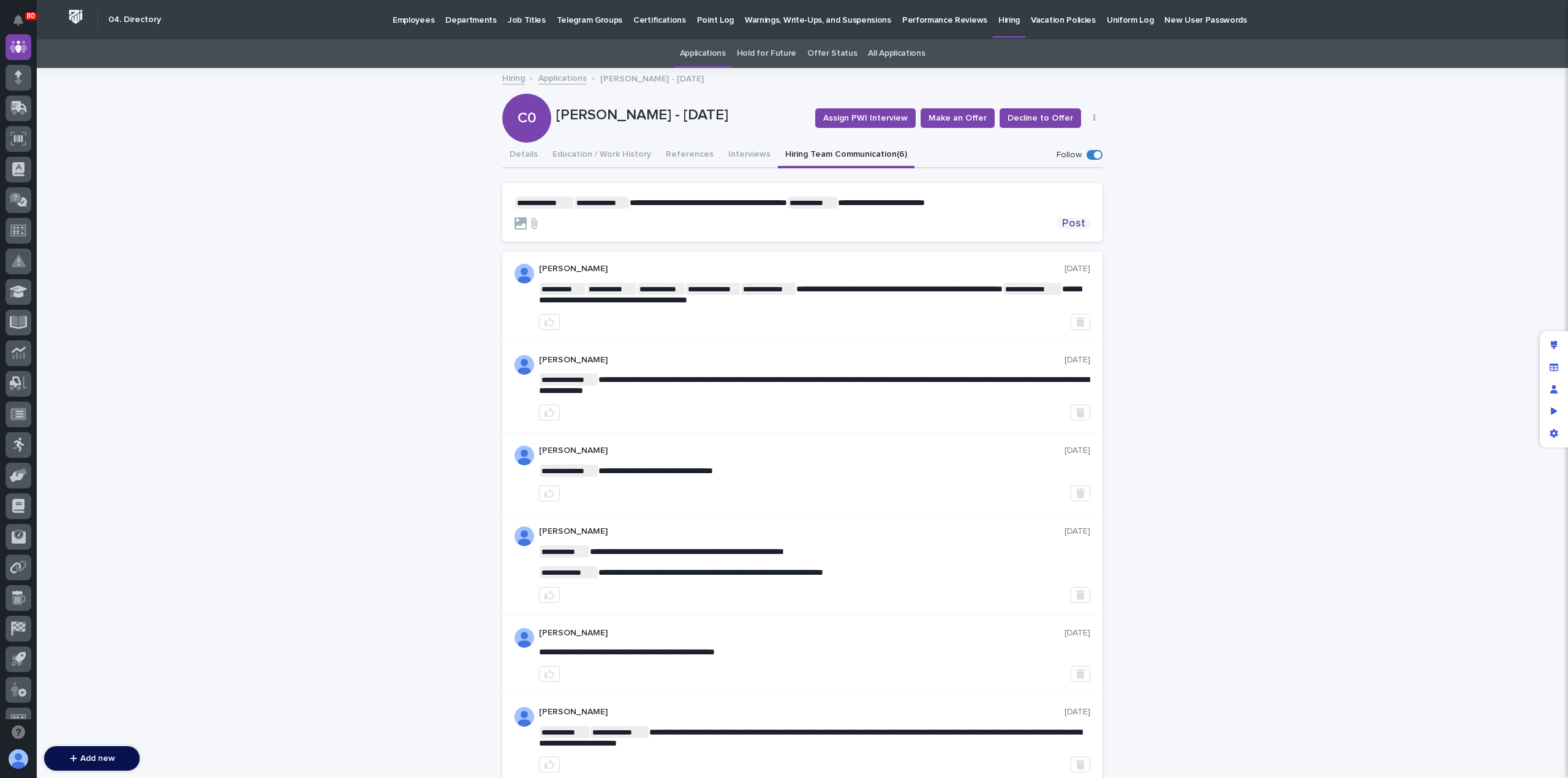
click at [1062, 223] on span "Post" at bounding box center [1073, 224] width 23 height 11
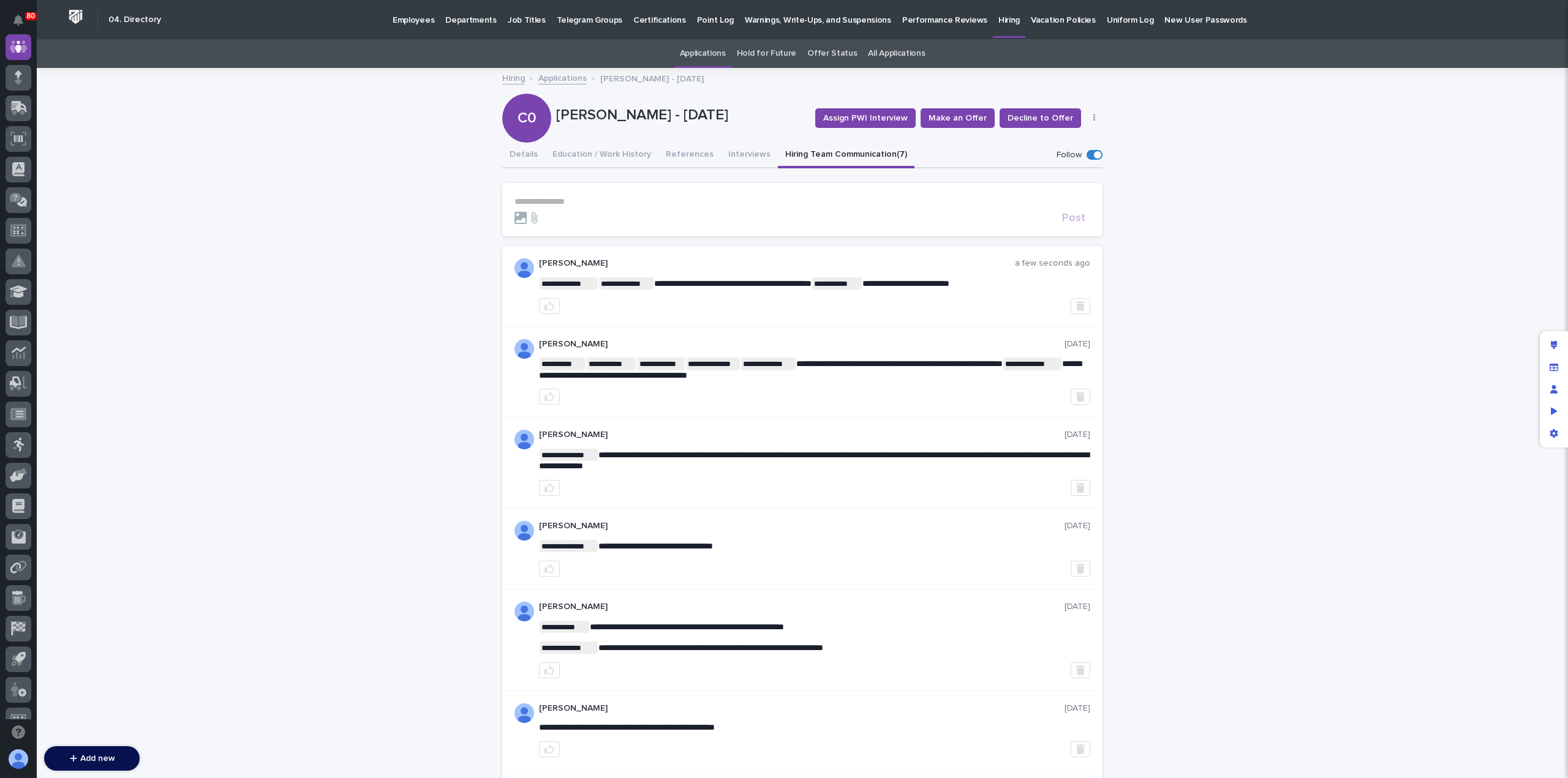
click at [562, 80] on link "Applications" at bounding box center [562, 77] width 48 height 14
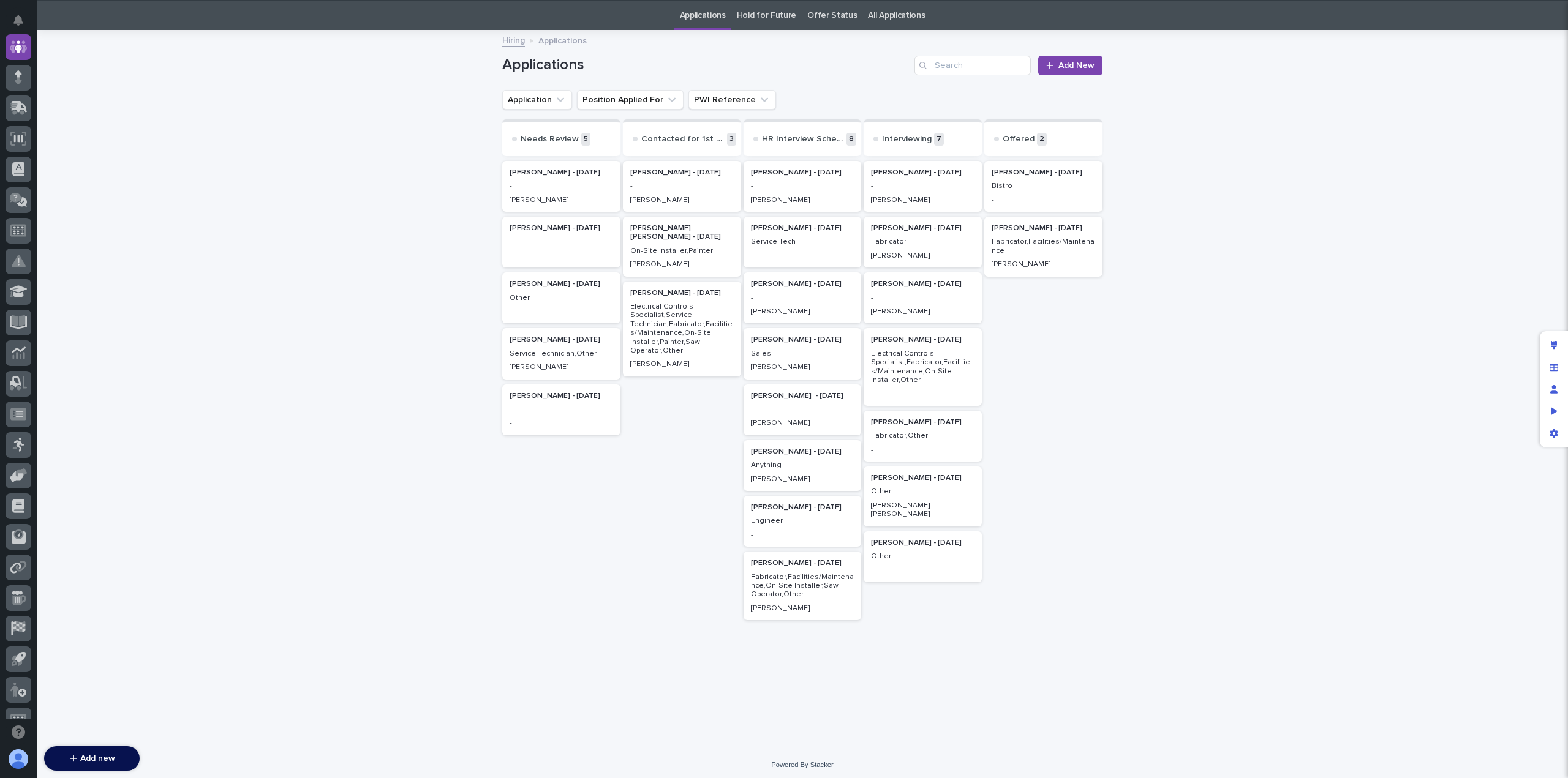
scroll to position [39, 0]
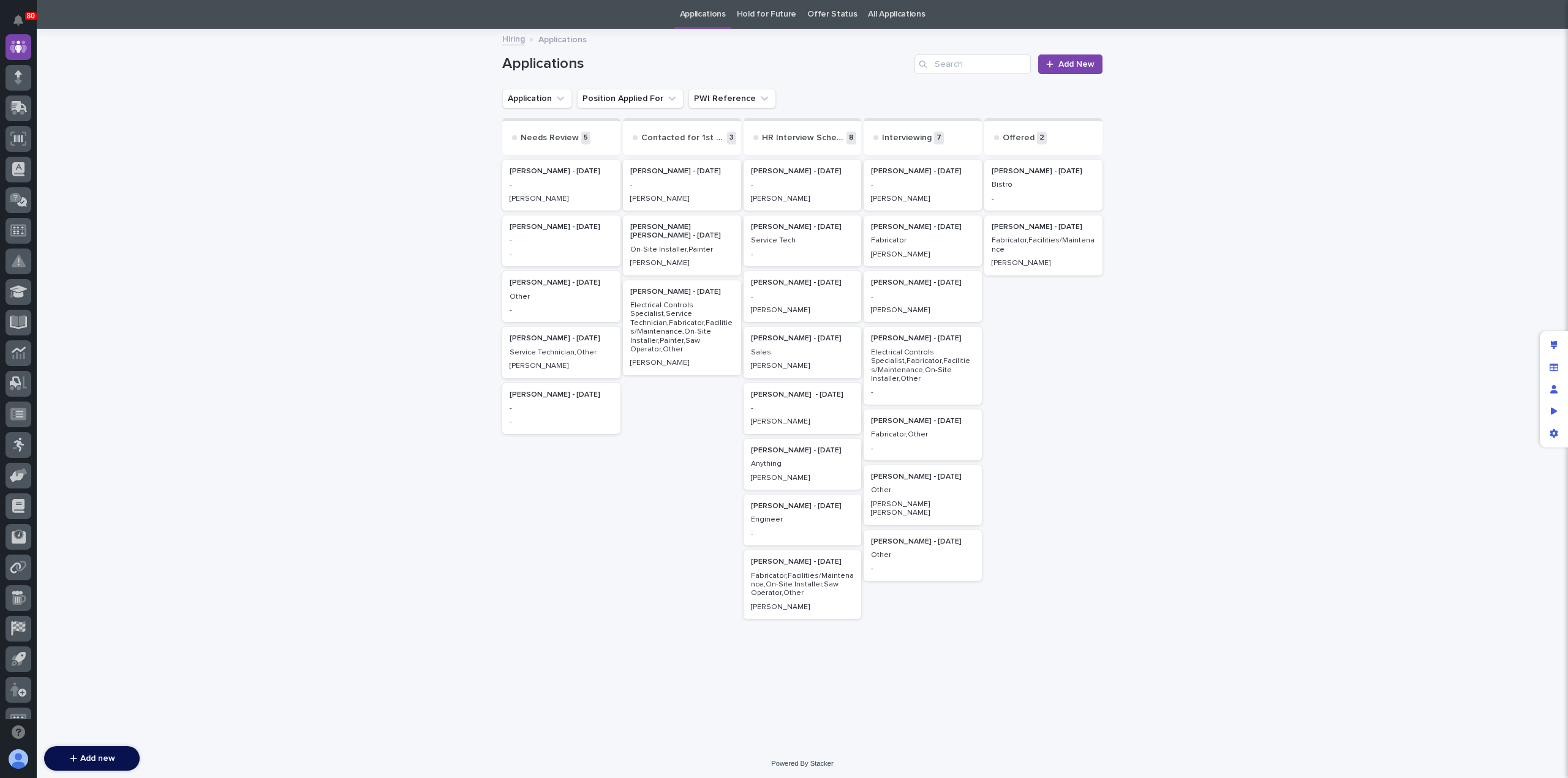
click at [909, 551] on p "Other" at bounding box center [923, 554] width 104 height 8
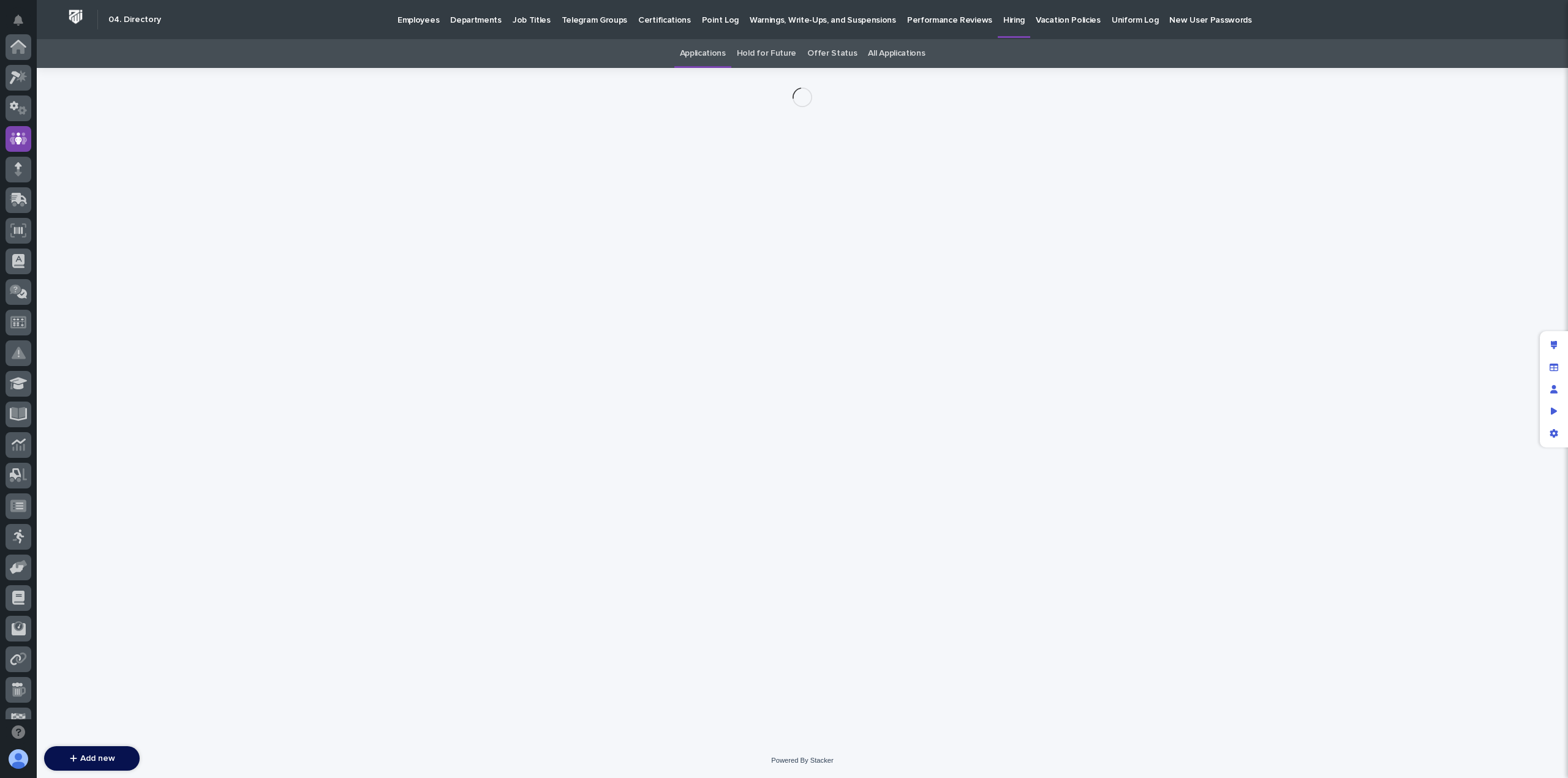
scroll to position [91, 0]
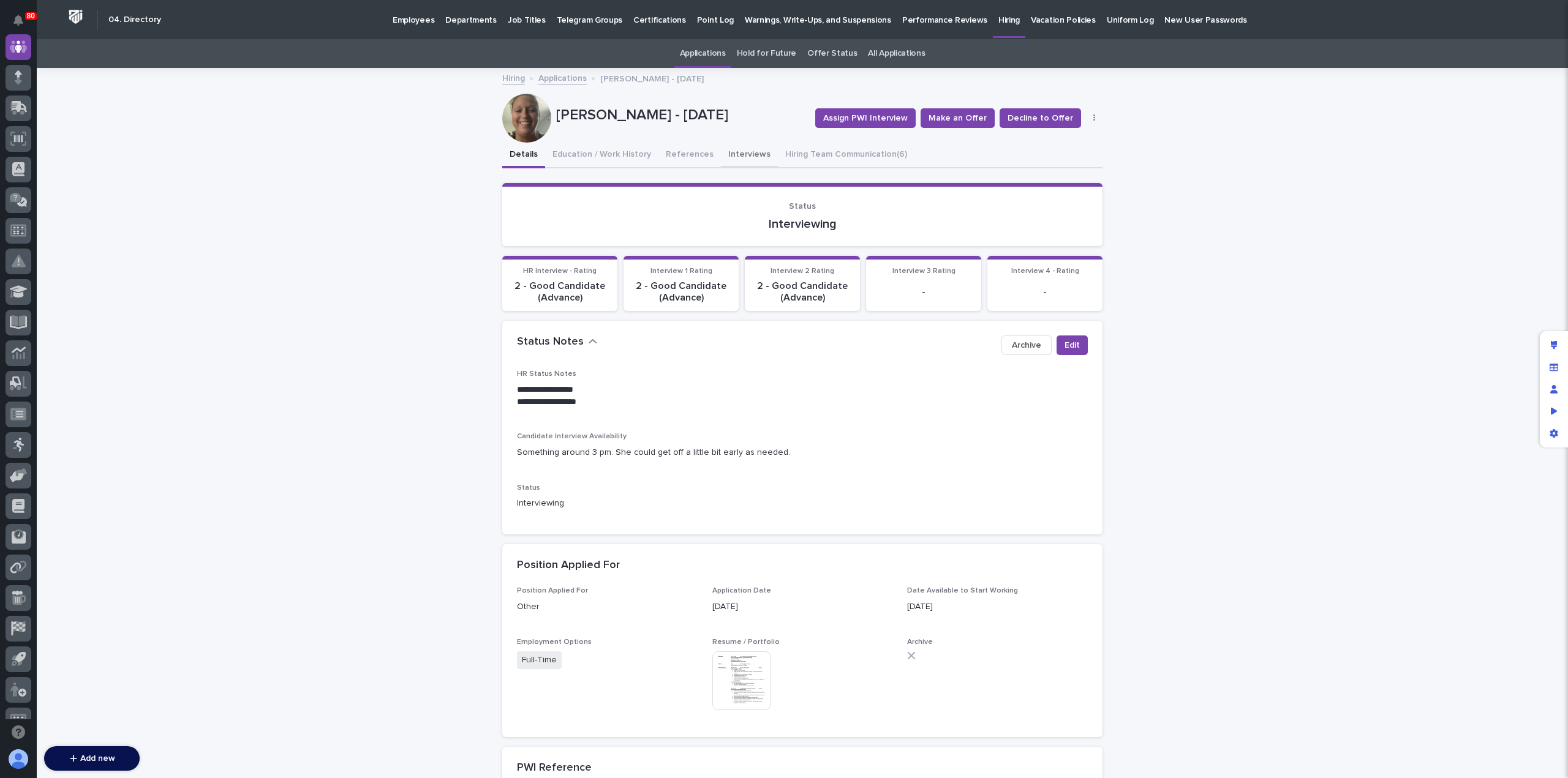
click at [741, 158] on button "Interviews" at bounding box center [750, 155] width 57 height 26
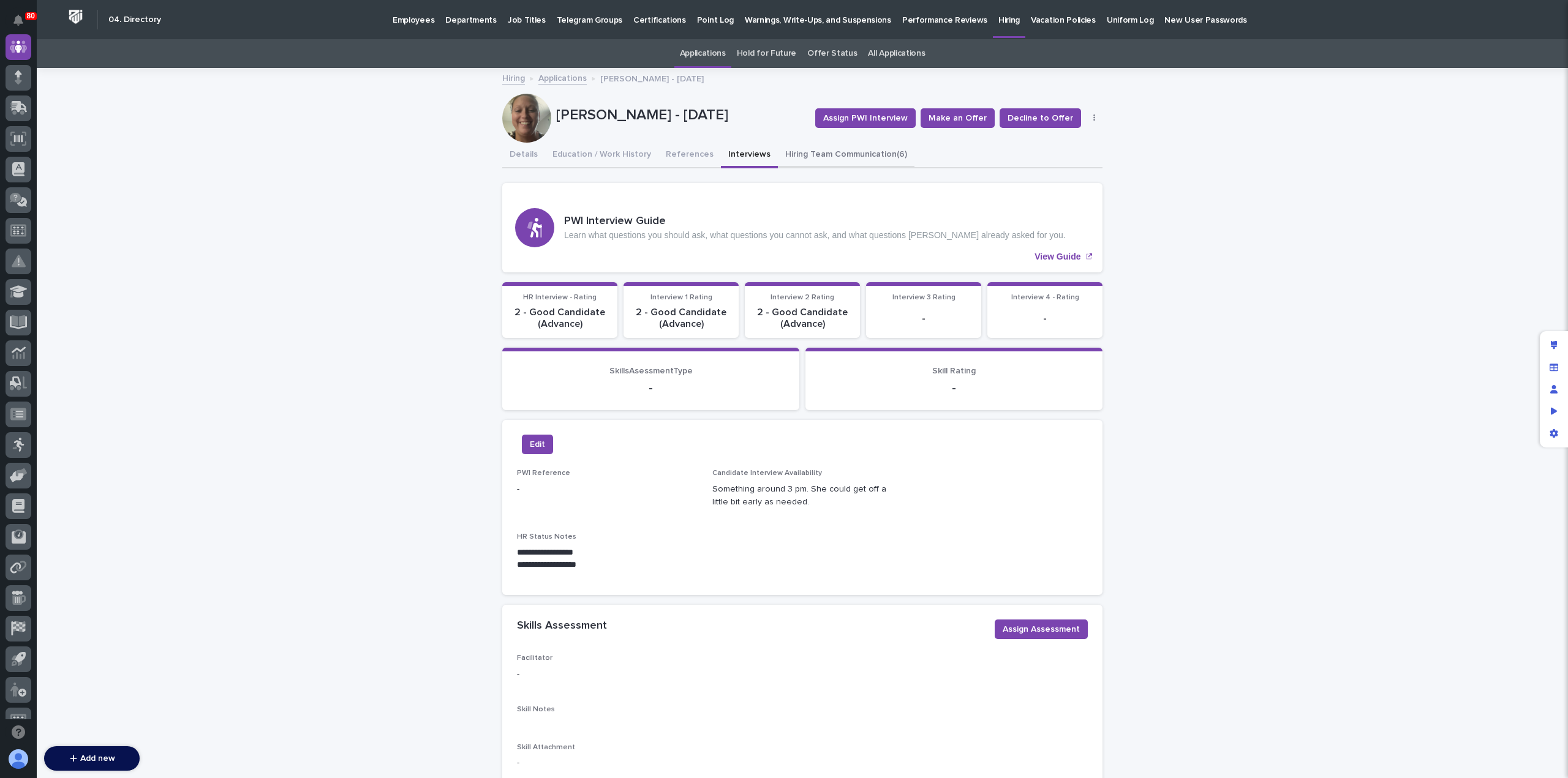
click at [805, 155] on button "Hiring Team Communication (6)" at bounding box center [847, 155] width 137 height 26
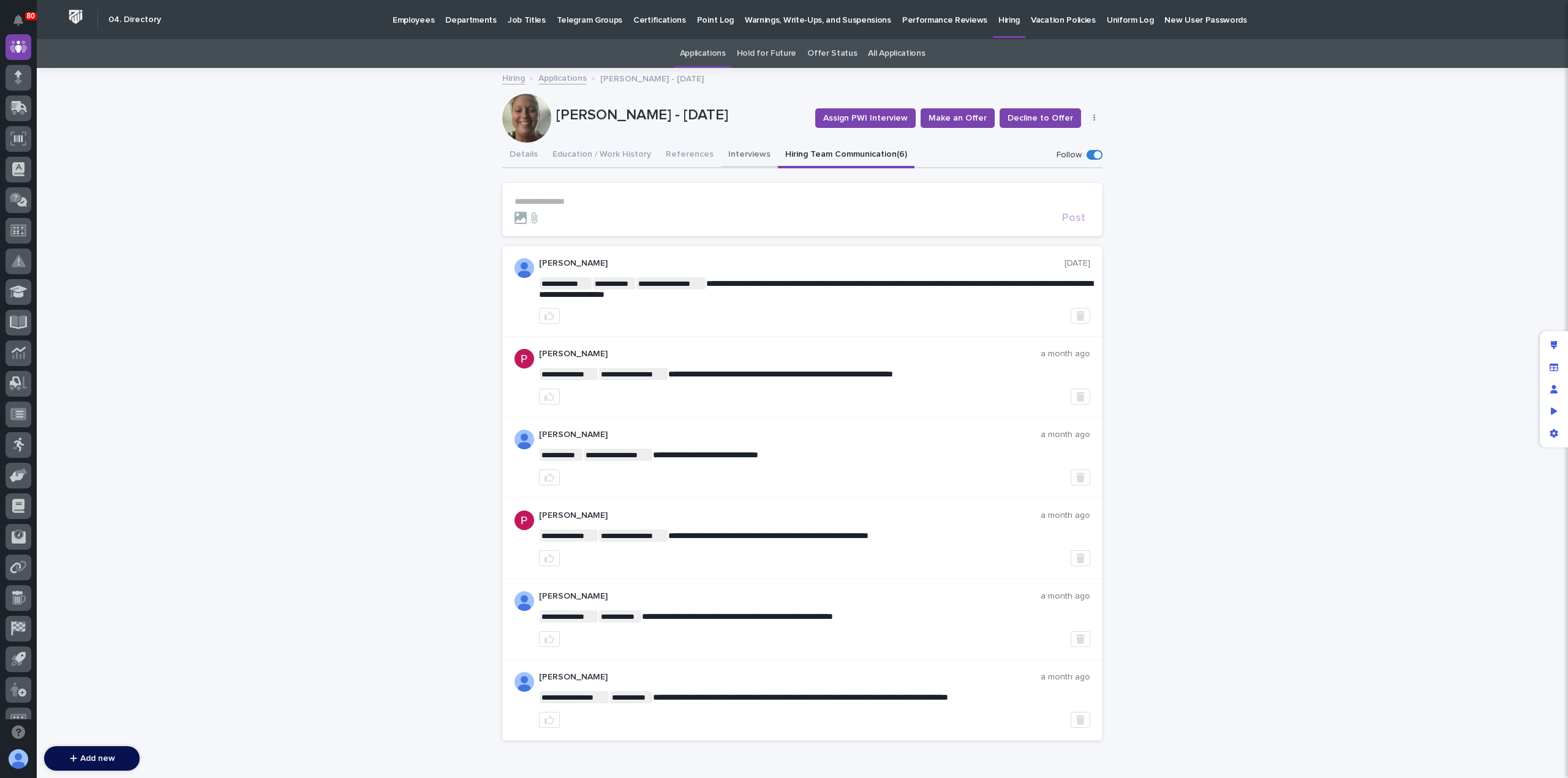
click at [735, 153] on button "Interviews" at bounding box center [750, 155] width 57 height 26
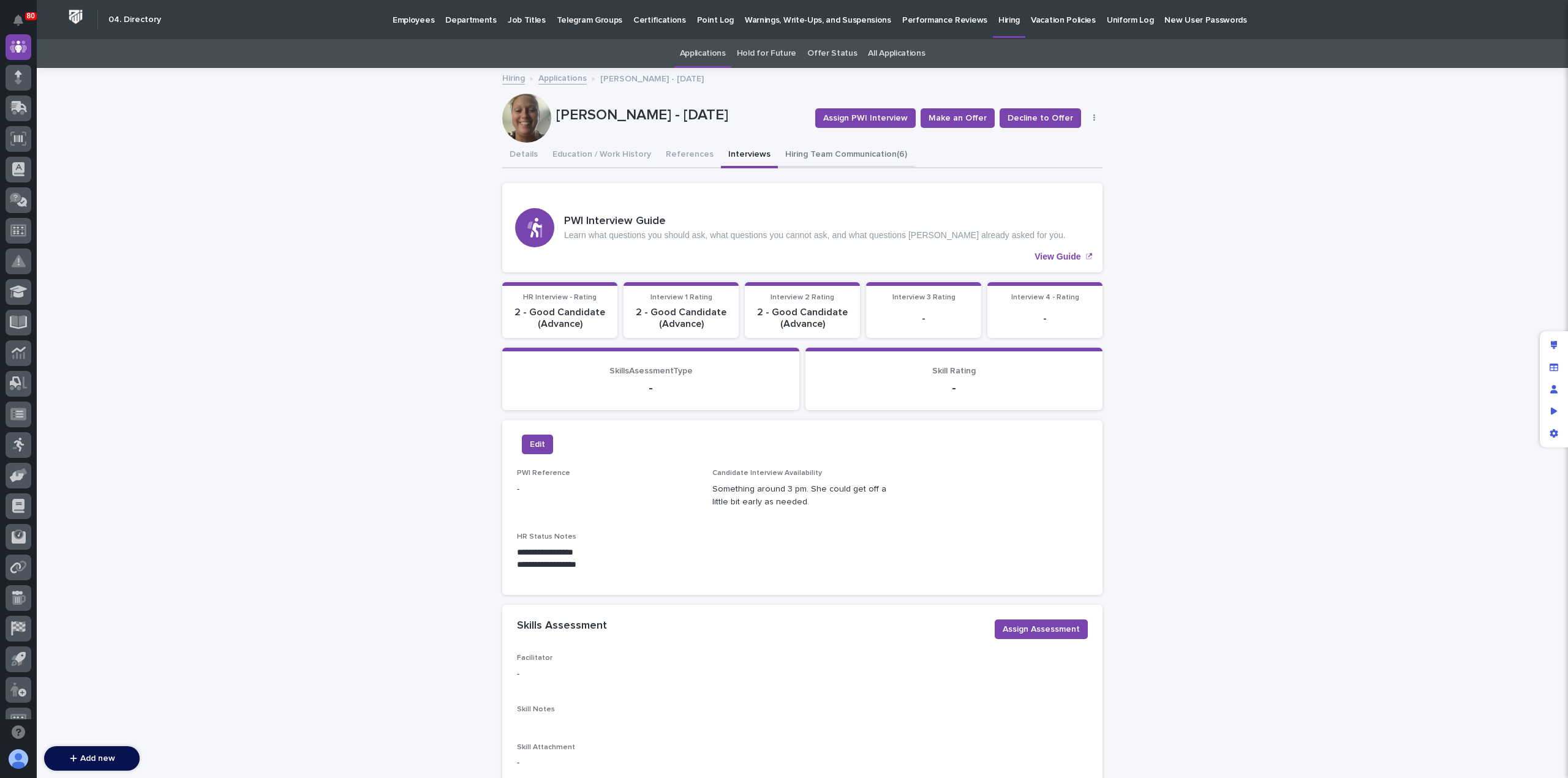
click at [815, 159] on button "Hiring Team Communication (6)" at bounding box center [847, 155] width 137 height 26
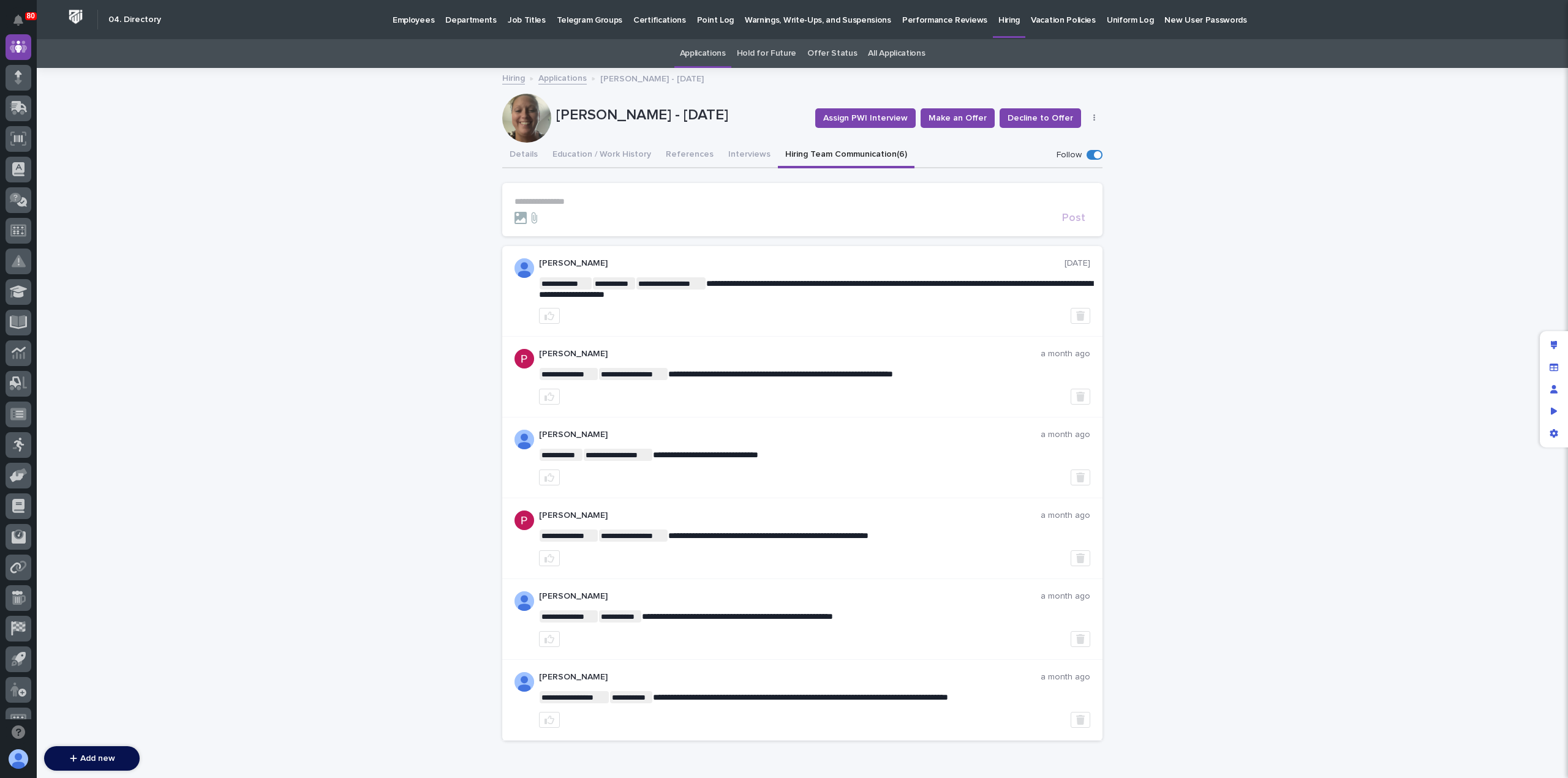
click at [591, 199] on p "**********" at bounding box center [802, 201] width 576 height 10
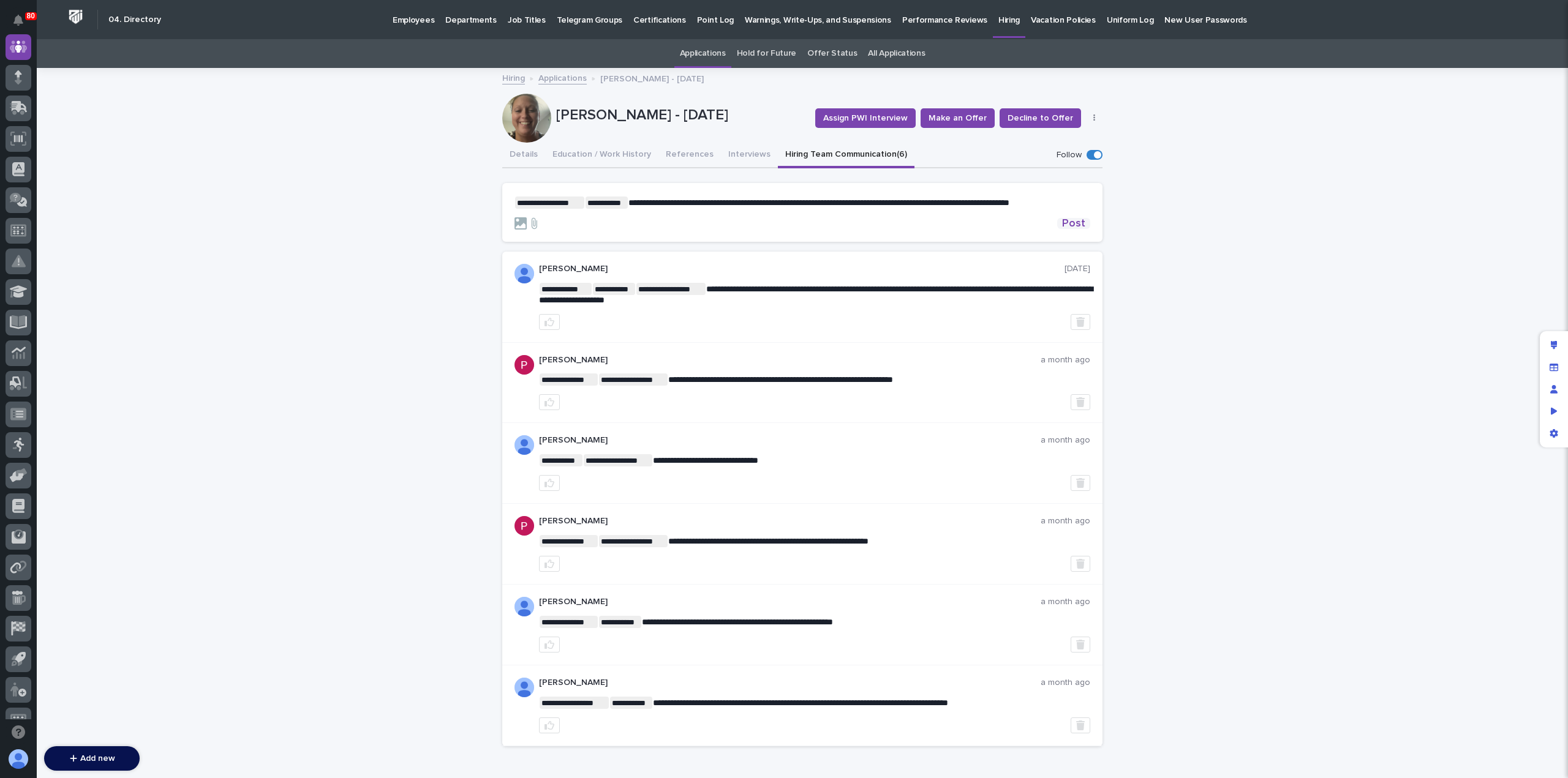
click at [1077, 223] on span "Post" at bounding box center [1073, 224] width 23 height 11
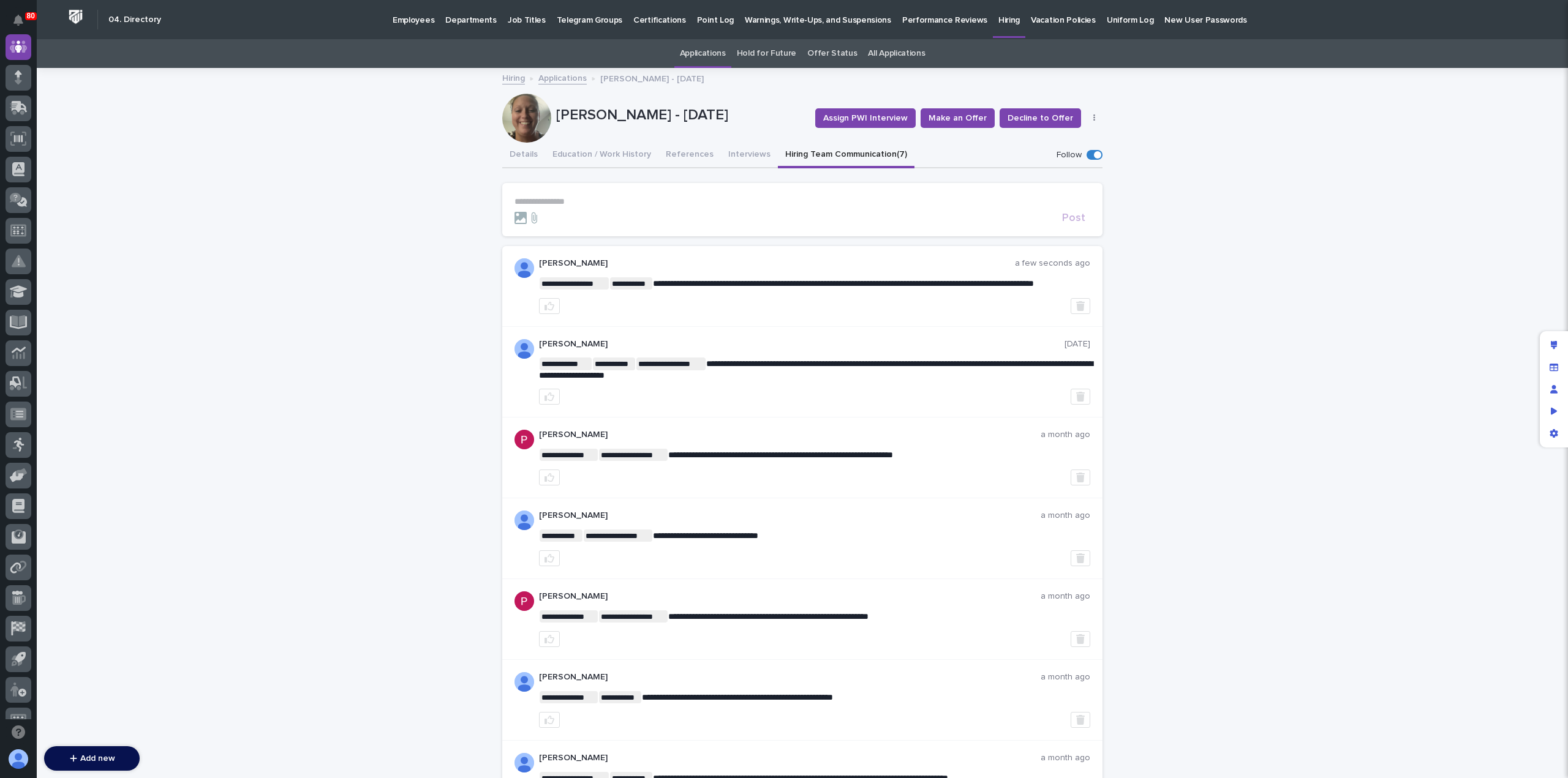
click at [564, 77] on link "Applications" at bounding box center [562, 77] width 48 height 14
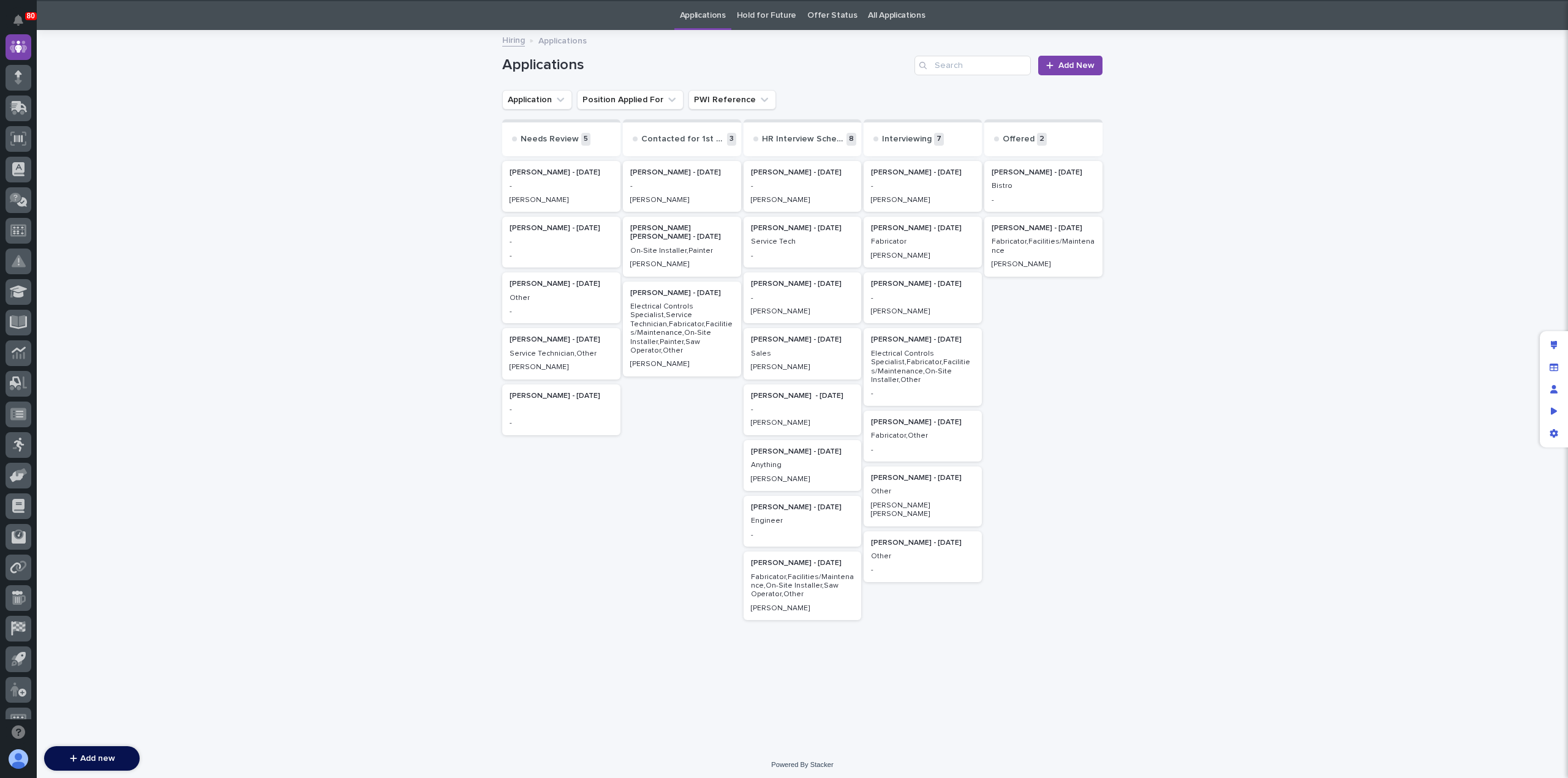
scroll to position [39, 0]
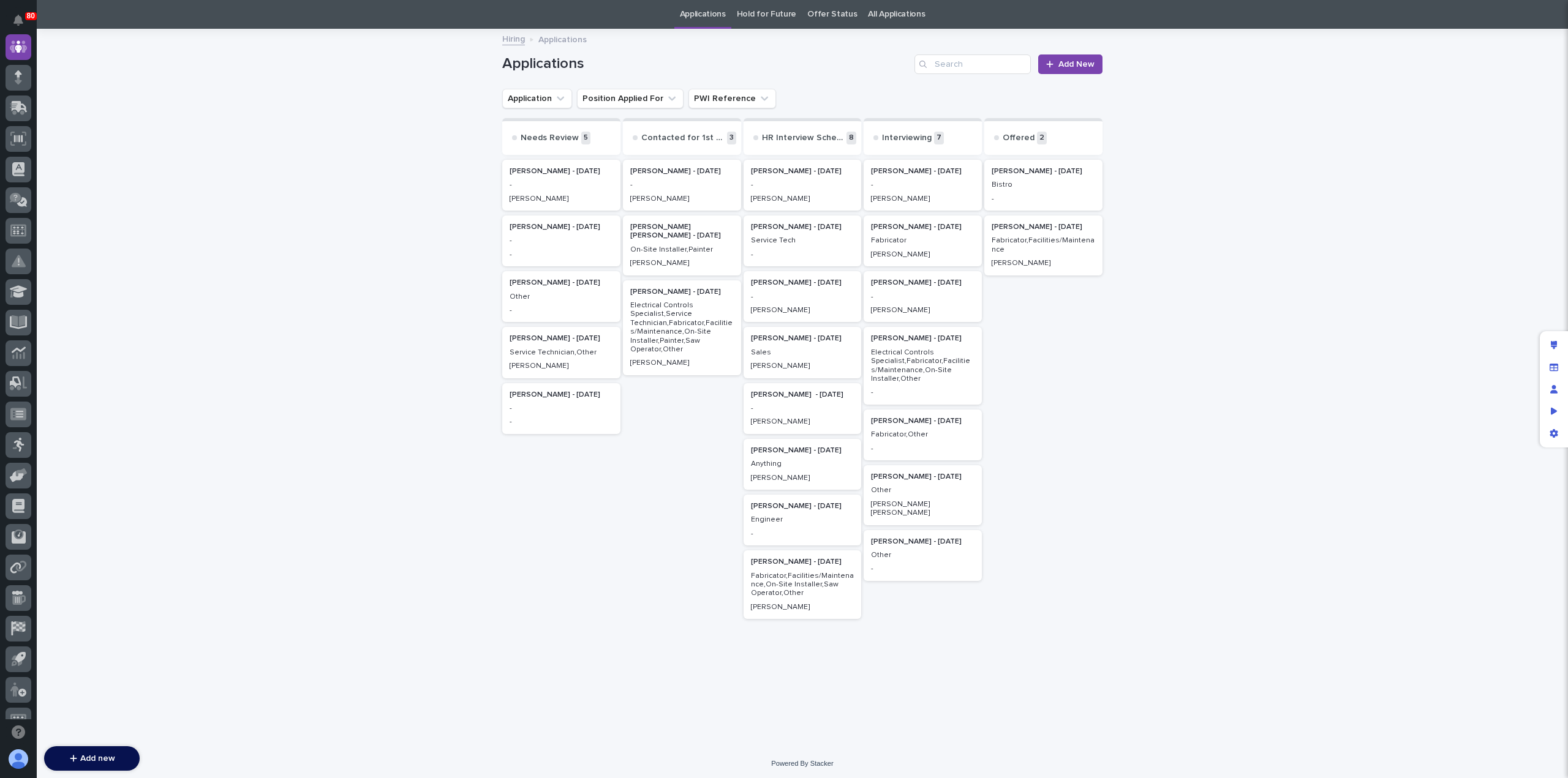
click at [779, 189] on p "-" at bounding box center [802, 184] width 104 height 8
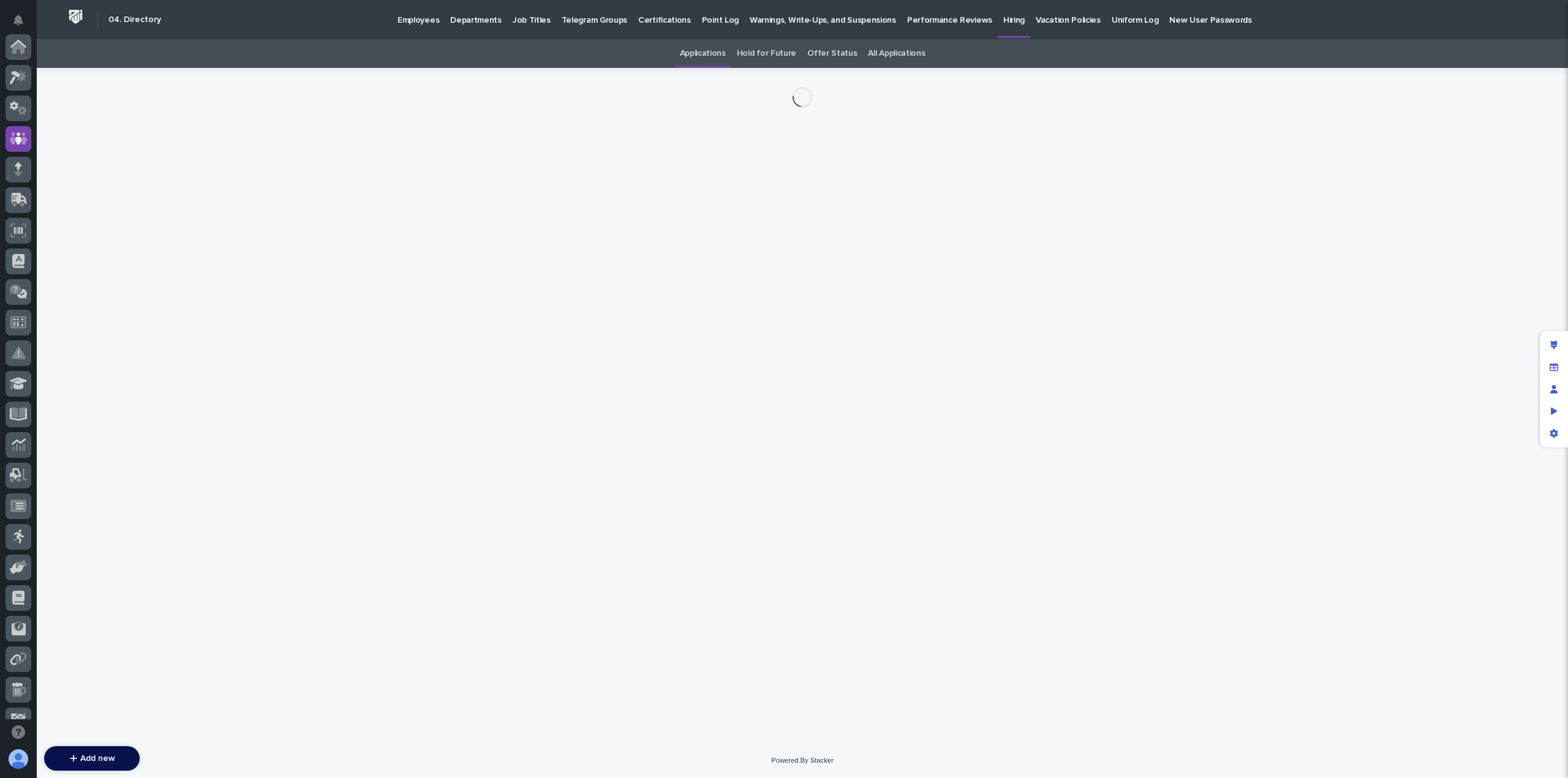
scroll to position [91, 0]
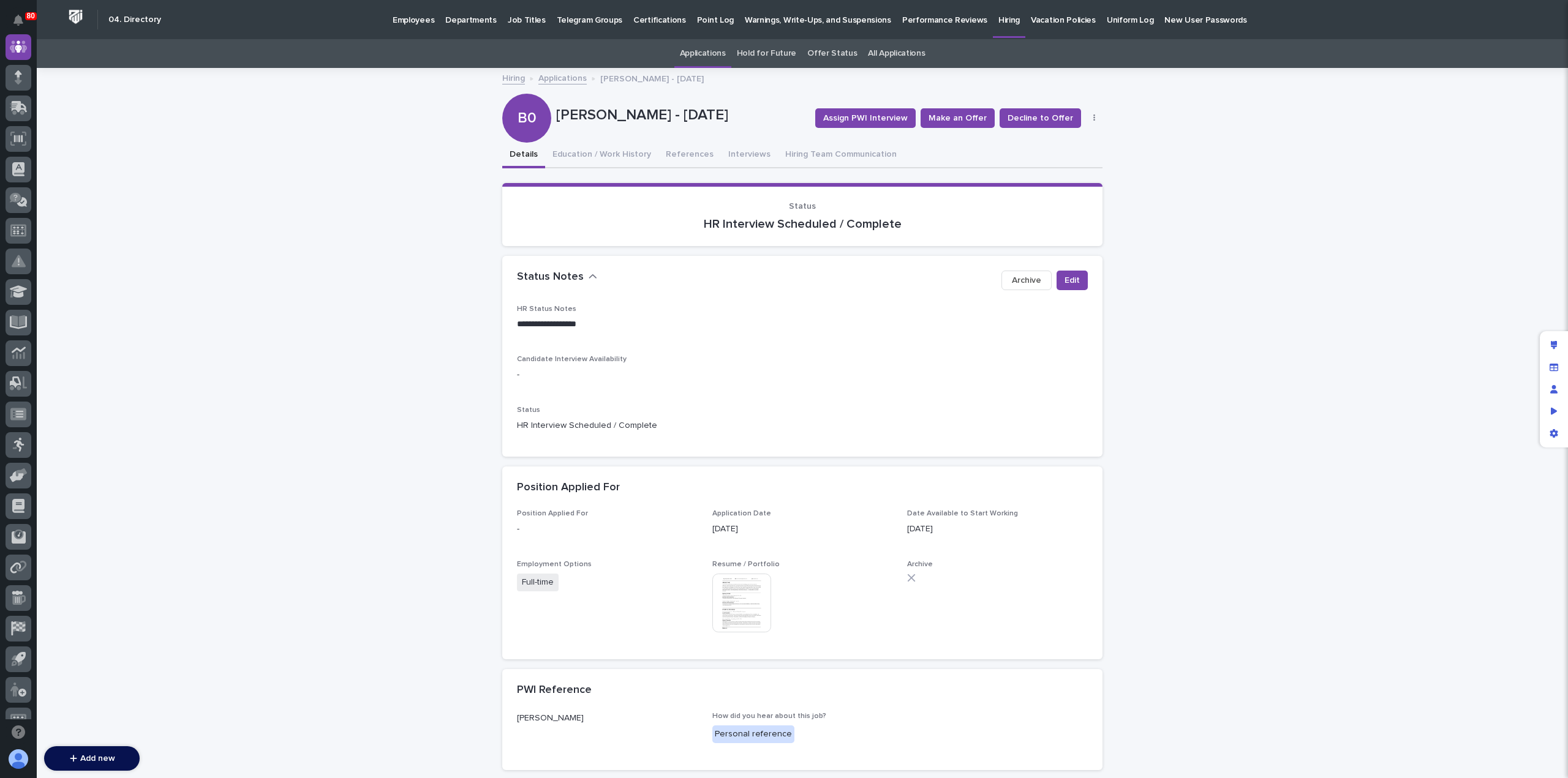
click at [557, 77] on link "Applications" at bounding box center [562, 77] width 48 height 14
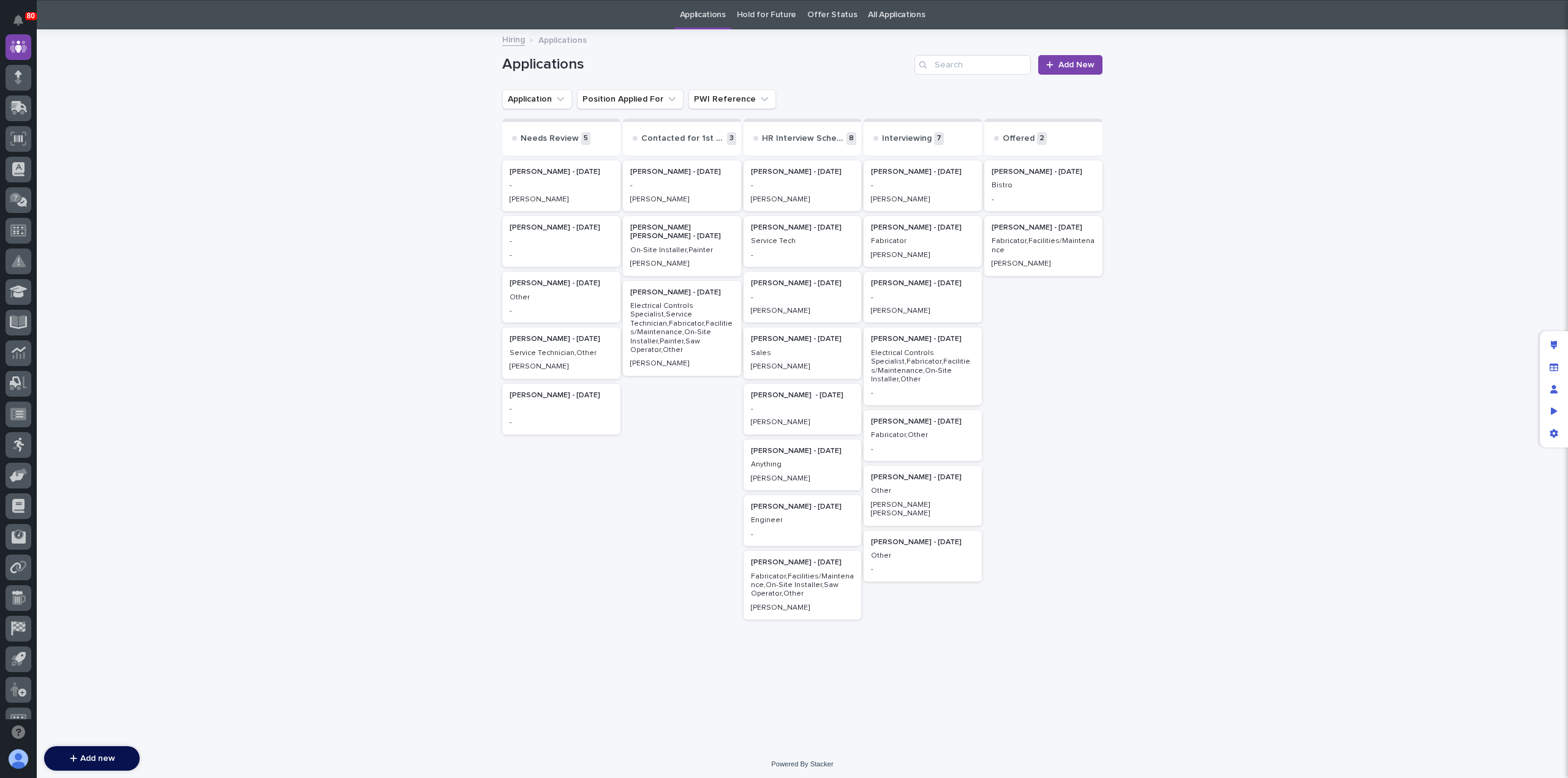
scroll to position [39, 0]
click at [811, 244] on p "Service Tech" at bounding box center [802, 240] width 104 height 8
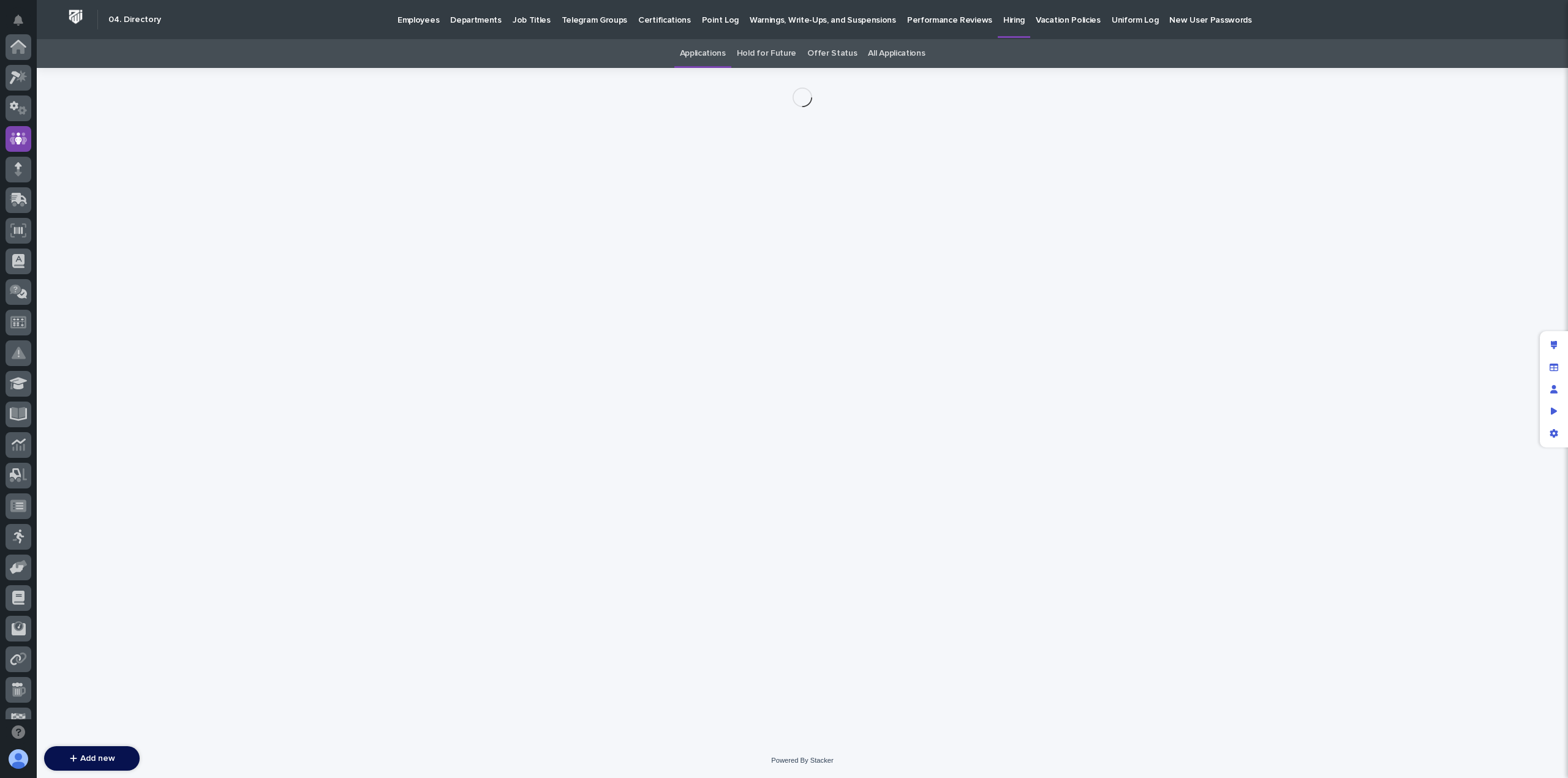
scroll to position [91, 0]
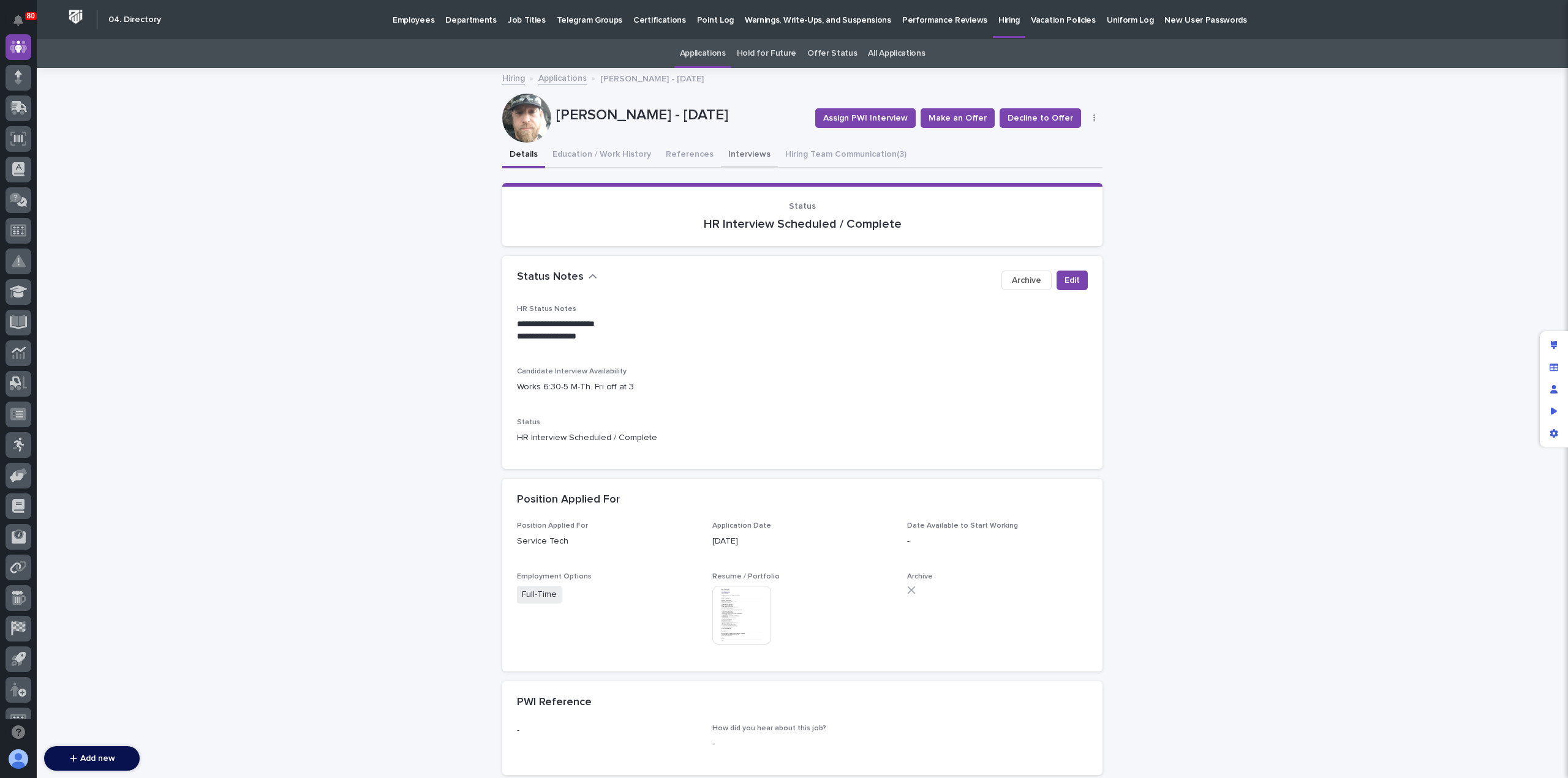
click at [741, 154] on button "Interviews" at bounding box center [750, 155] width 57 height 26
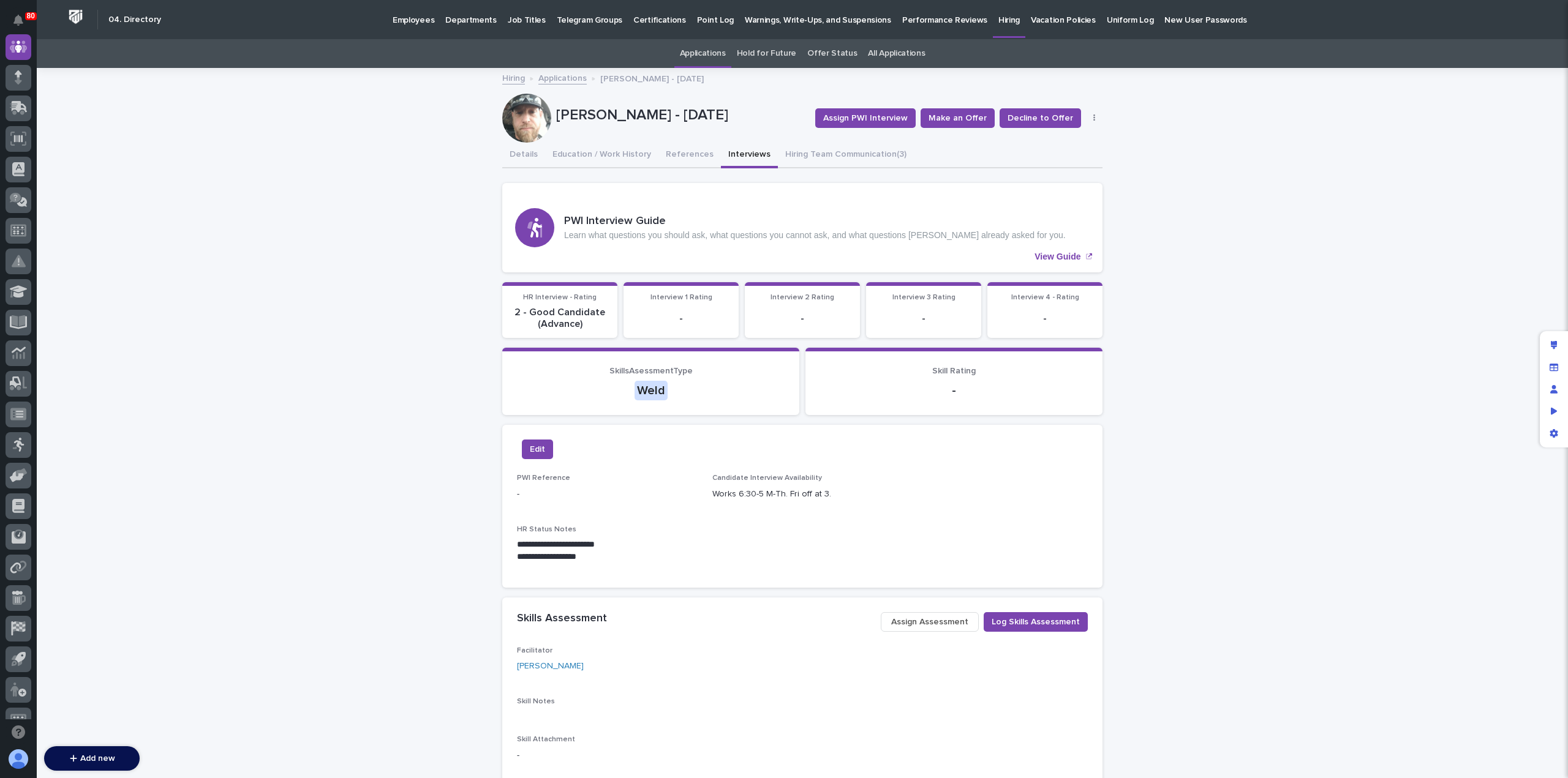
click at [569, 78] on link "Applications" at bounding box center [562, 77] width 48 height 14
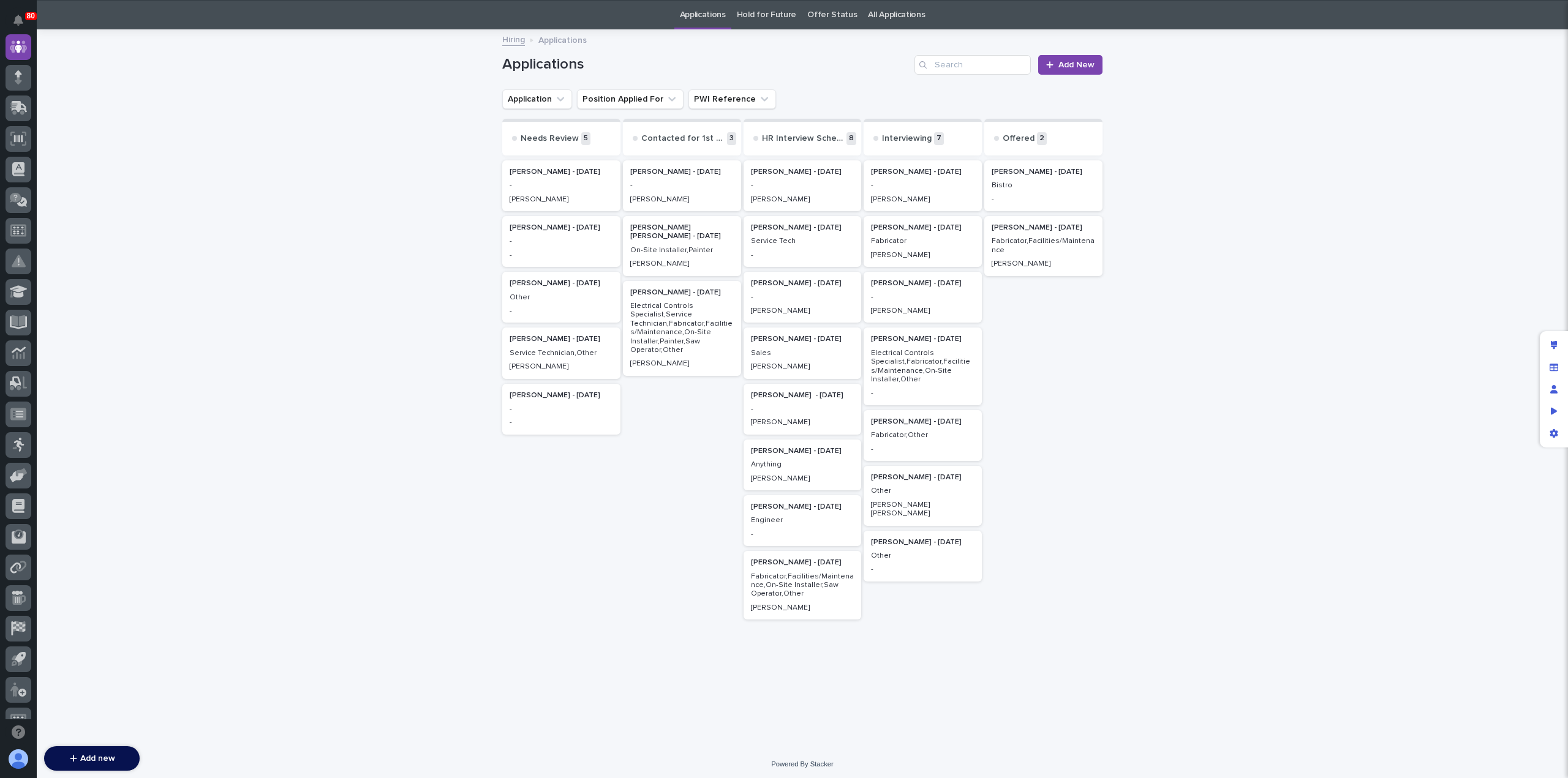
scroll to position [39, 0]
click at [764, 304] on div "Mark miller" at bounding box center [802, 310] width 104 height 11
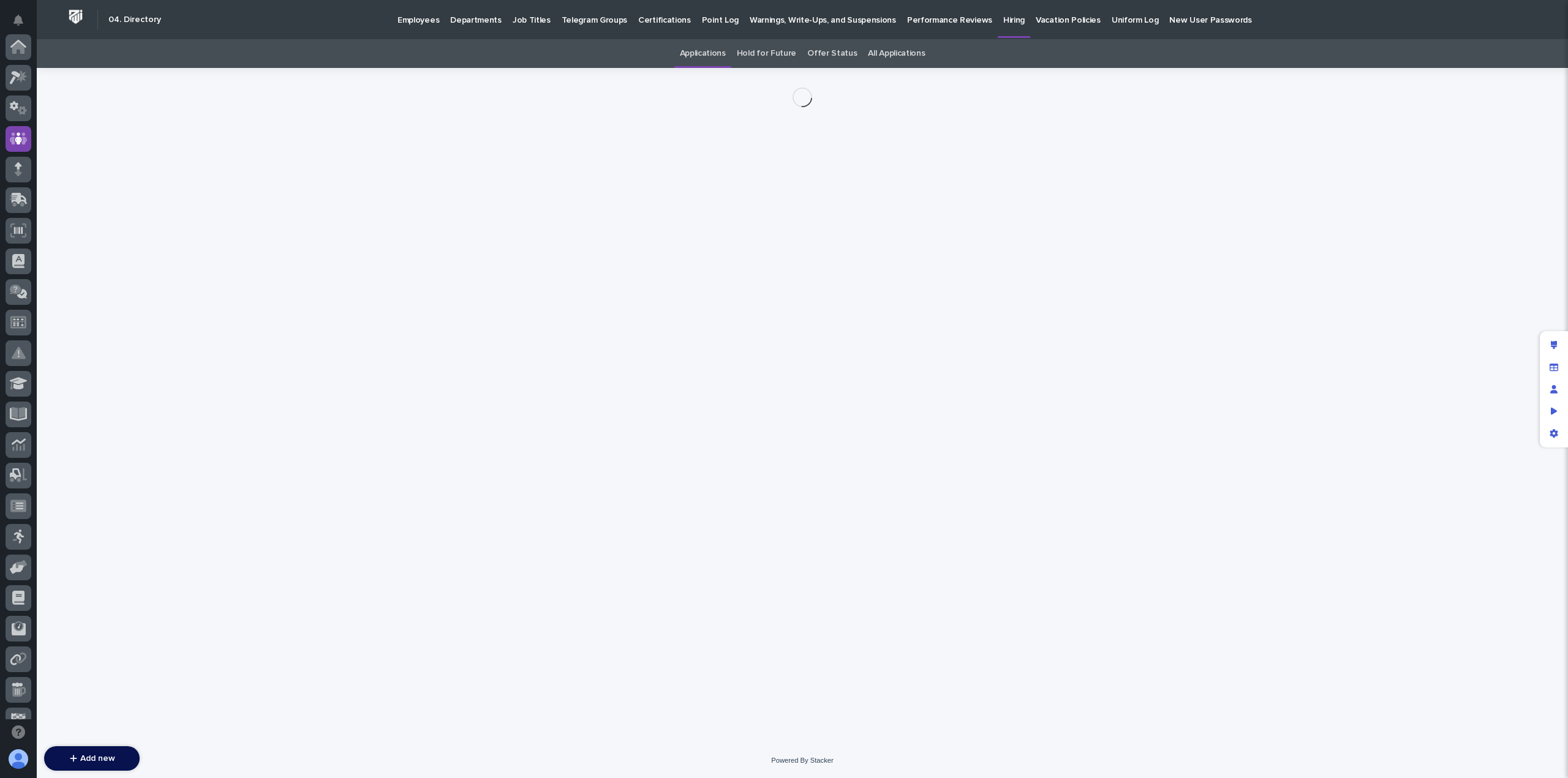
scroll to position [91, 0]
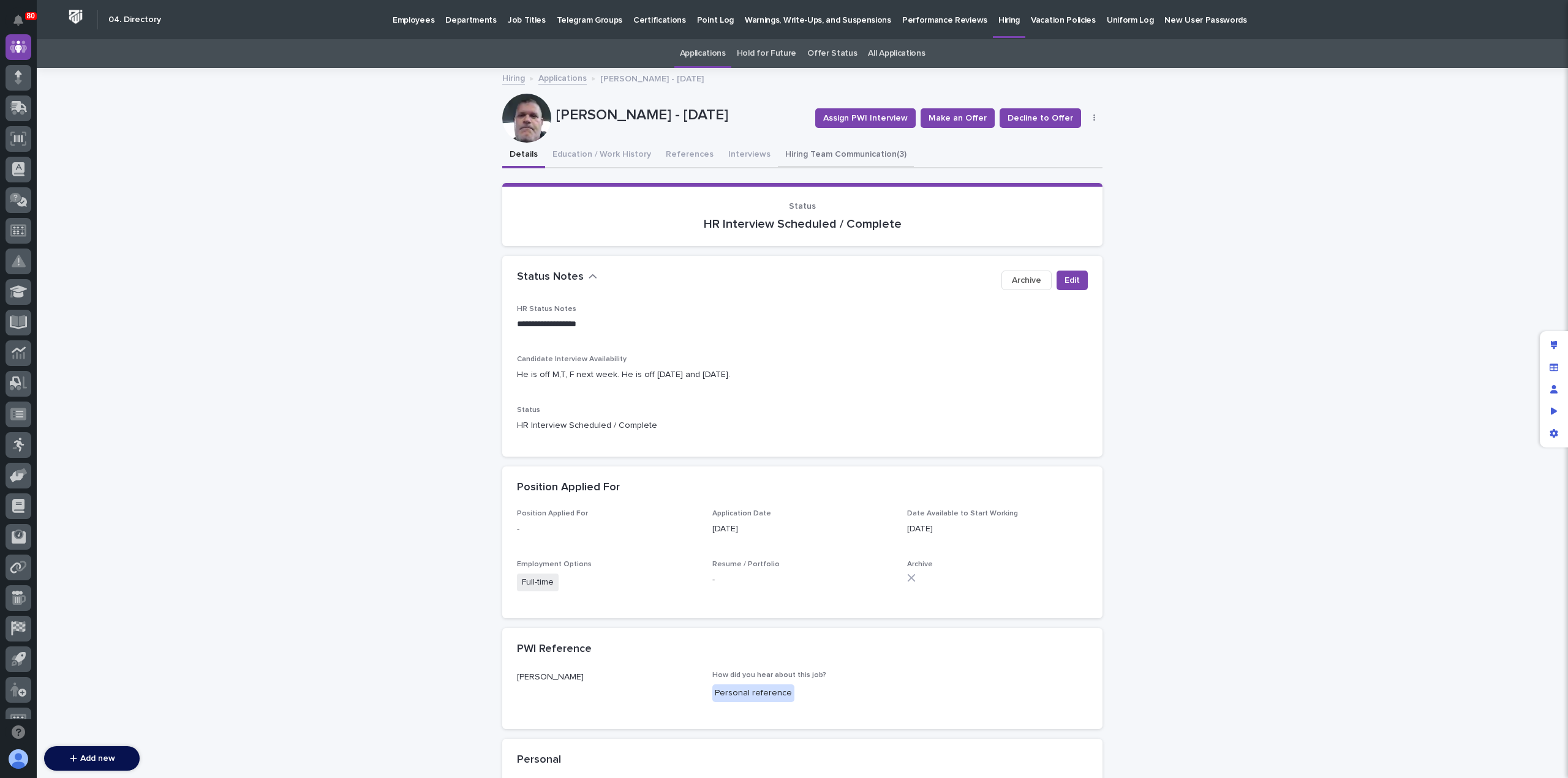
click at [827, 153] on button "Hiring Team Communication (3)" at bounding box center [846, 155] width 136 height 26
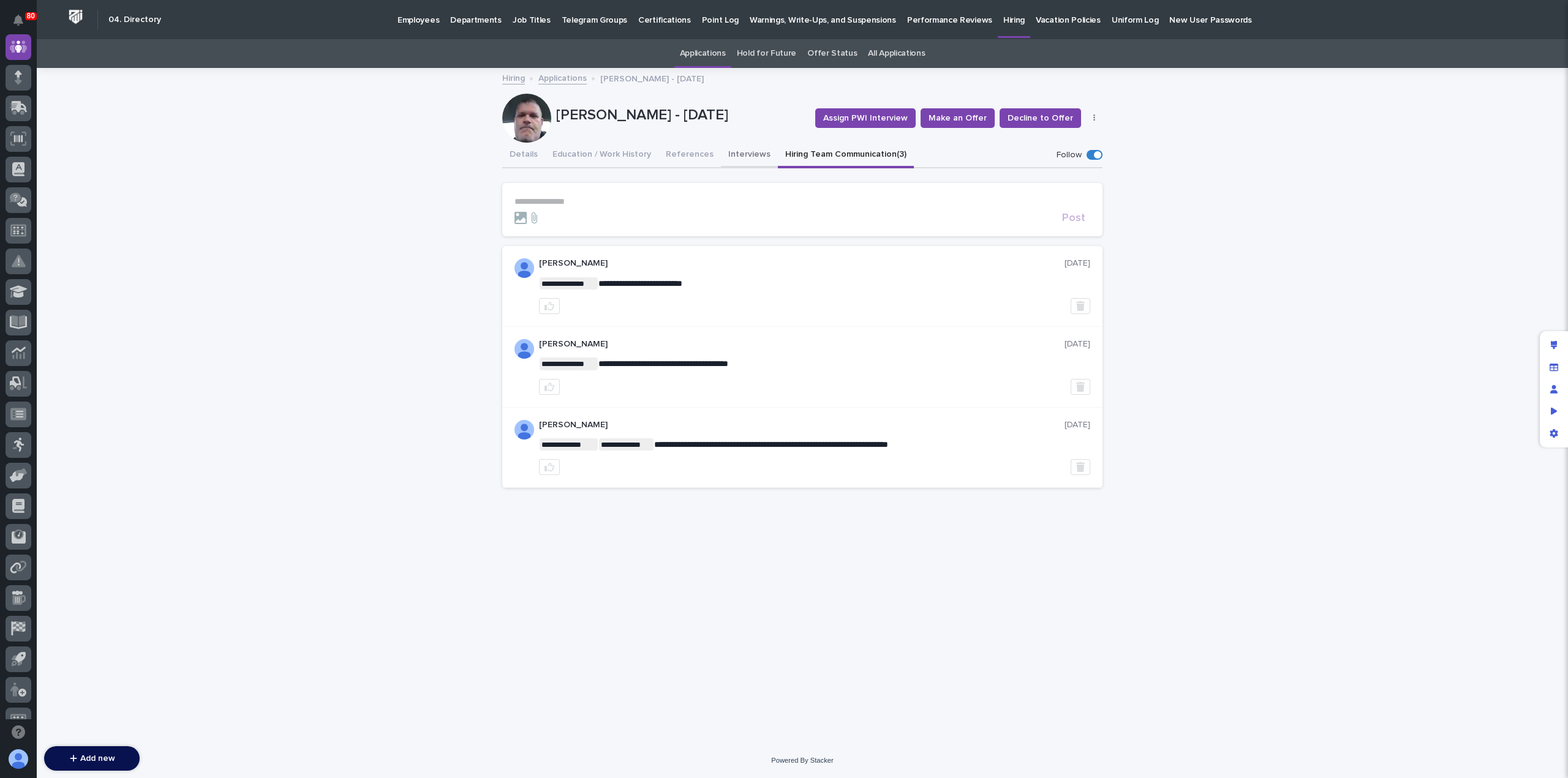
click at [741, 155] on button "Interviews" at bounding box center [750, 155] width 57 height 26
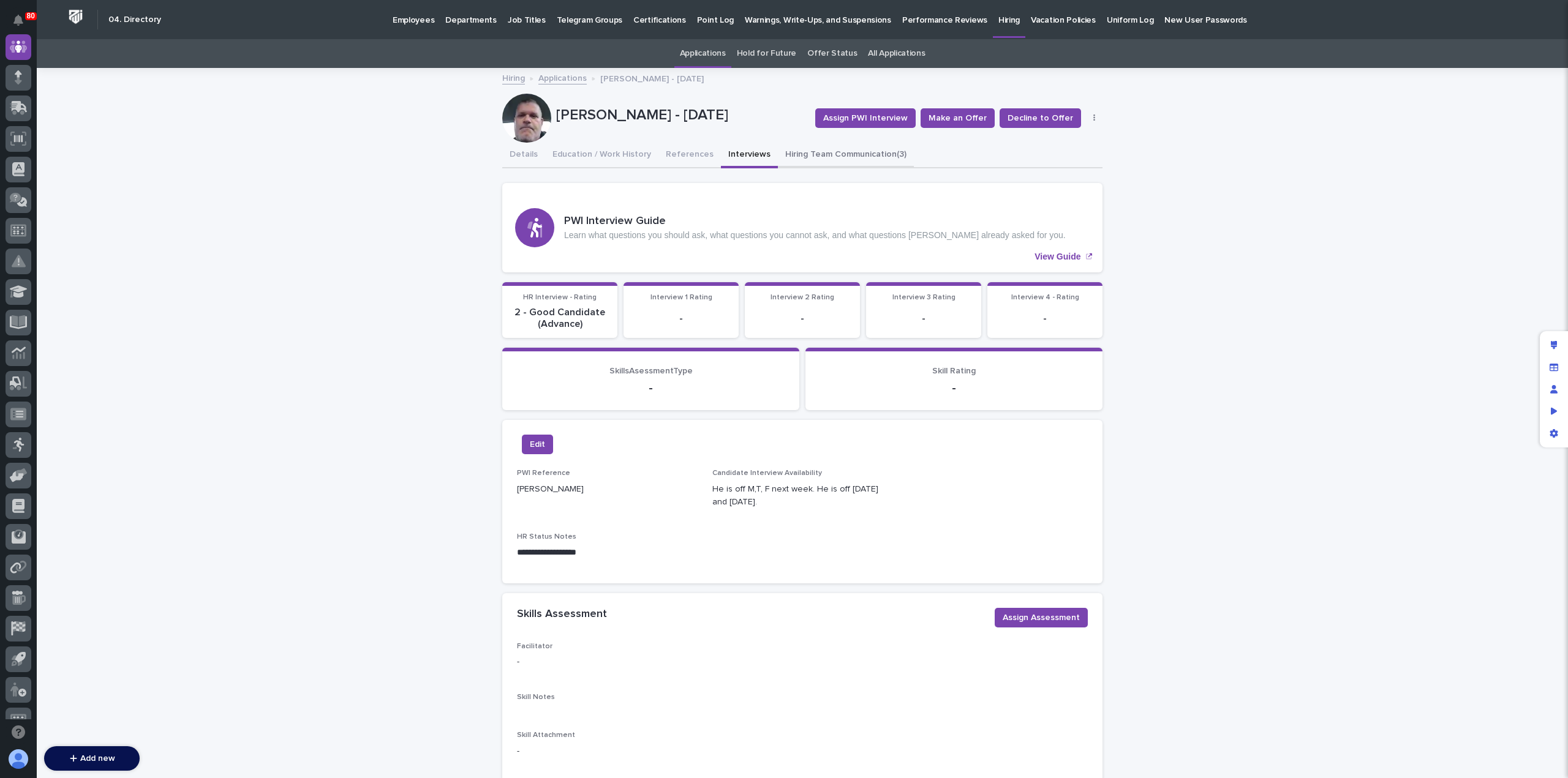
click at [827, 157] on button "Hiring Team Communication (3)" at bounding box center [846, 155] width 136 height 26
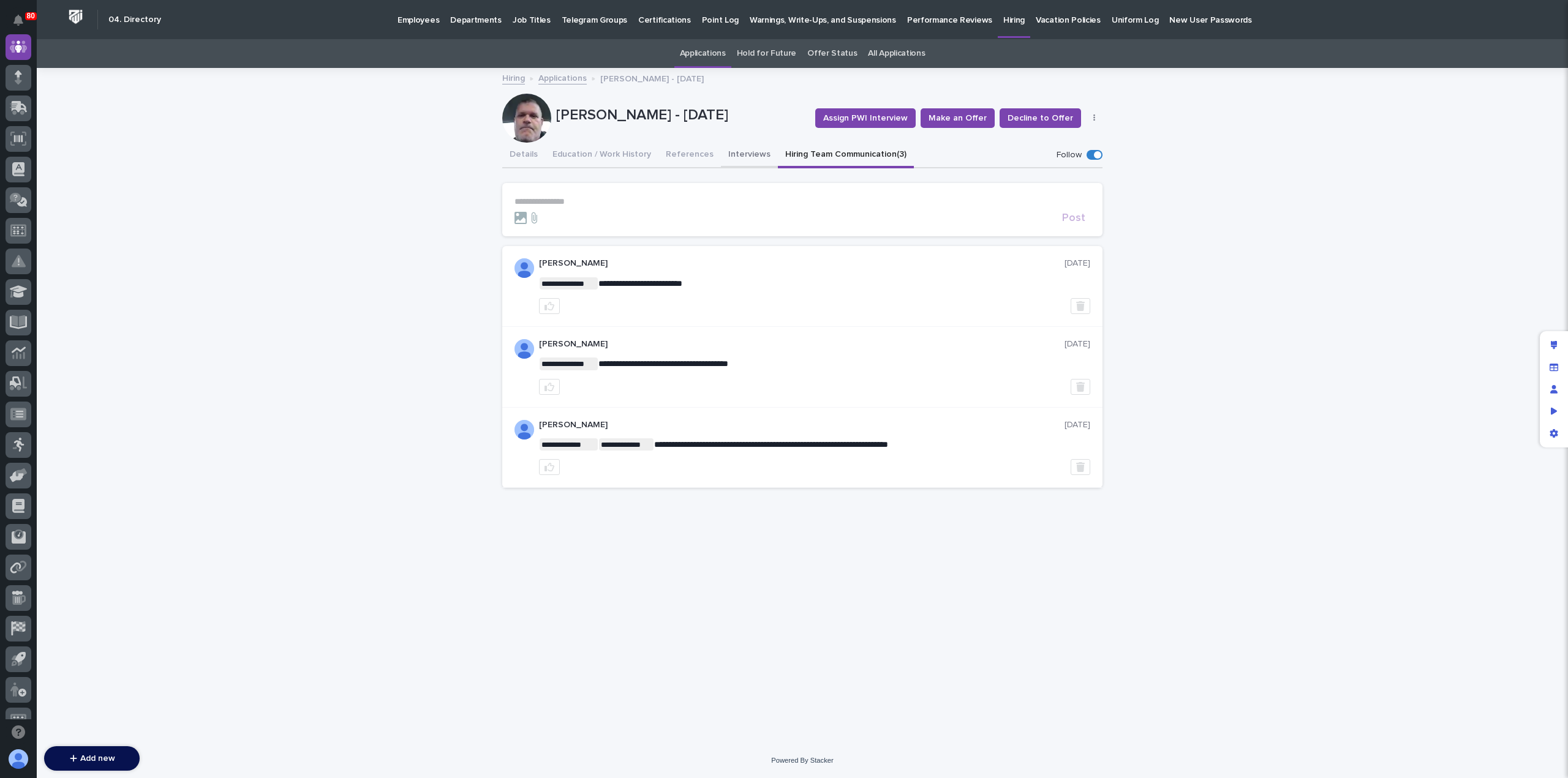
click at [739, 155] on button "Interviews" at bounding box center [750, 155] width 57 height 26
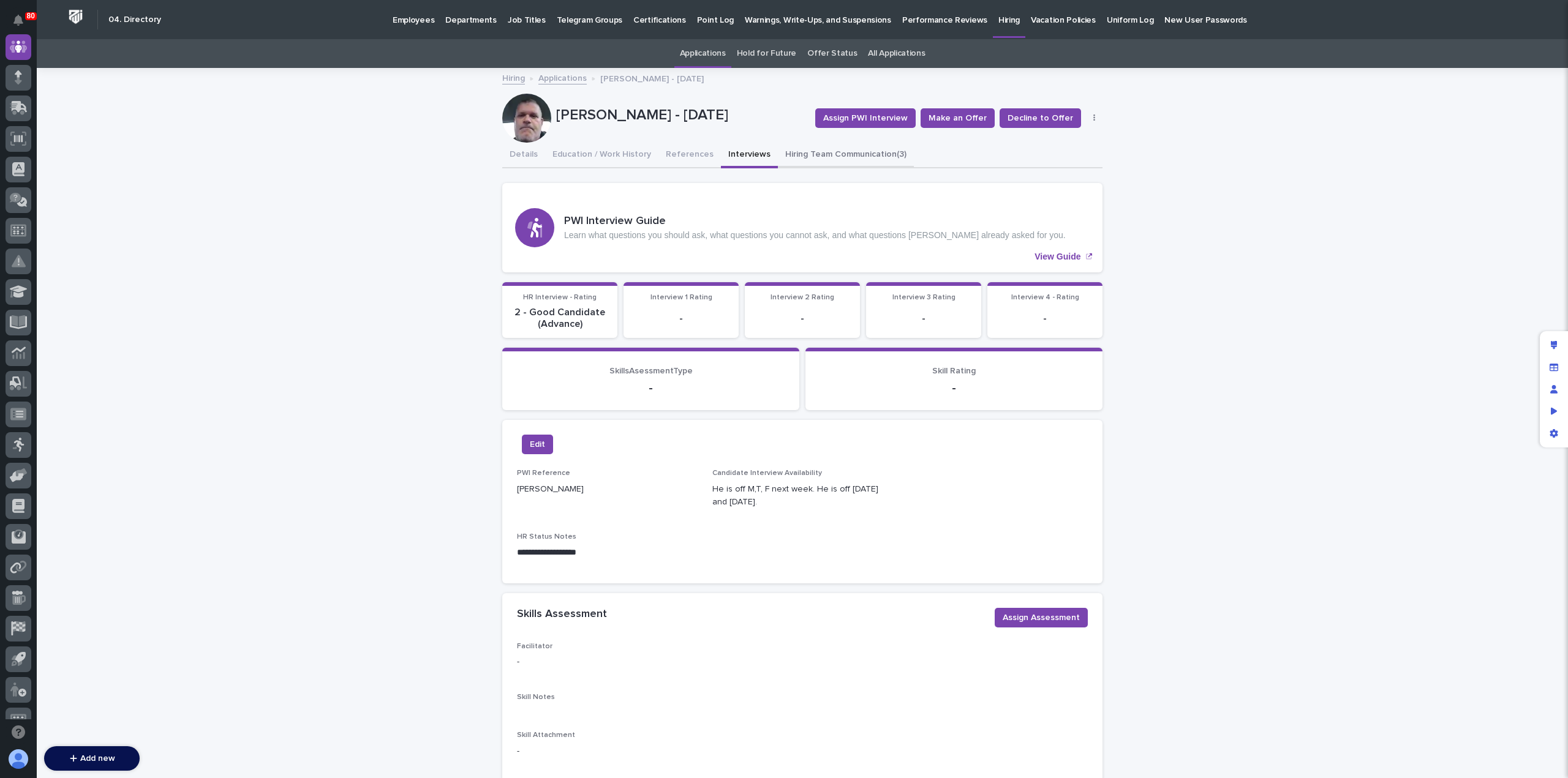
click at [806, 157] on button "Hiring Team Communication (3)" at bounding box center [846, 155] width 136 height 26
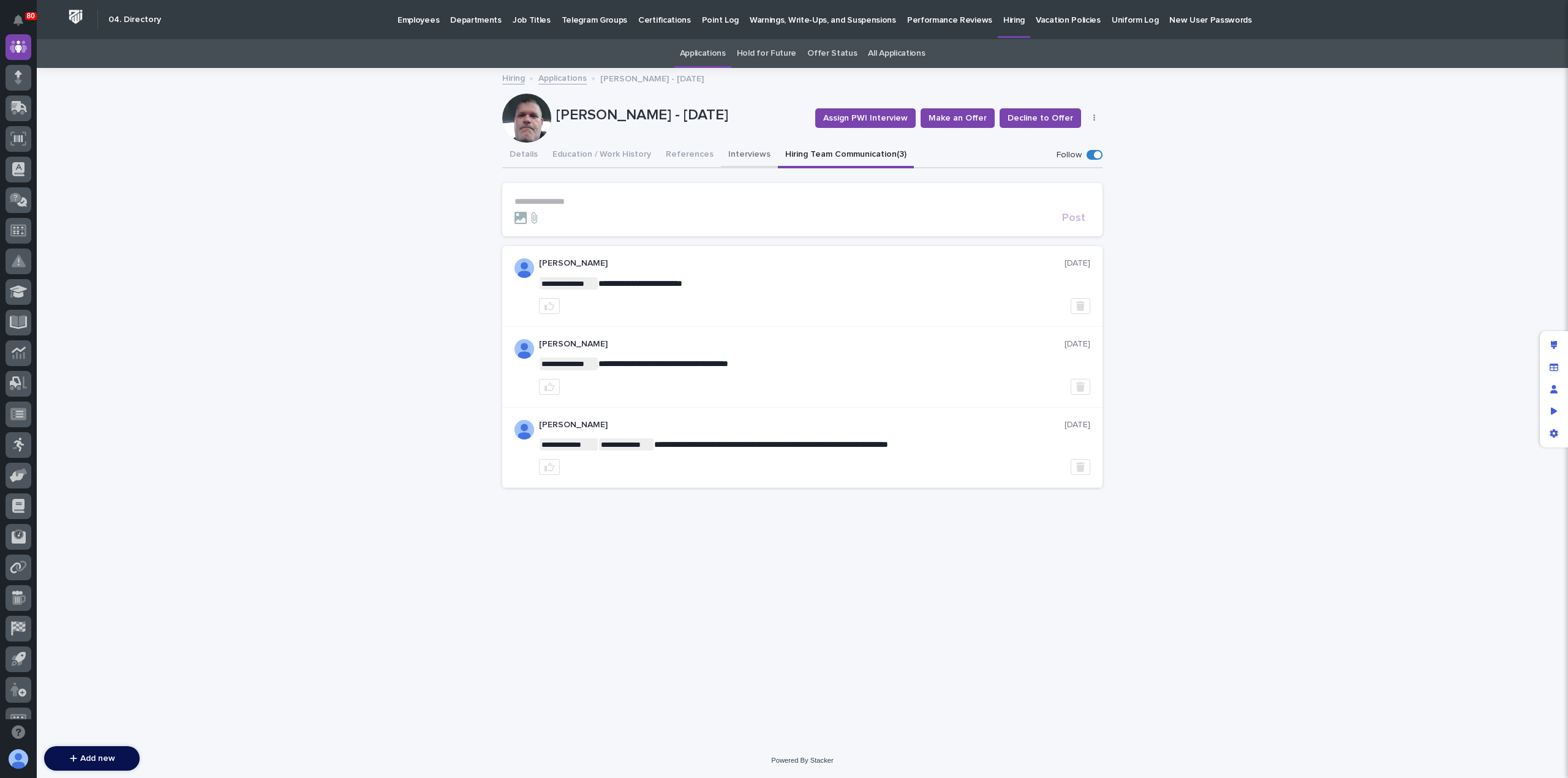
click at [731, 156] on button "Interviews" at bounding box center [750, 155] width 57 height 26
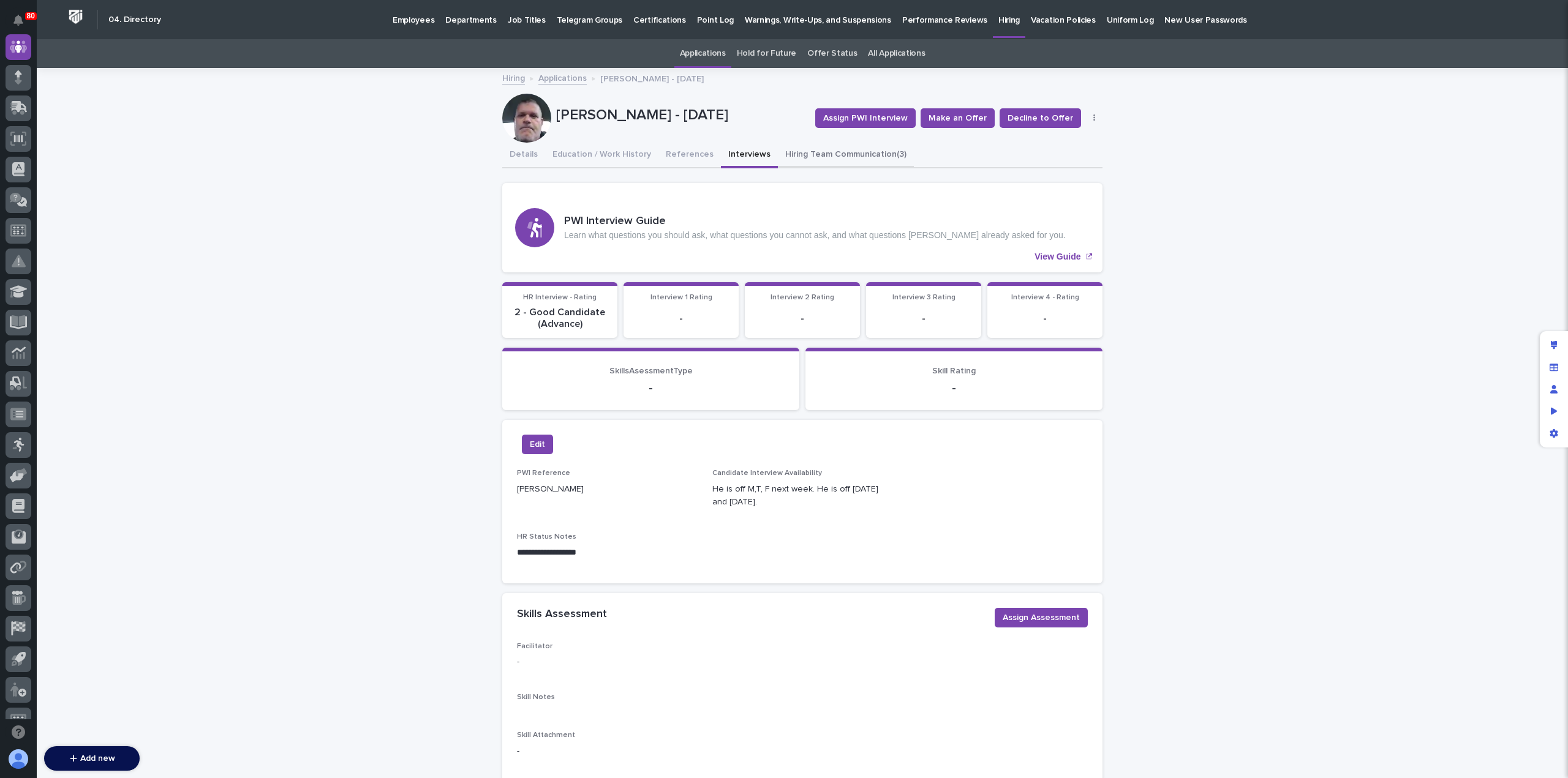
click at [811, 158] on button "Hiring Team Communication (3)" at bounding box center [846, 155] width 136 height 26
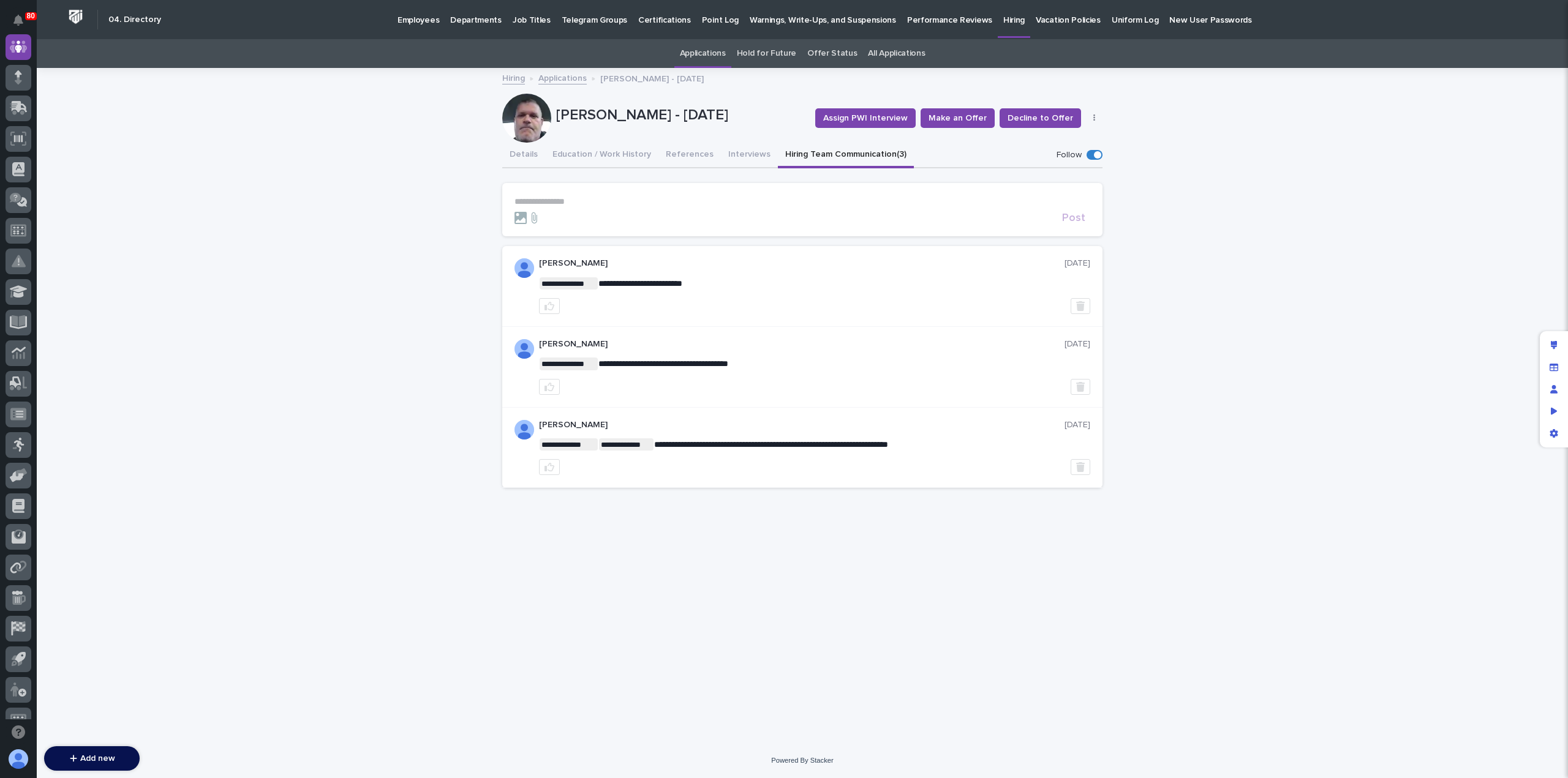
click at [1295, 412] on div "**********" at bounding box center [802, 407] width 1532 height 675
click at [558, 81] on link "Applications" at bounding box center [562, 77] width 48 height 14
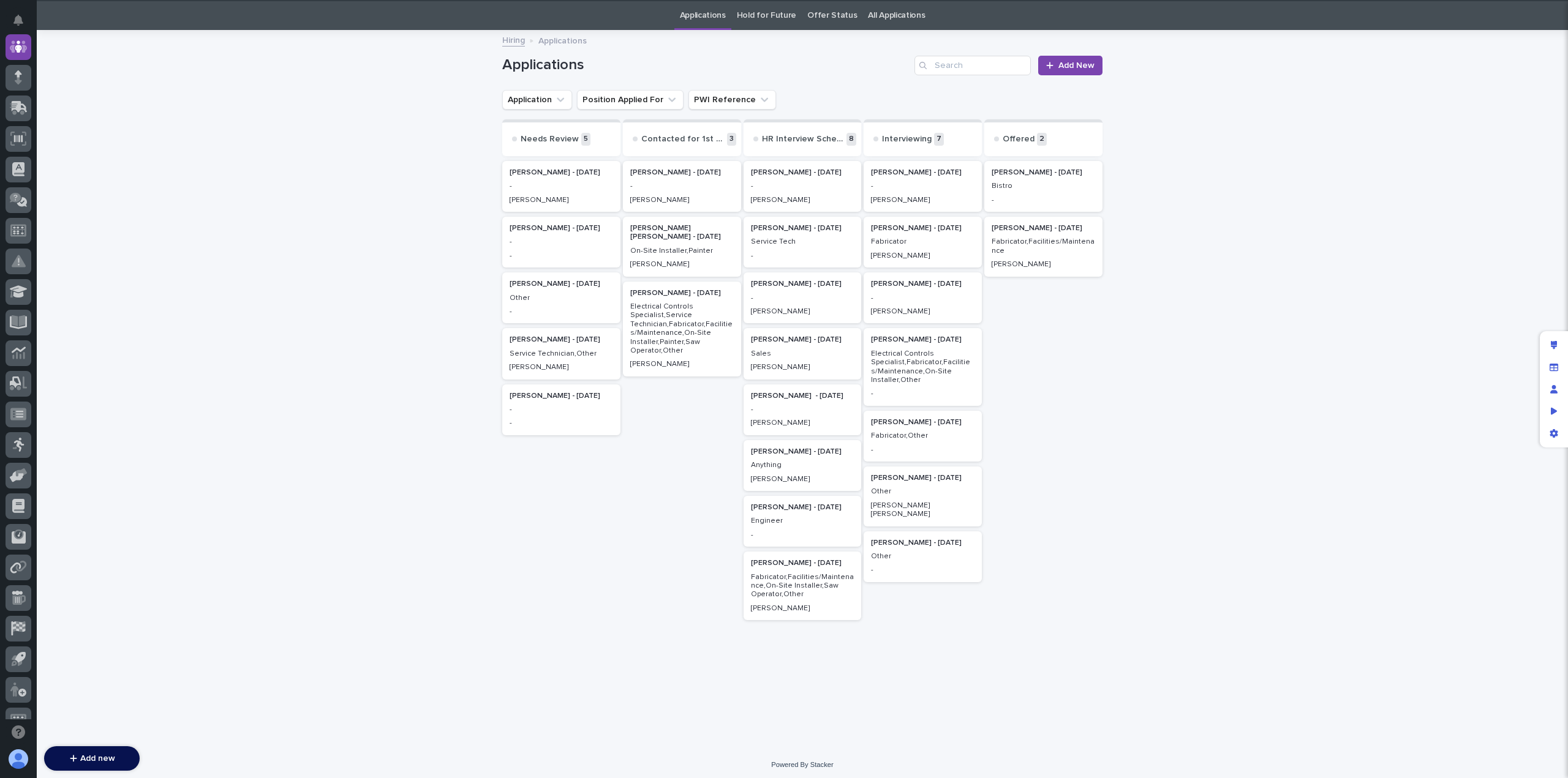
scroll to position [39, 0]
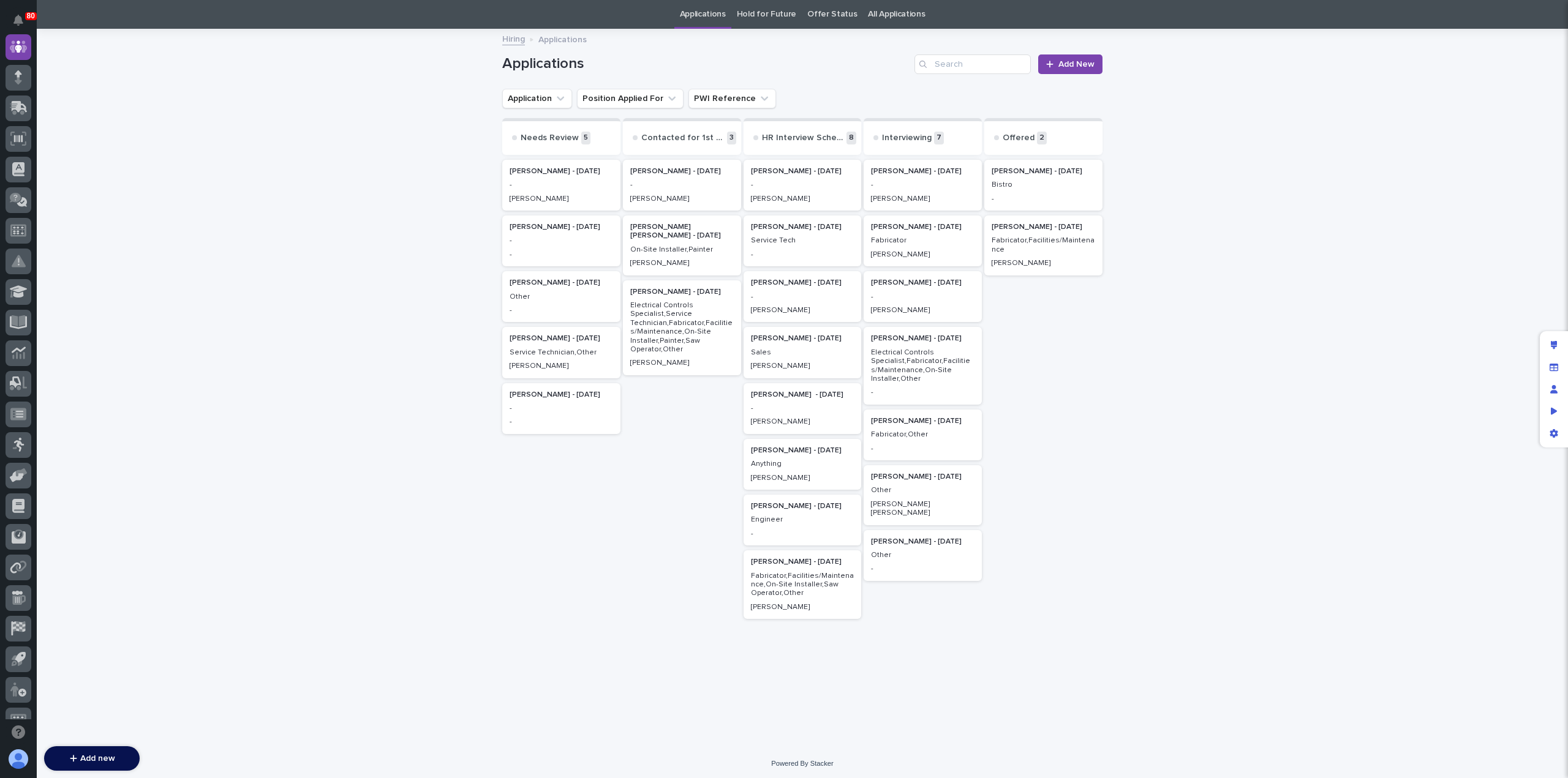
click at [790, 357] on p "Sales" at bounding box center [802, 352] width 104 height 8
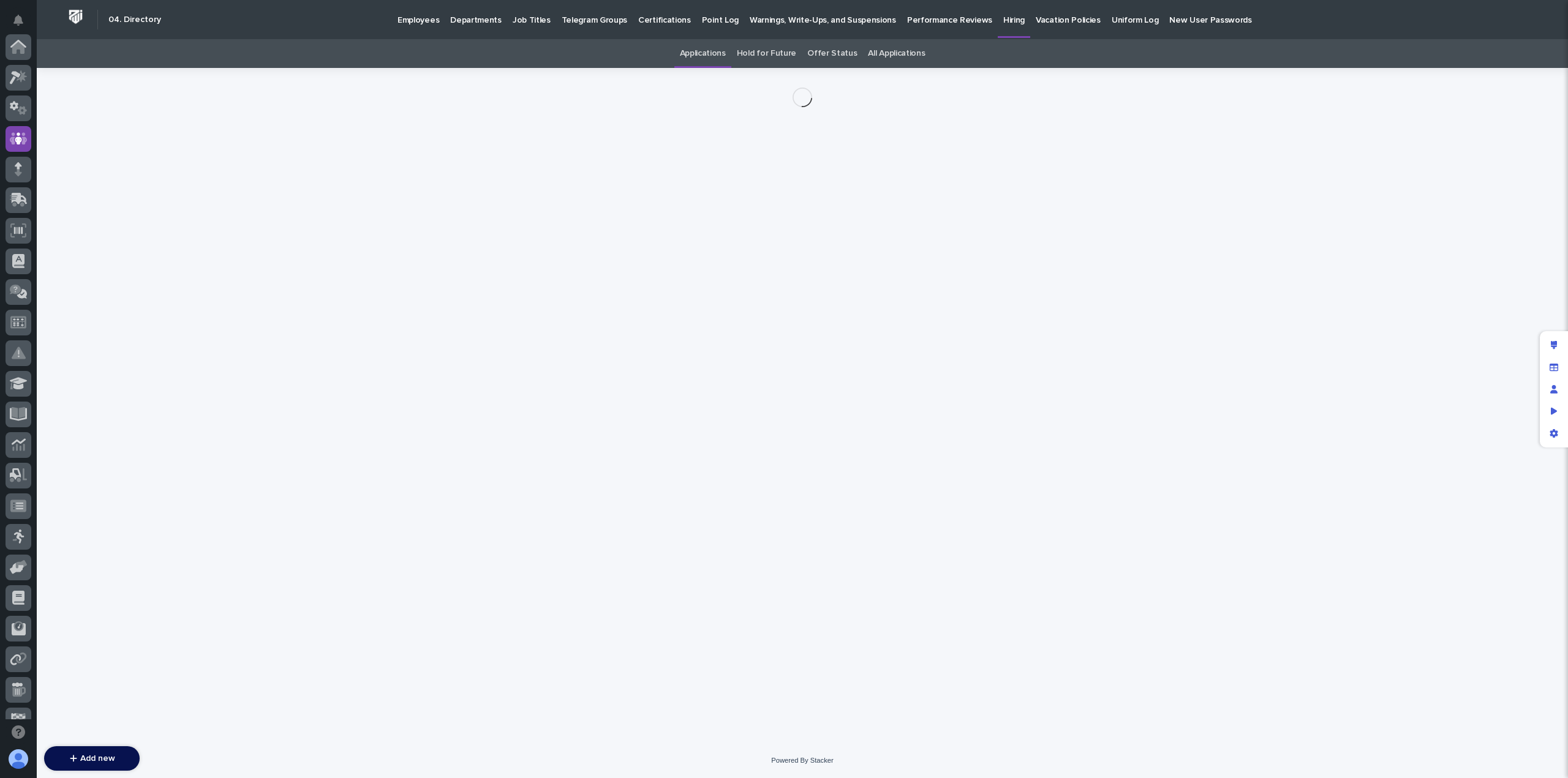
scroll to position [91, 0]
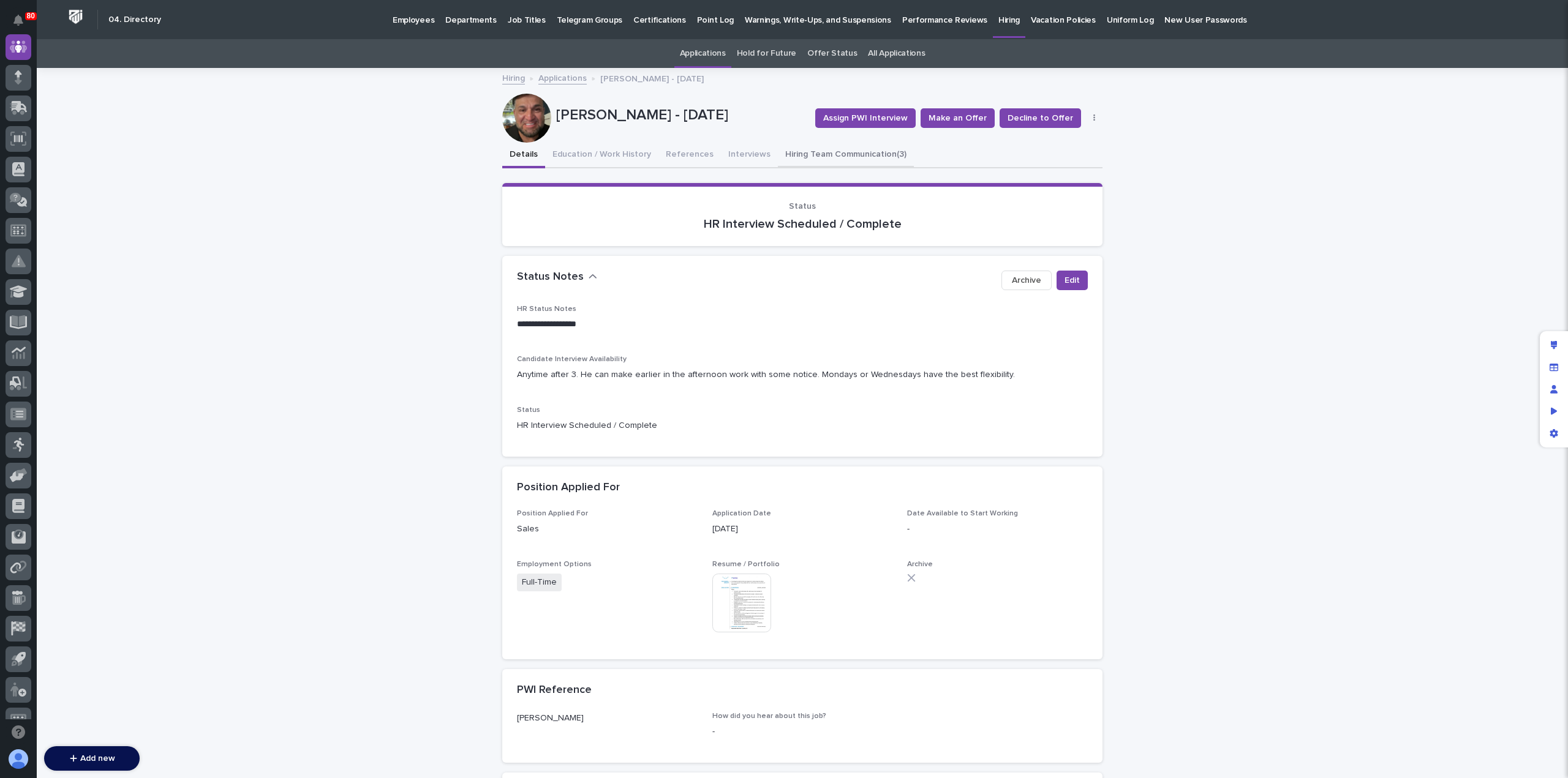
click at [798, 152] on button "Hiring Team Communication (3)" at bounding box center [846, 155] width 136 height 26
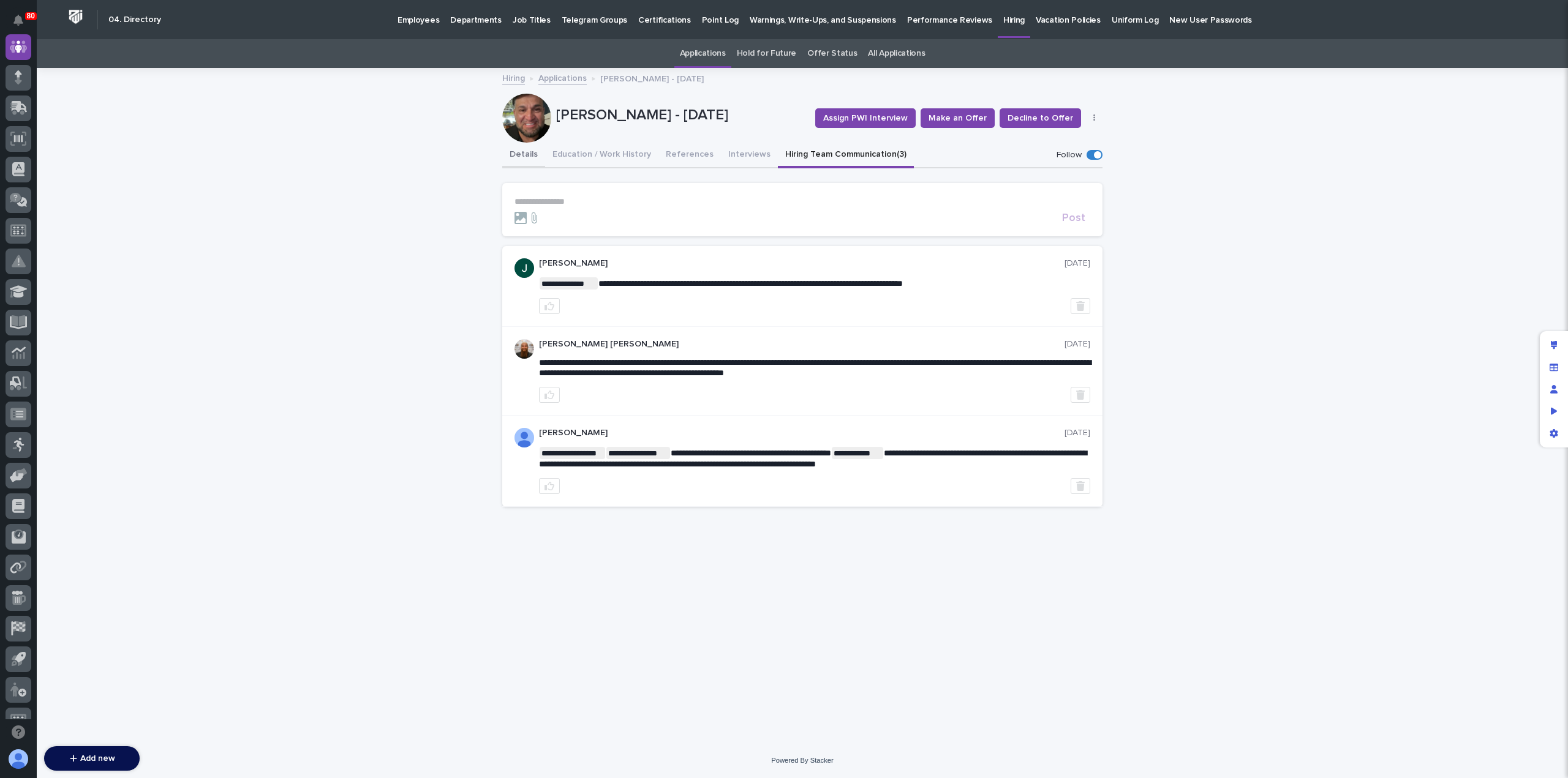
click at [526, 155] on button "Details" at bounding box center [523, 155] width 43 height 26
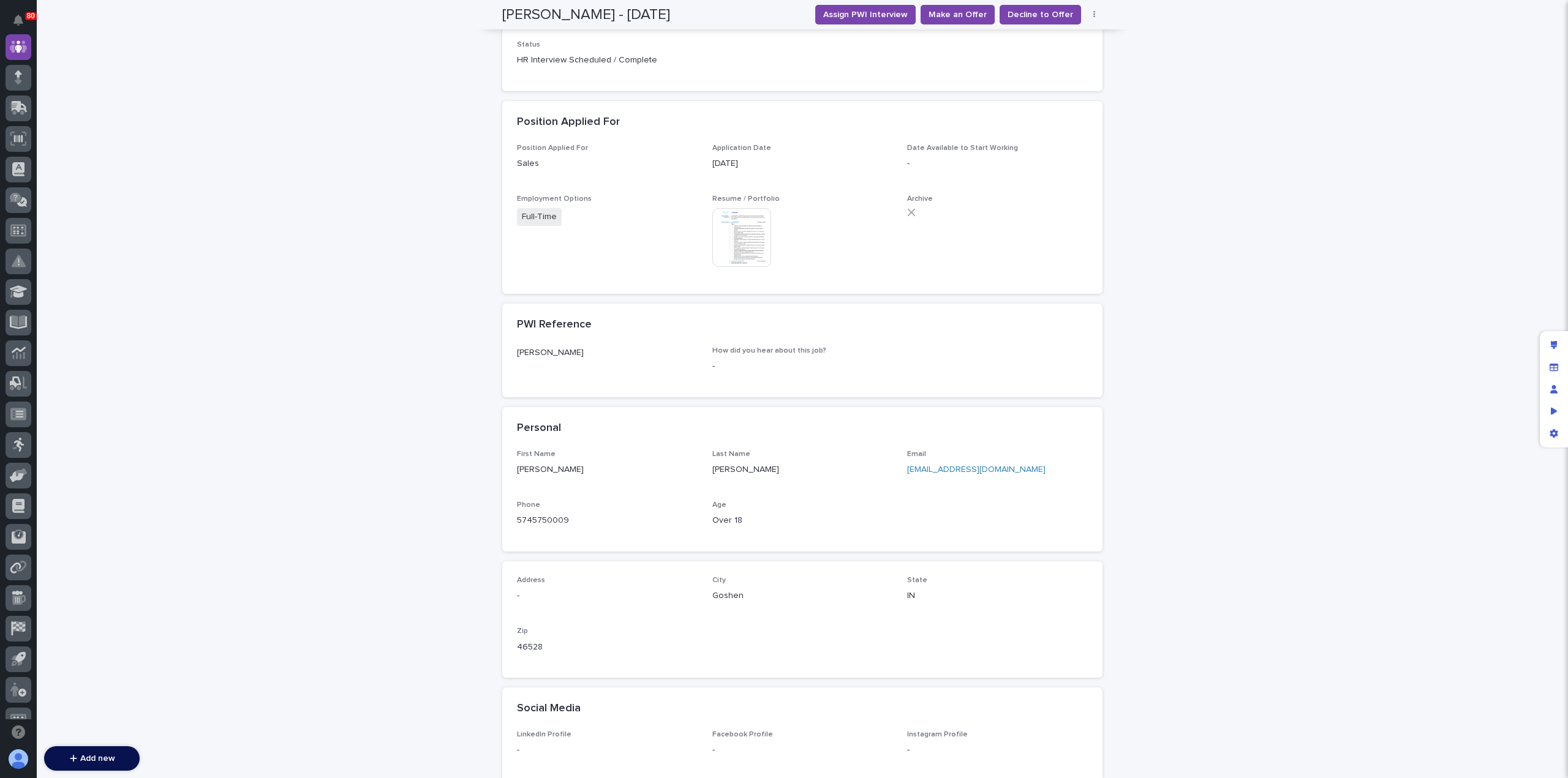
scroll to position [366, 0]
click at [948, 468] on link "tank300diesel@aol.com" at bounding box center [976, 468] width 139 height 8
click at [1023, 13] on span "Decline to Offer" at bounding box center [1040, 14] width 66 height 12
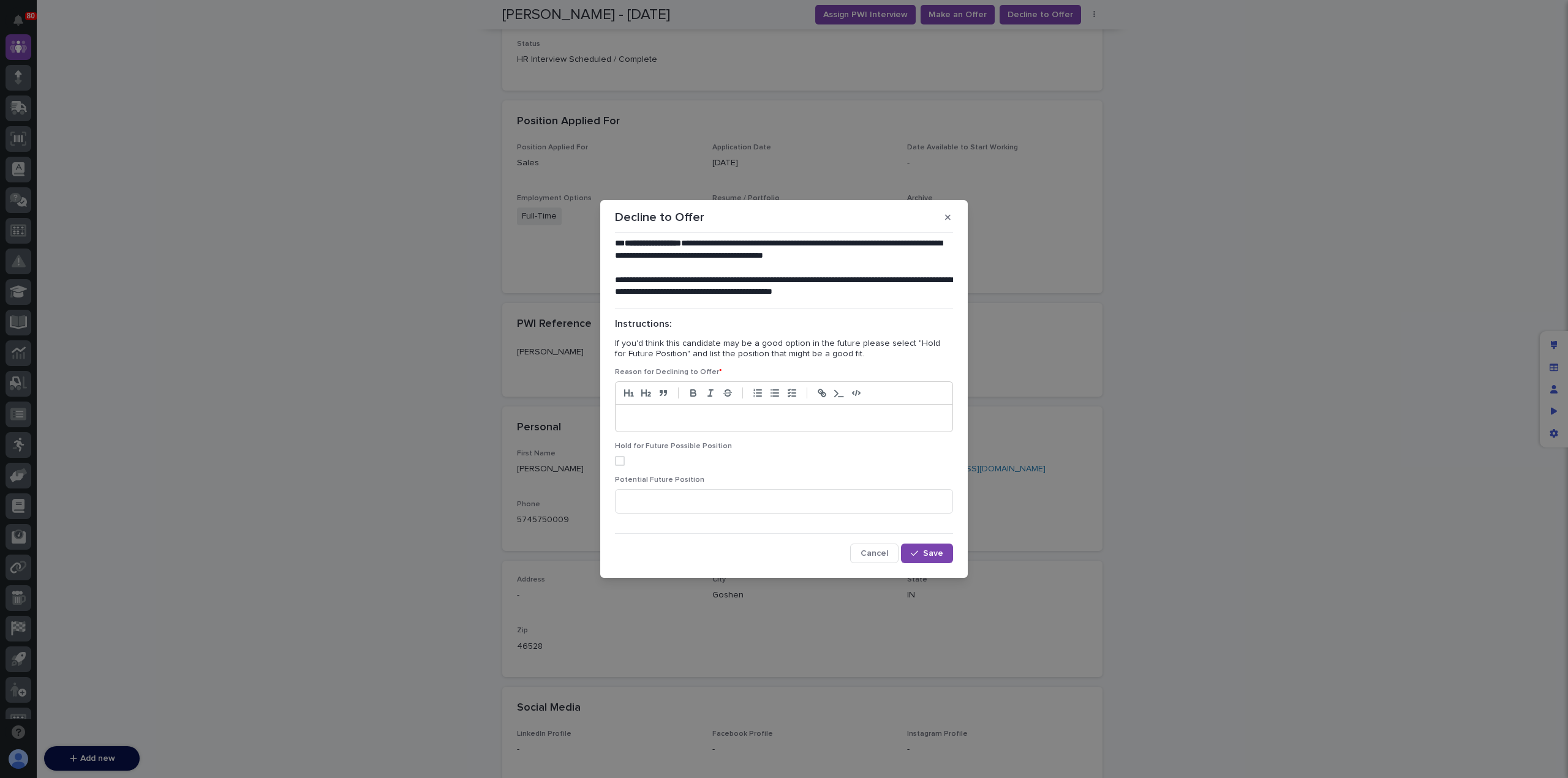
click at [664, 412] on p at bounding box center [784, 418] width 319 height 12
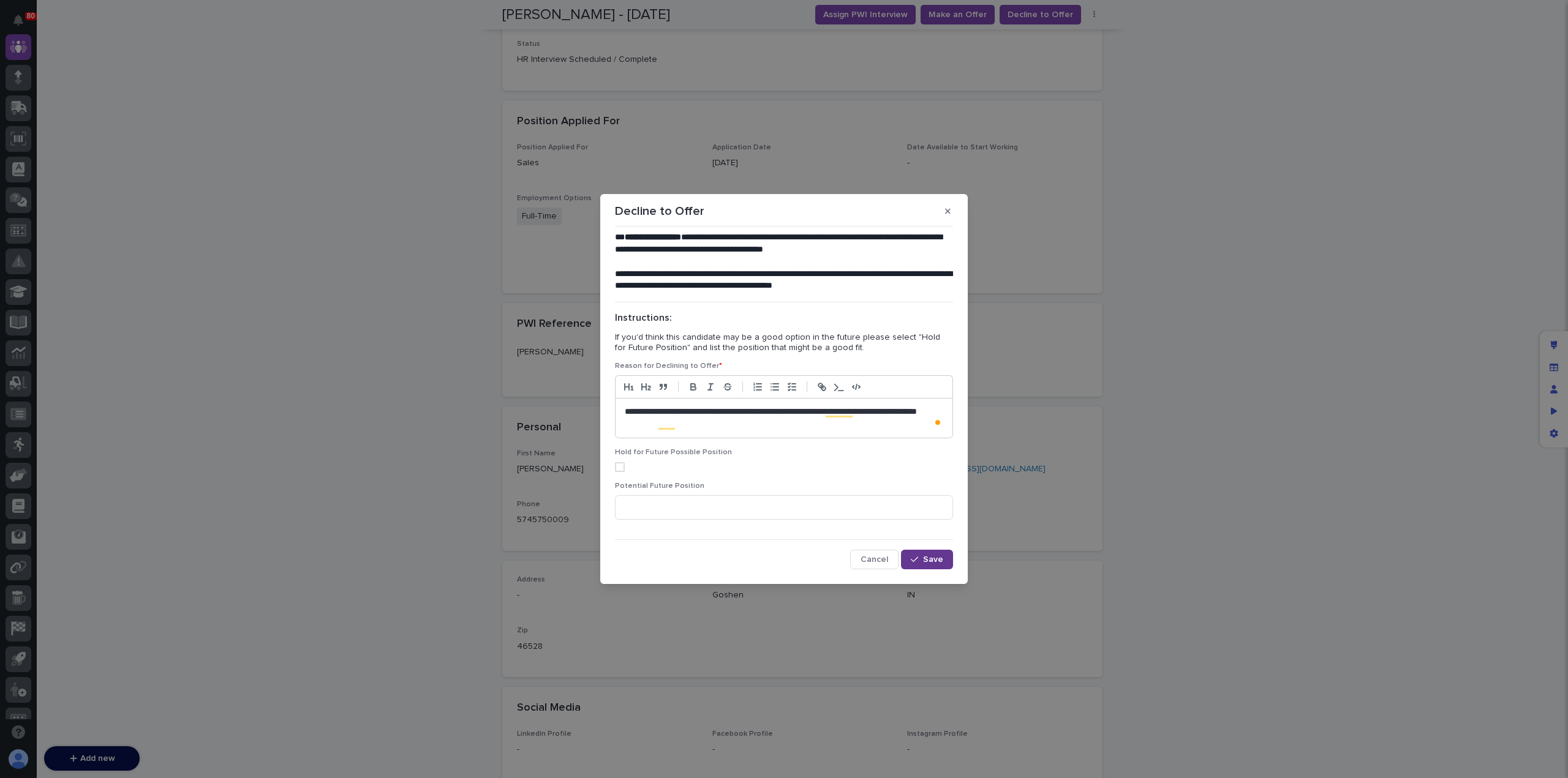
click at [929, 556] on span "Save" at bounding box center [934, 559] width 20 height 8
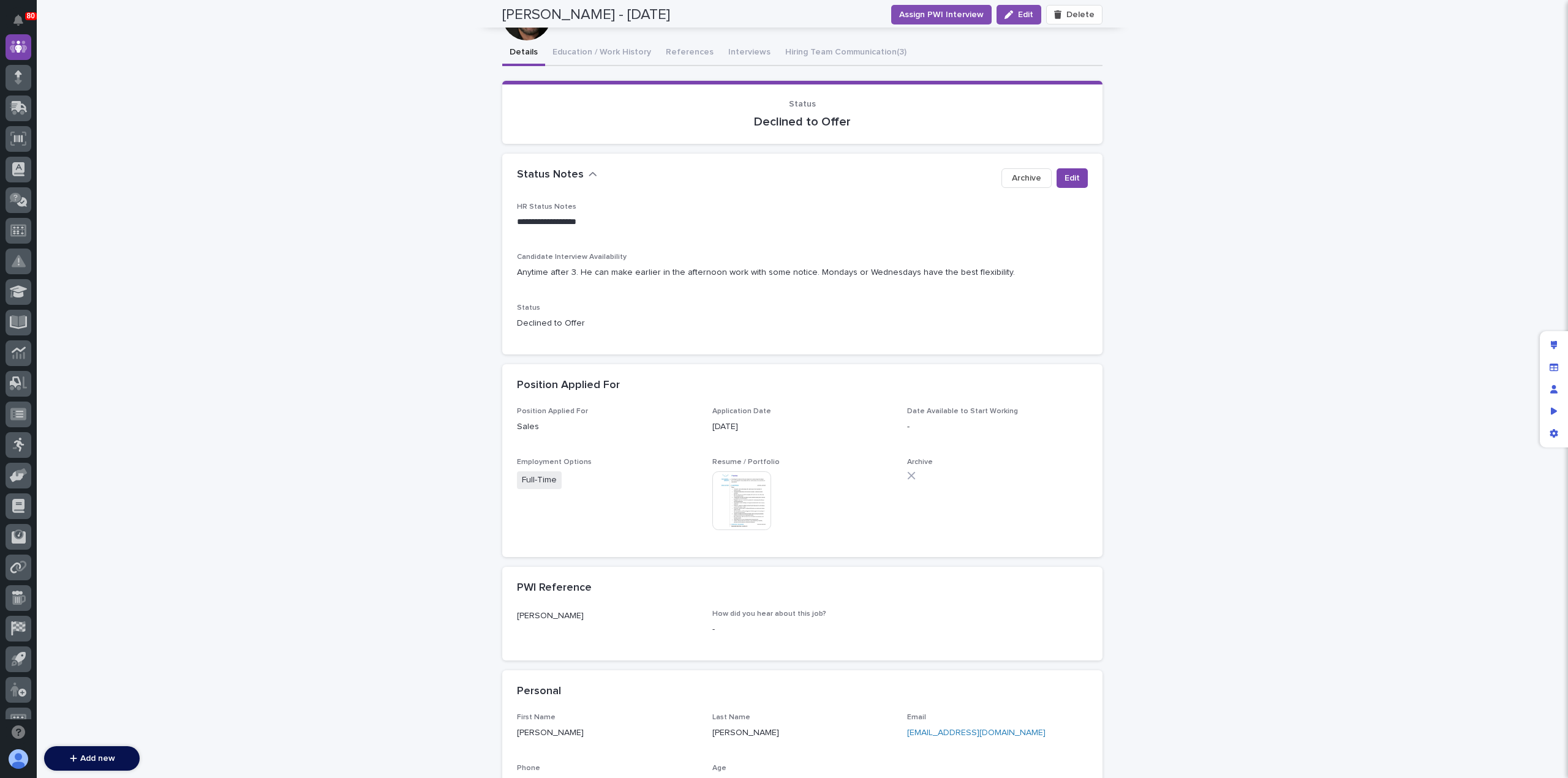
scroll to position [0, 0]
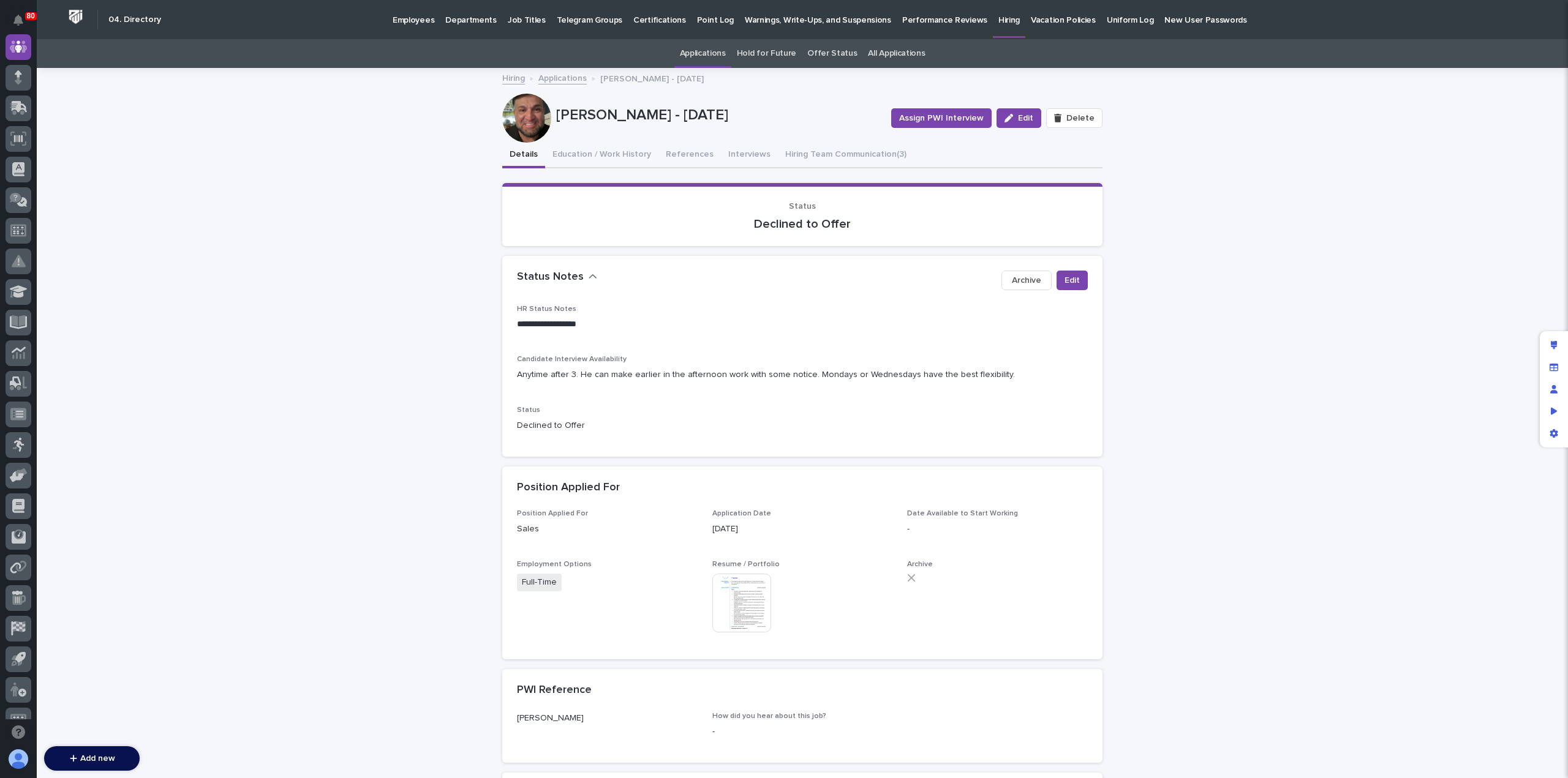
click at [557, 76] on link "Applications" at bounding box center [562, 77] width 48 height 14
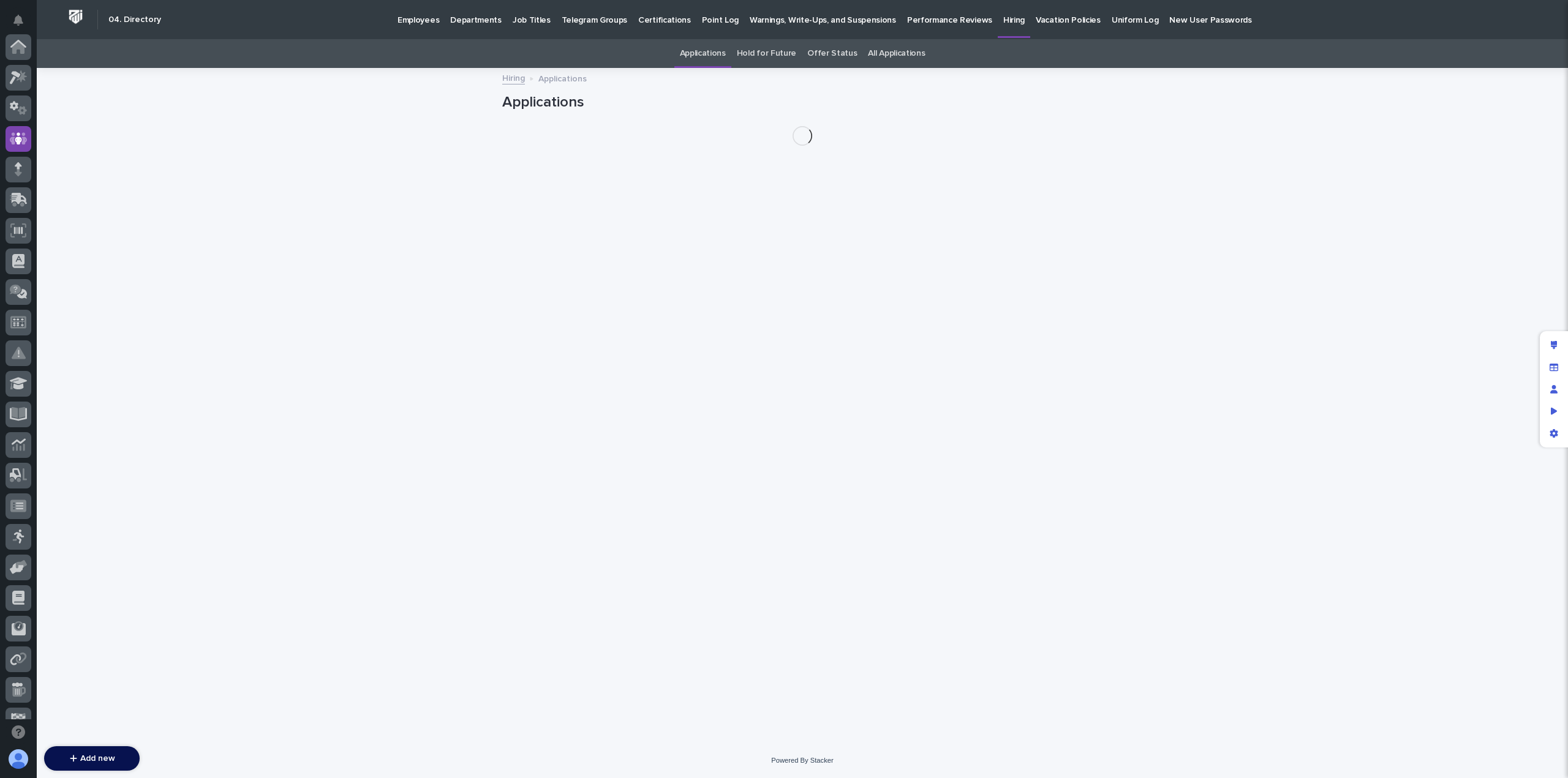
scroll to position [91, 0]
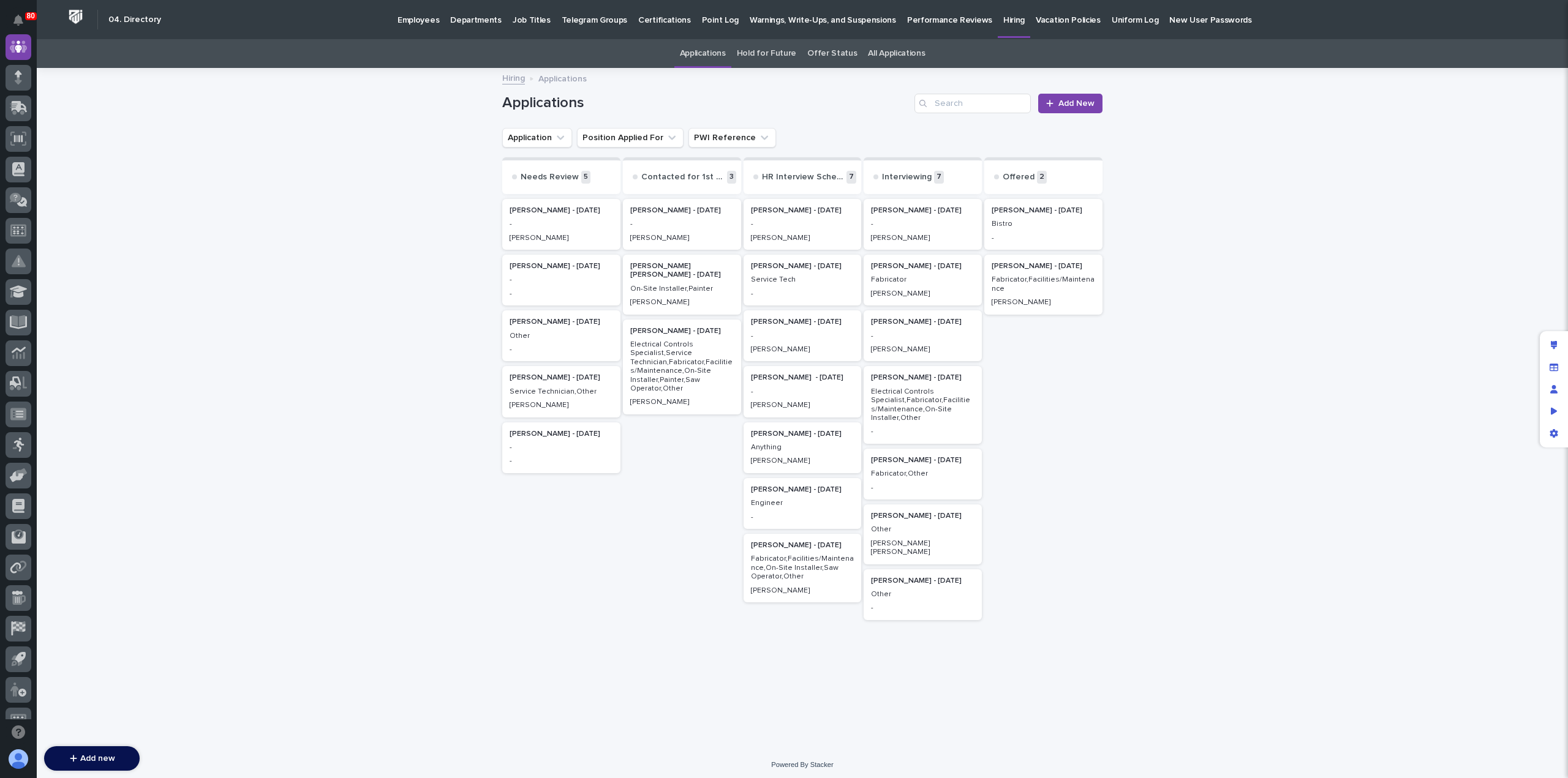
click at [814, 389] on p "-" at bounding box center [802, 391] width 104 height 8
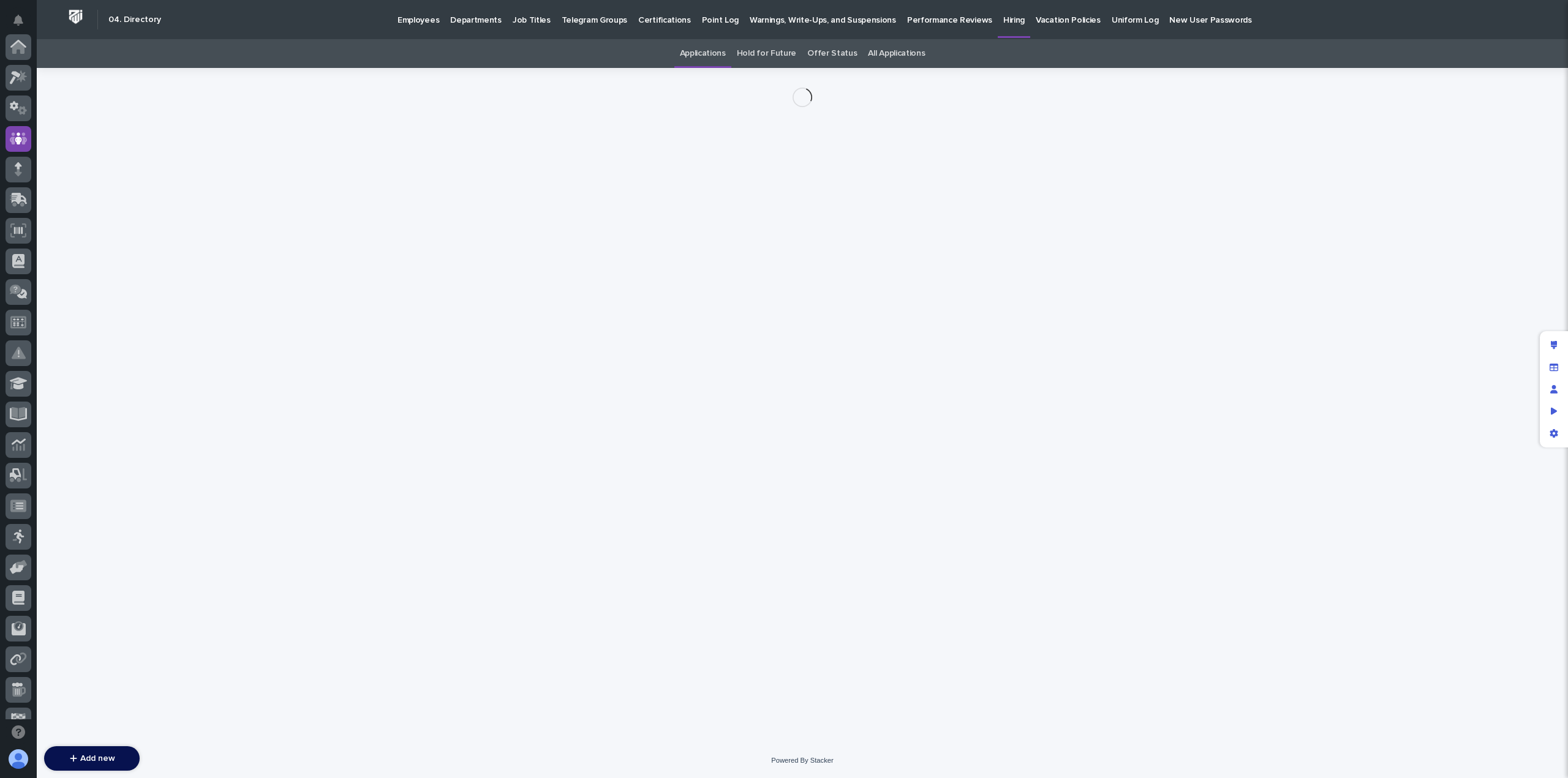
scroll to position [91, 0]
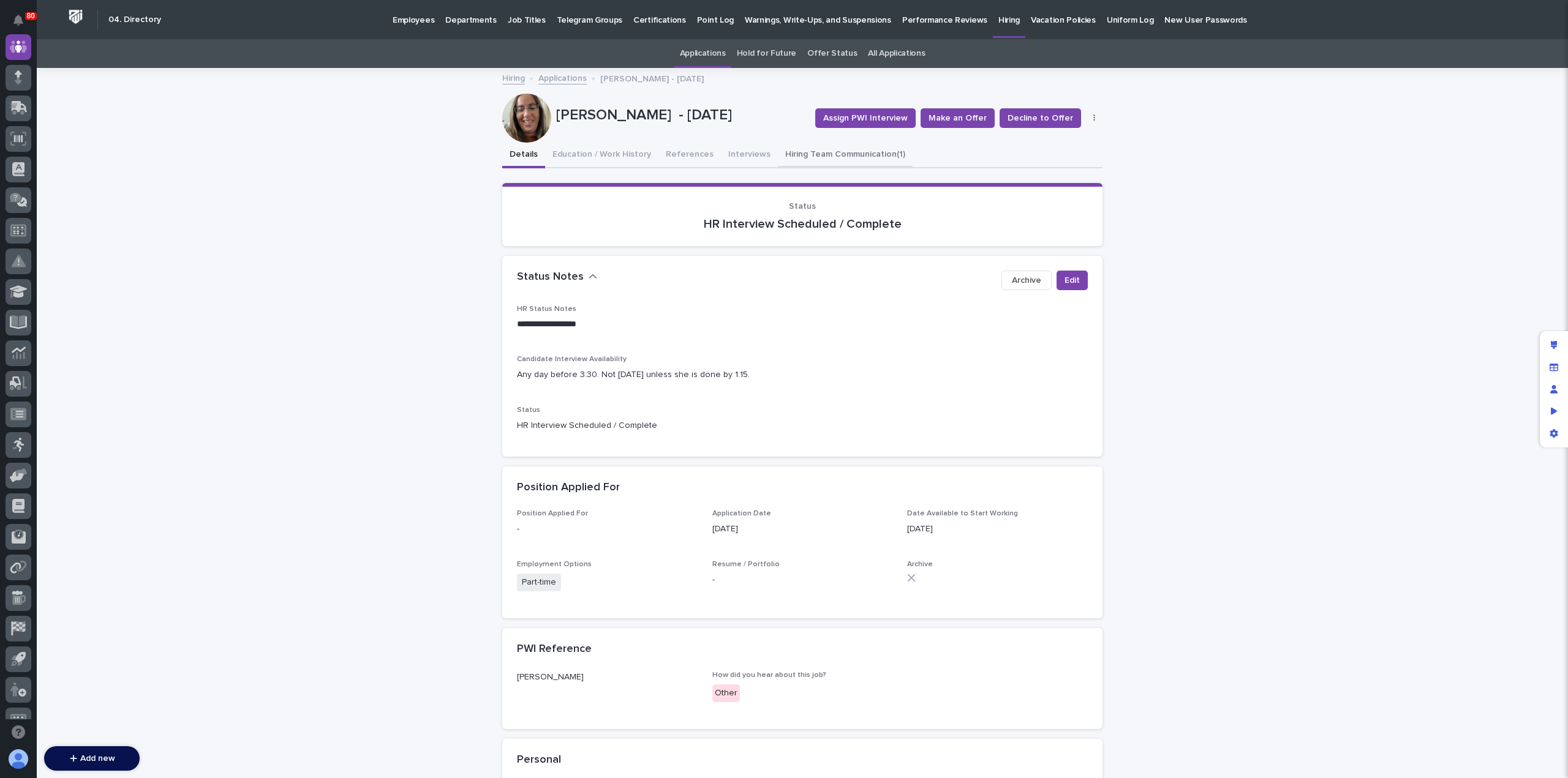
click at [811, 156] on button "Hiring Team Communication (1)" at bounding box center [846, 155] width 135 height 26
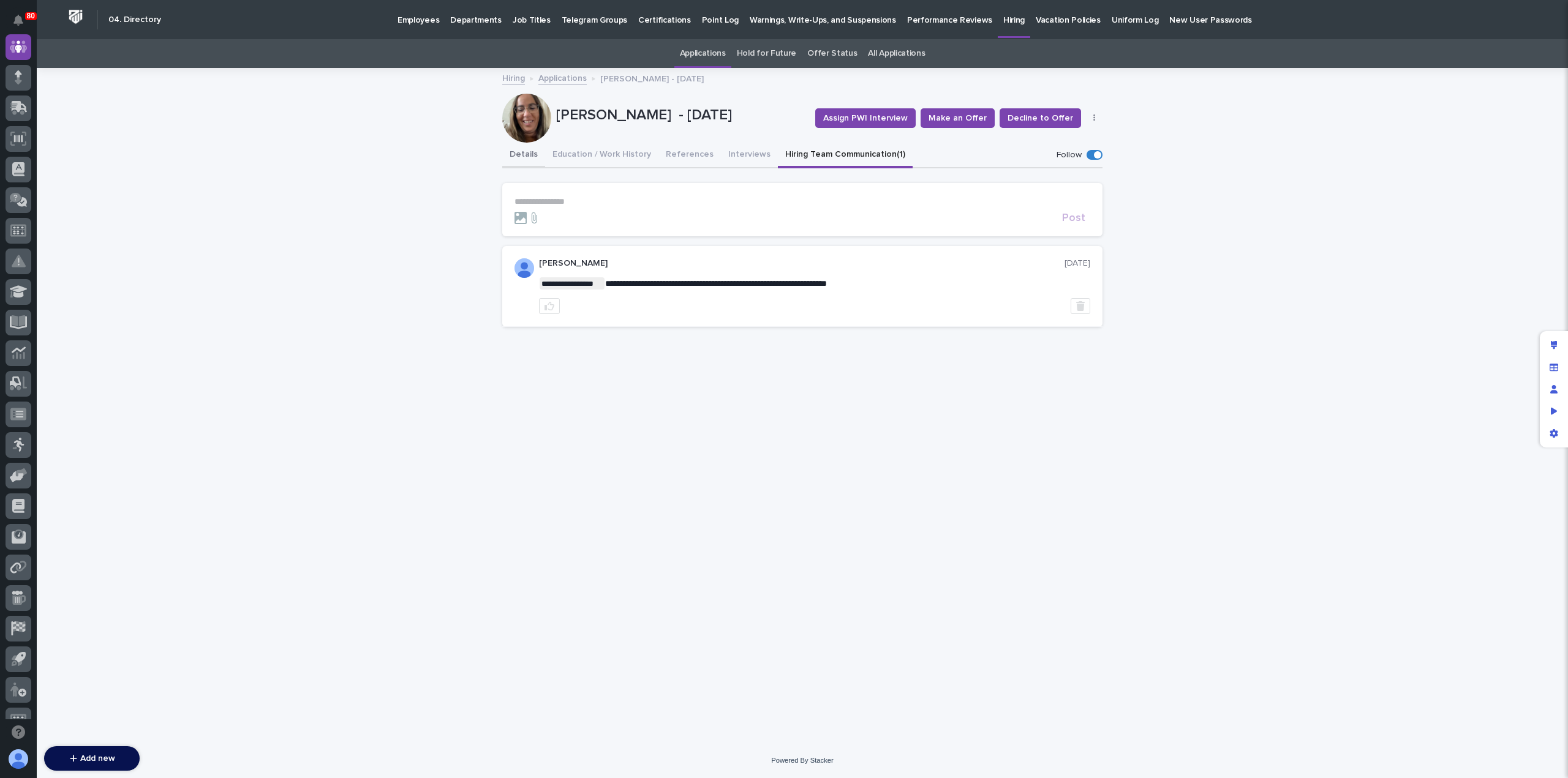
click at [525, 156] on button "Details" at bounding box center [523, 155] width 43 height 26
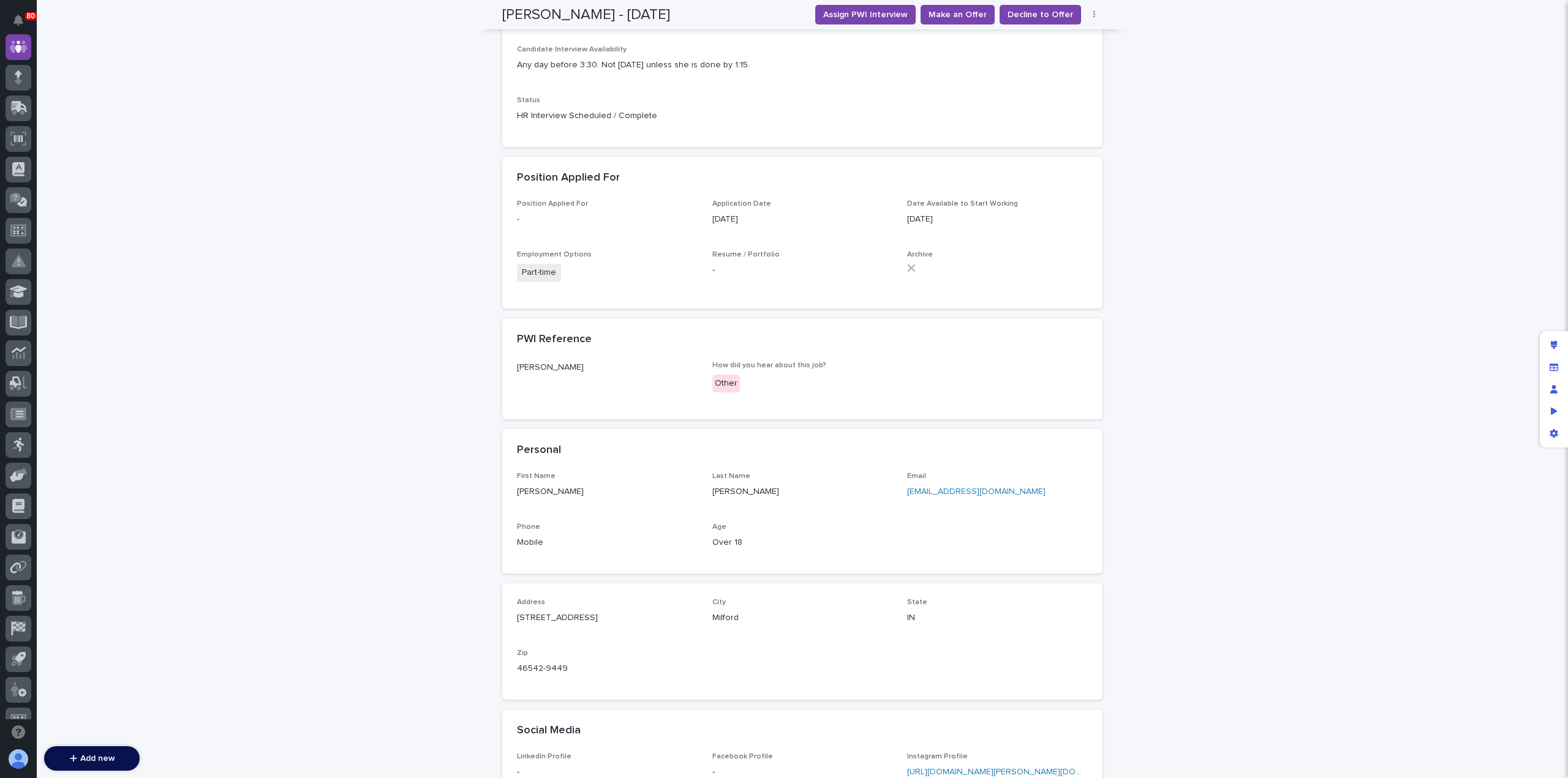
scroll to position [310, 0]
click at [1267, 444] on div "**********" at bounding box center [802, 317] width 1532 height 1115
click at [939, 491] on link "vschmucker4@gmail.com" at bounding box center [976, 491] width 139 height 8
click at [1035, 12] on span "Decline to Offer" at bounding box center [1040, 14] width 66 height 12
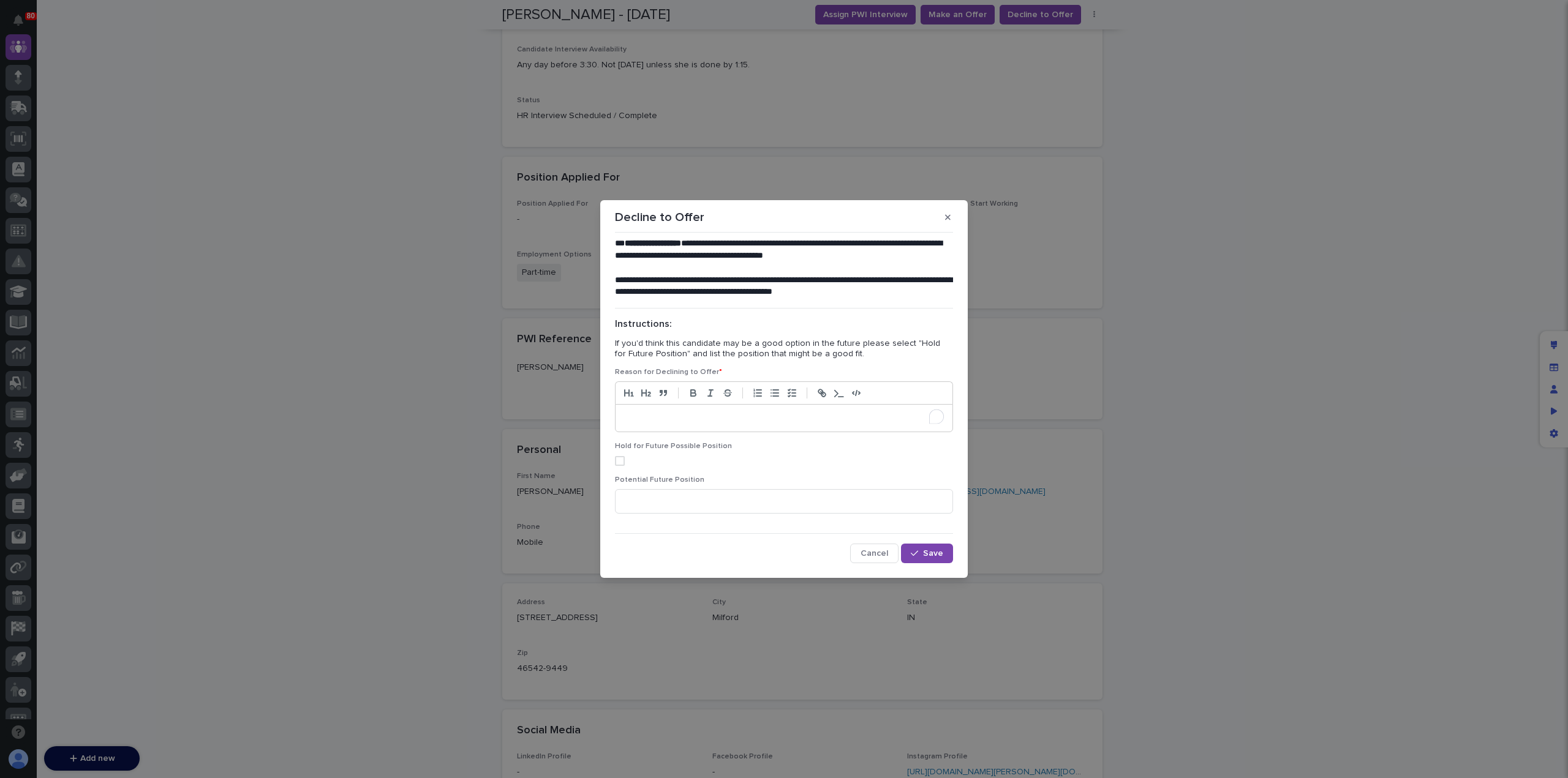
click at [689, 409] on div "To enrich screen reader interactions, please activate Accessibility in Grammarl…" at bounding box center [784, 418] width 337 height 27
click at [914, 555] on icon "button" at bounding box center [914, 553] width 7 height 8
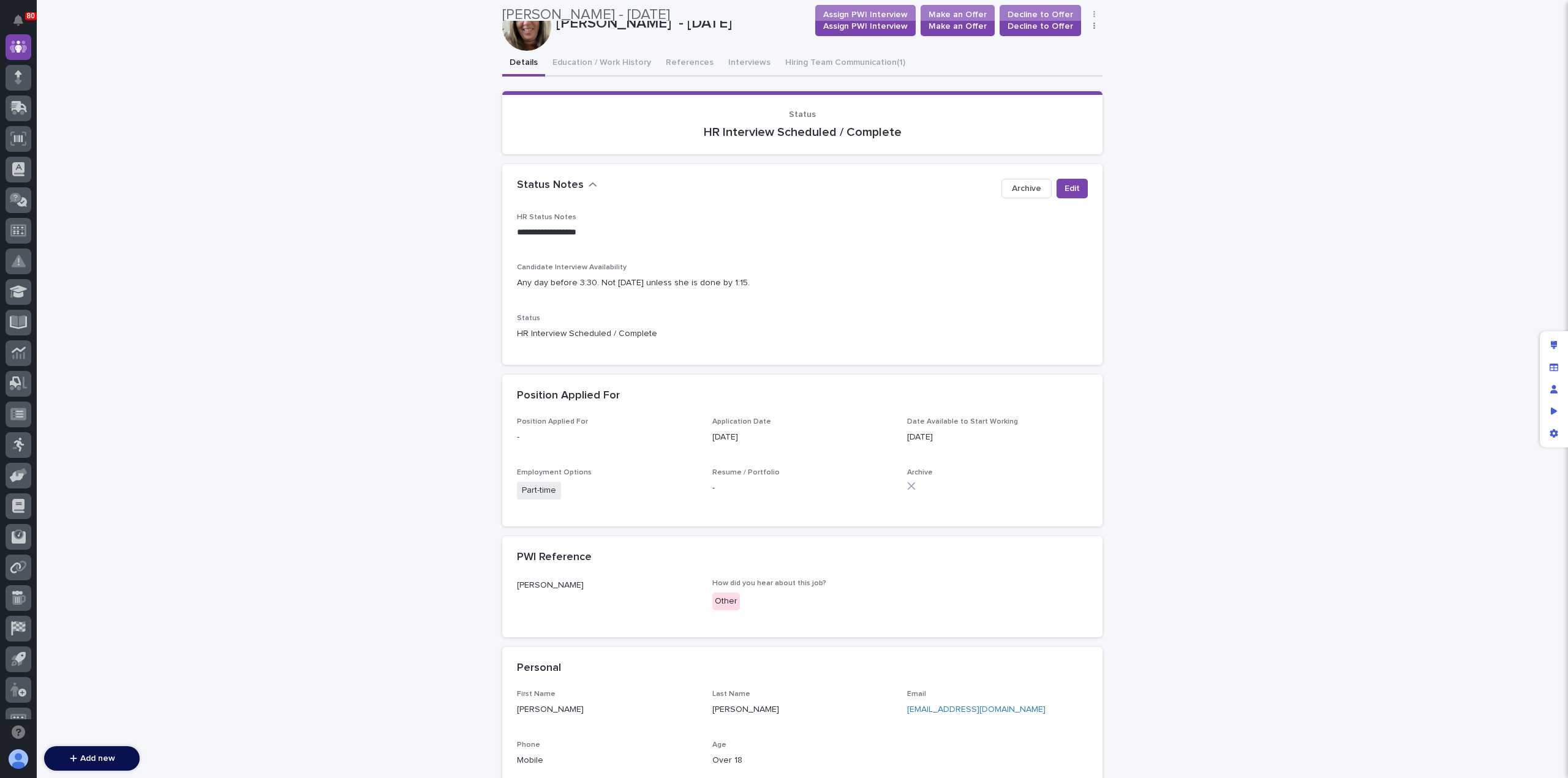
scroll to position [0, 0]
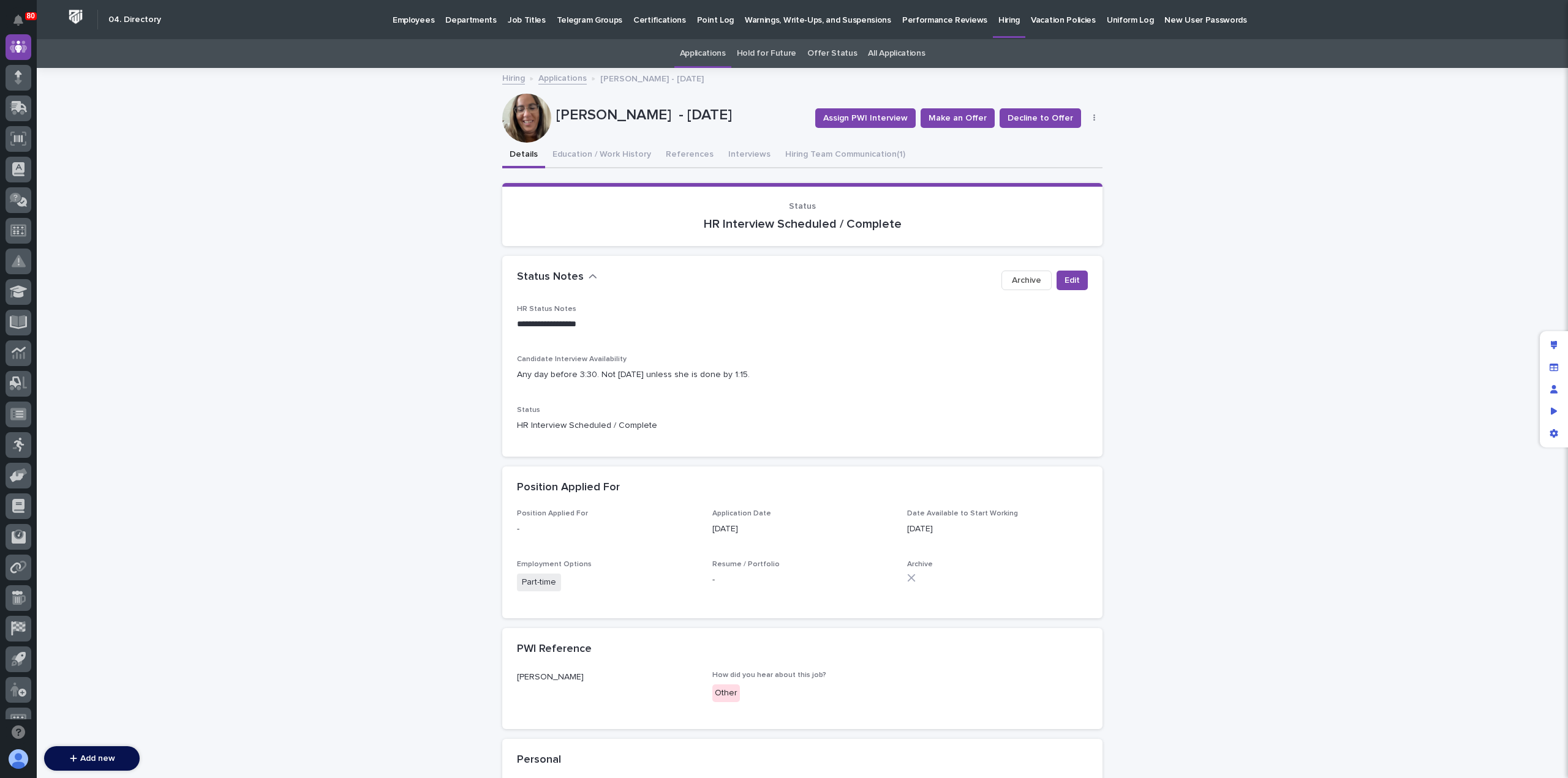
click at [540, 80] on link "Applications" at bounding box center [562, 77] width 48 height 14
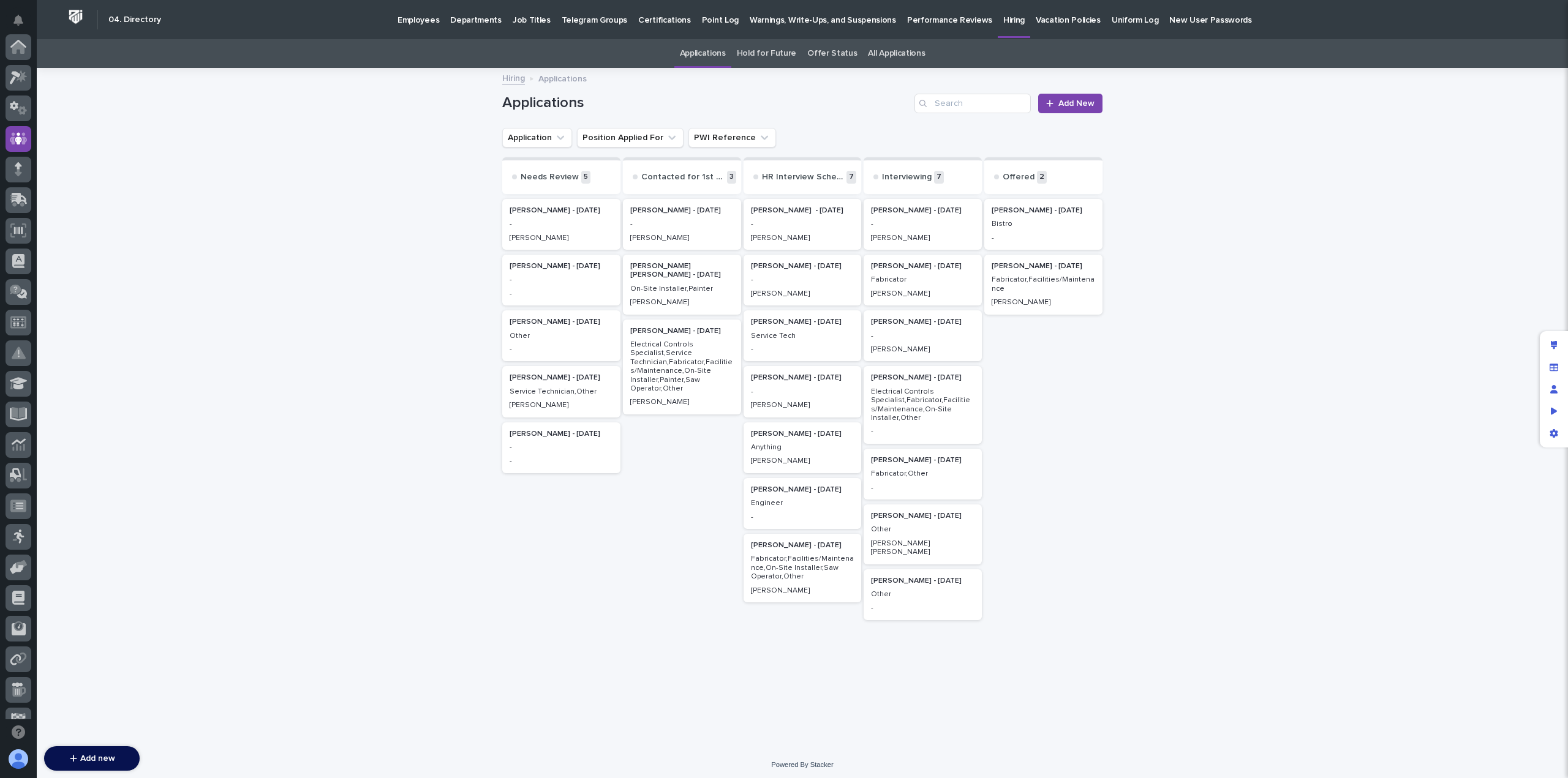
scroll to position [91, 0]
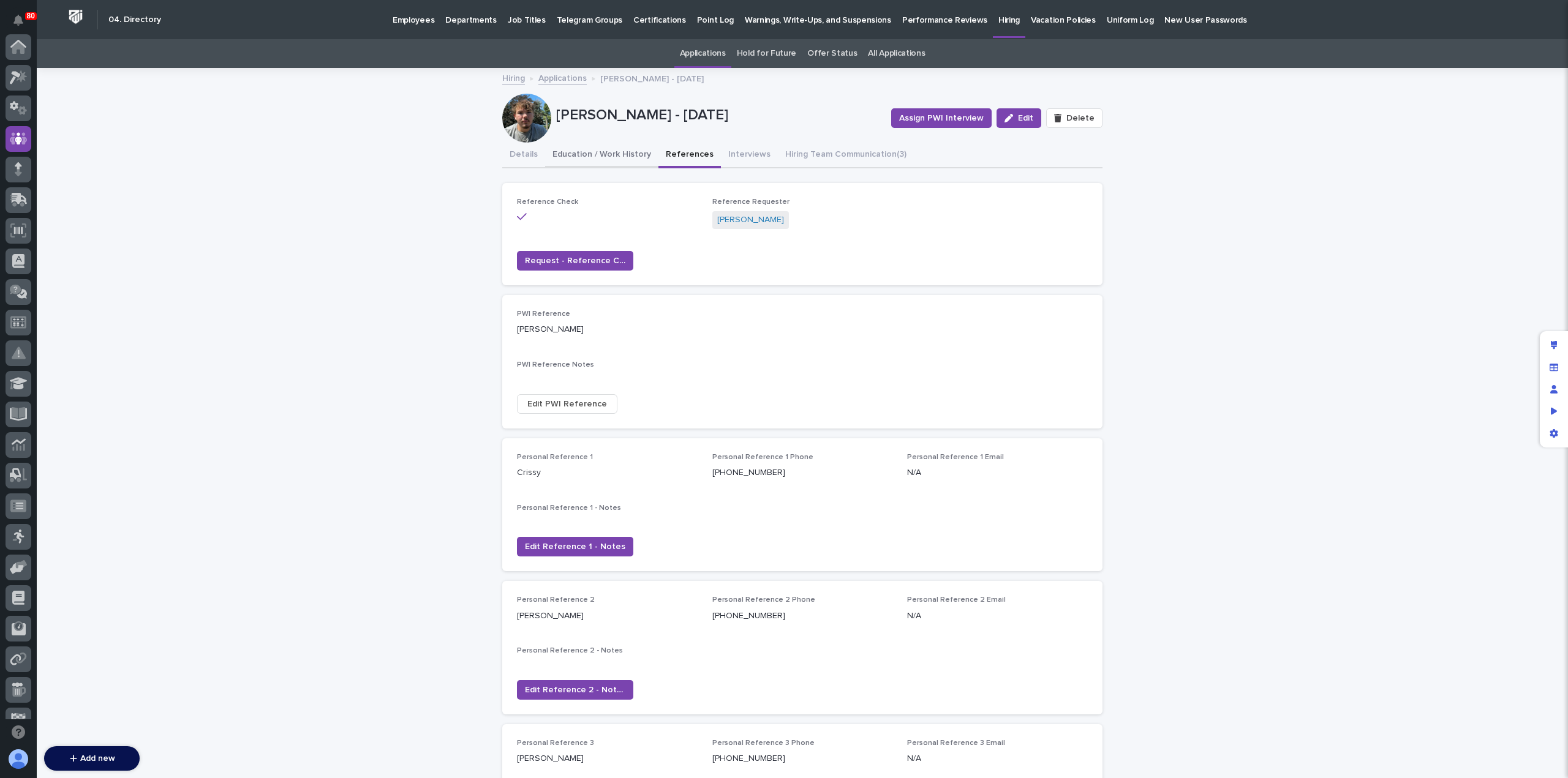
click at [593, 153] on button "Education / Work History" at bounding box center [602, 155] width 114 height 26
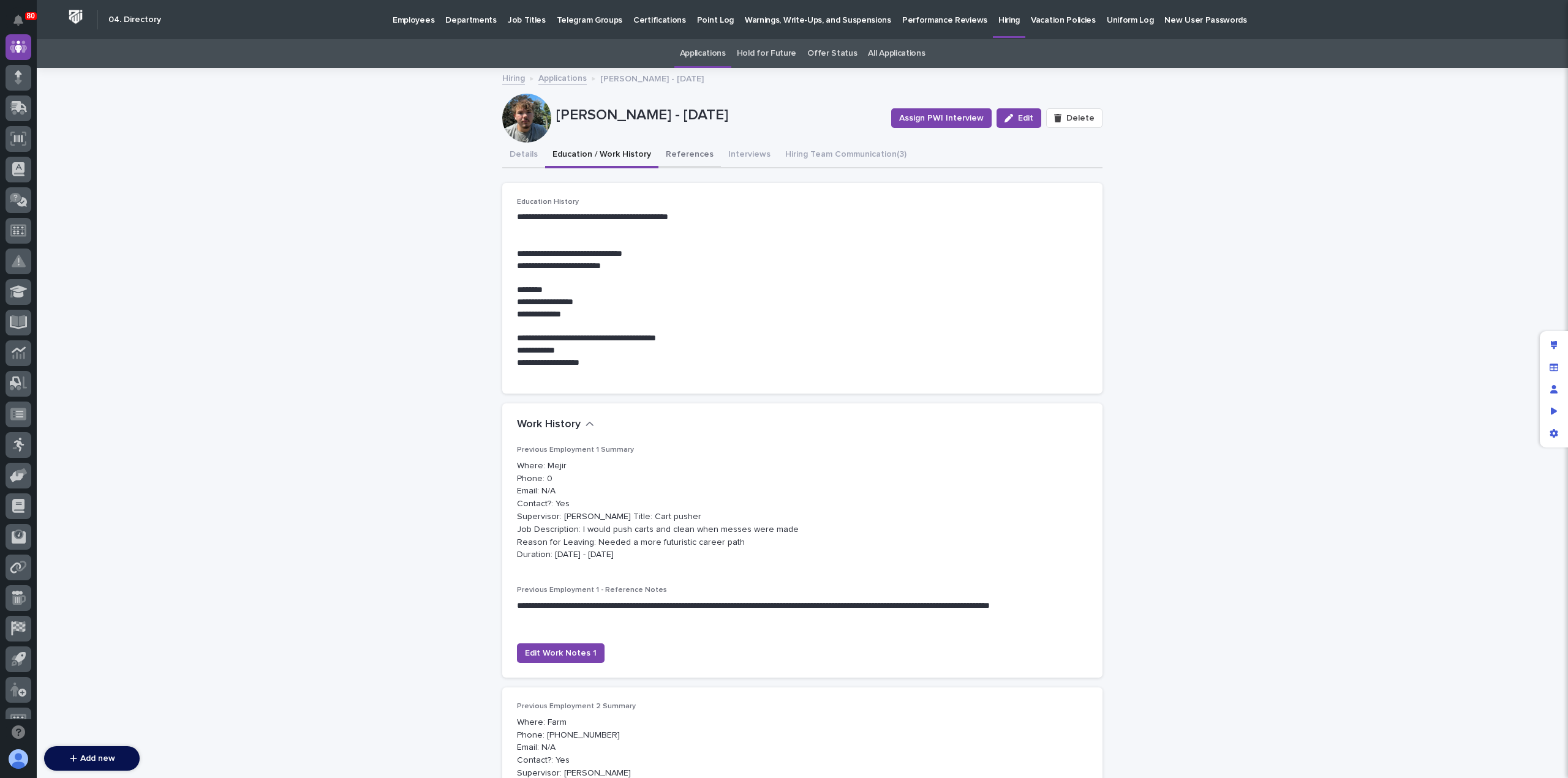
click at [675, 152] on button "References" at bounding box center [690, 155] width 63 height 26
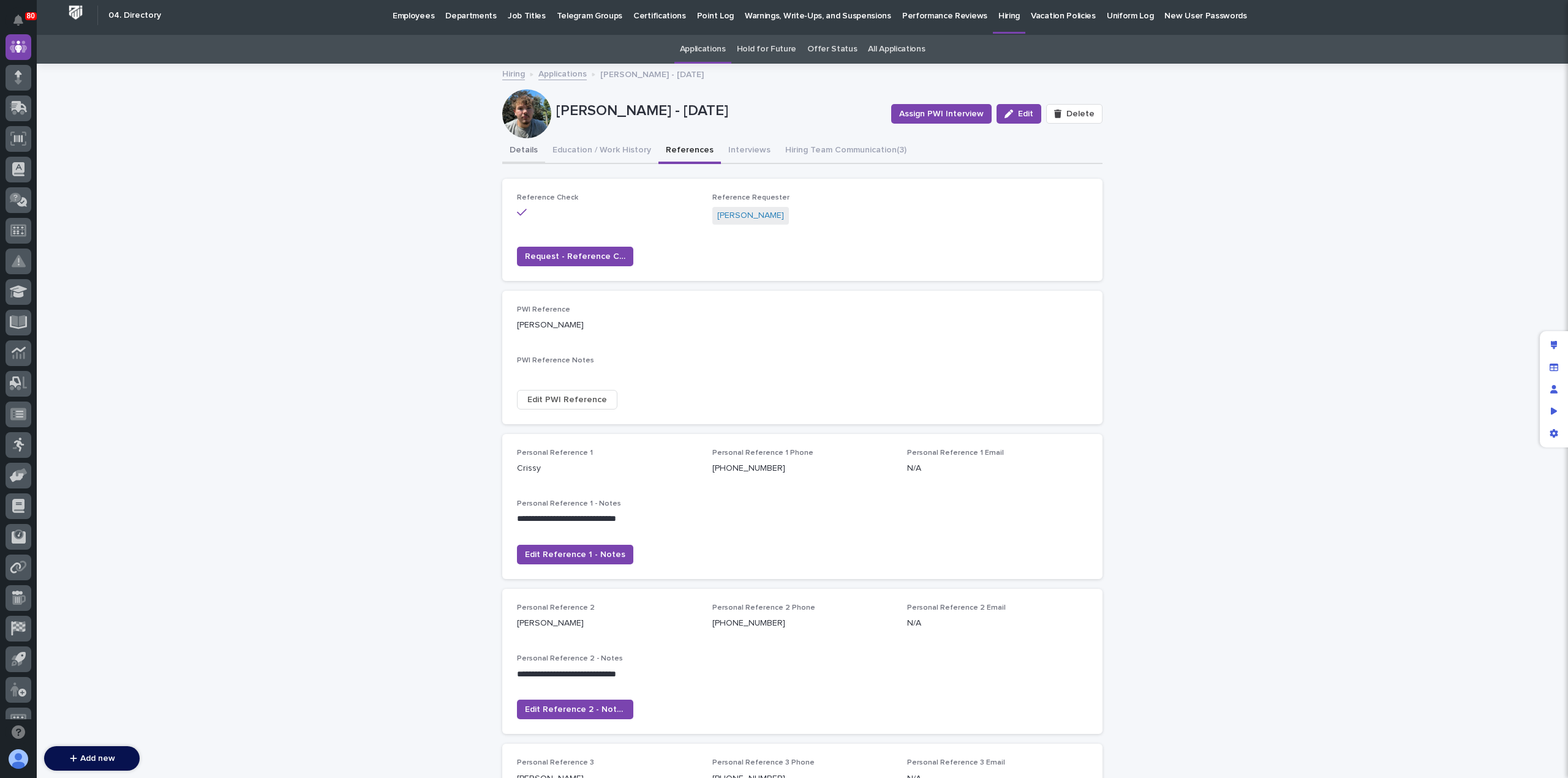
click at [522, 150] on button "Details" at bounding box center [523, 152] width 43 height 26
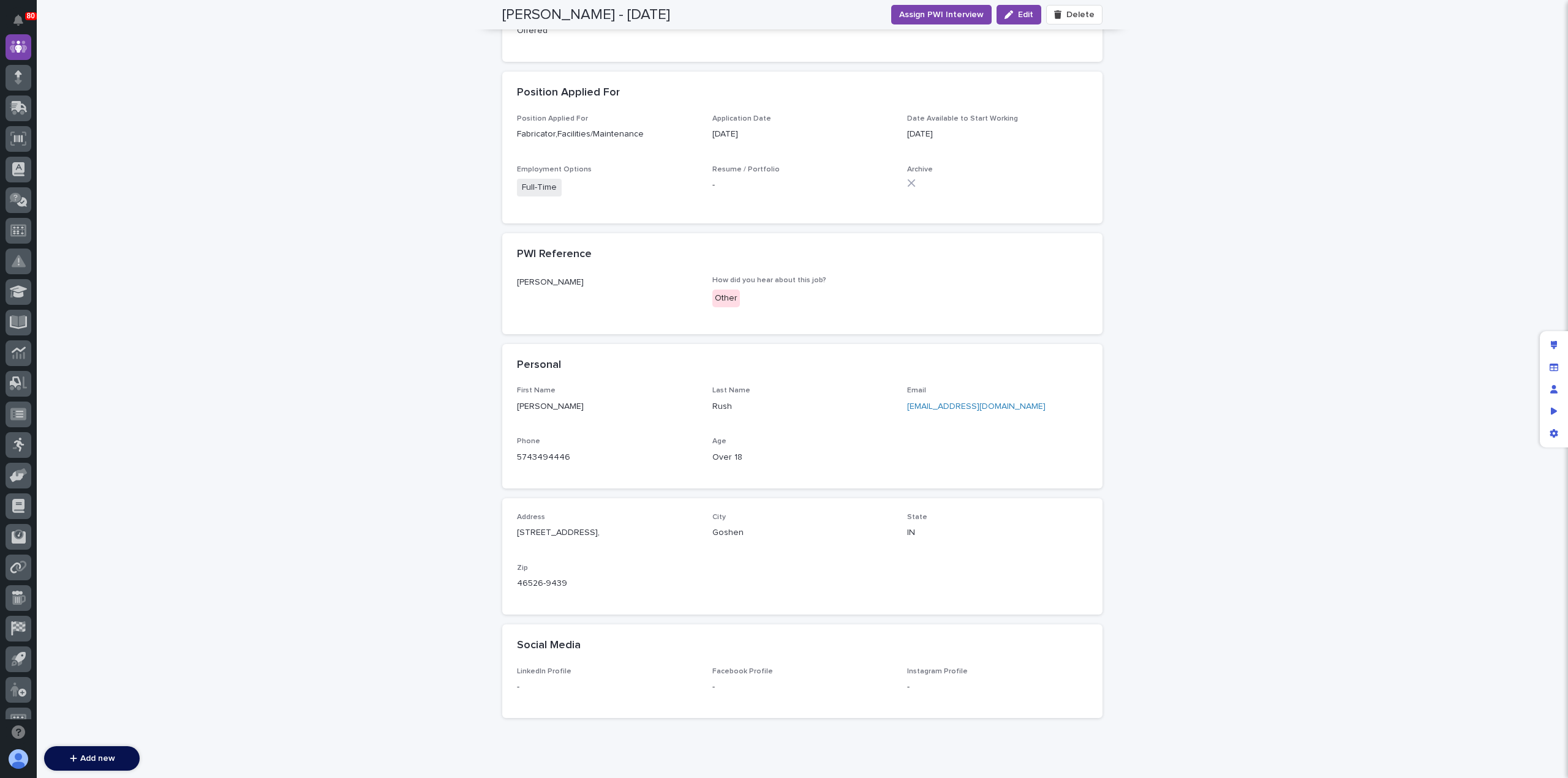
scroll to position [436, 0]
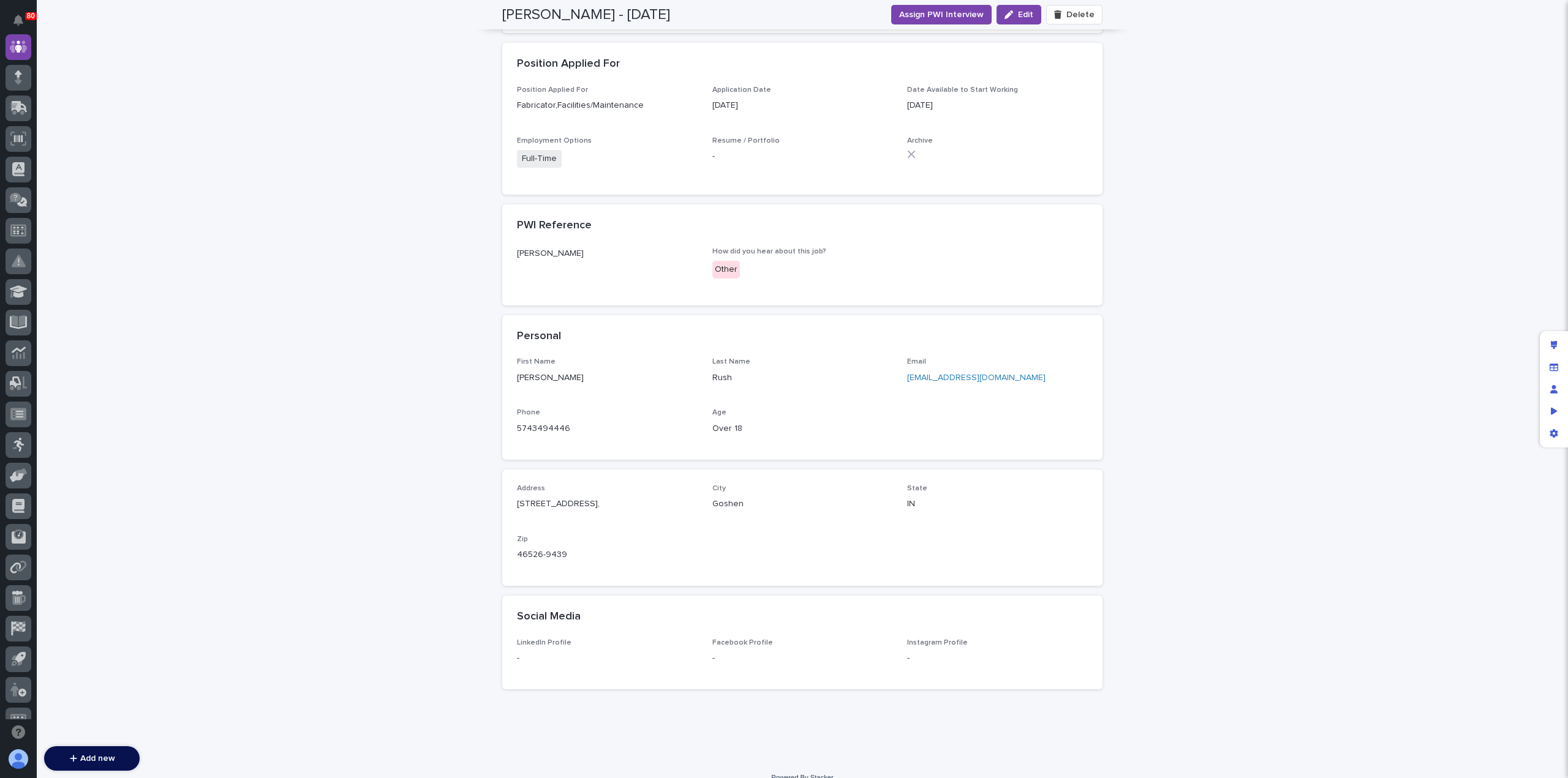
click at [938, 377] on link "[EMAIL_ADDRESS][DOMAIN_NAME]" at bounding box center [976, 377] width 139 height 8
